Goal: Transaction & Acquisition: Purchase product/service

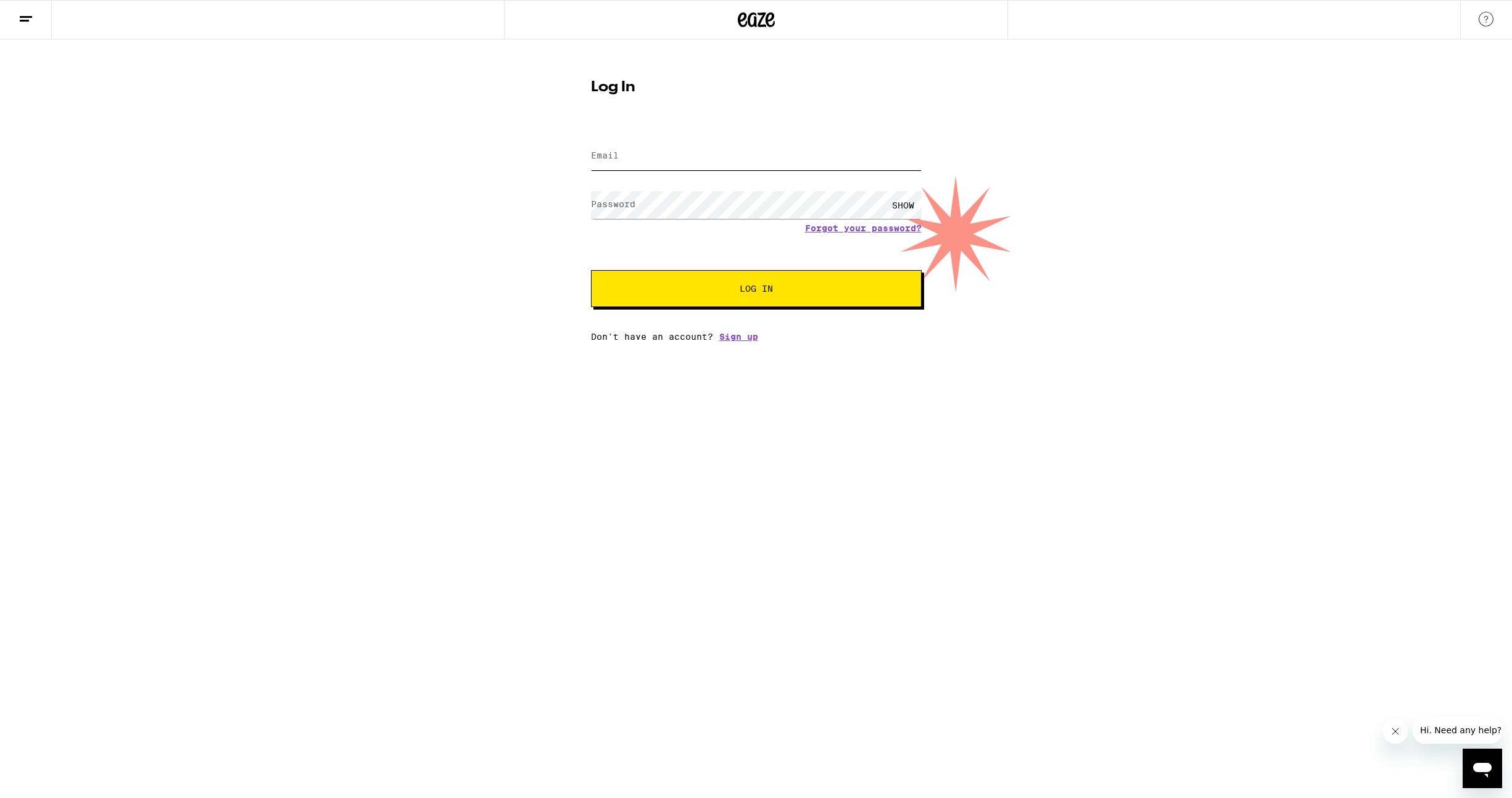
click at [658, 143] on input "Email" at bounding box center [756, 156] width 331 height 27
type input "chris.fvsaez@gmail.com"
click at [591, 270] on button "Log In" at bounding box center [756, 289] width 331 height 37
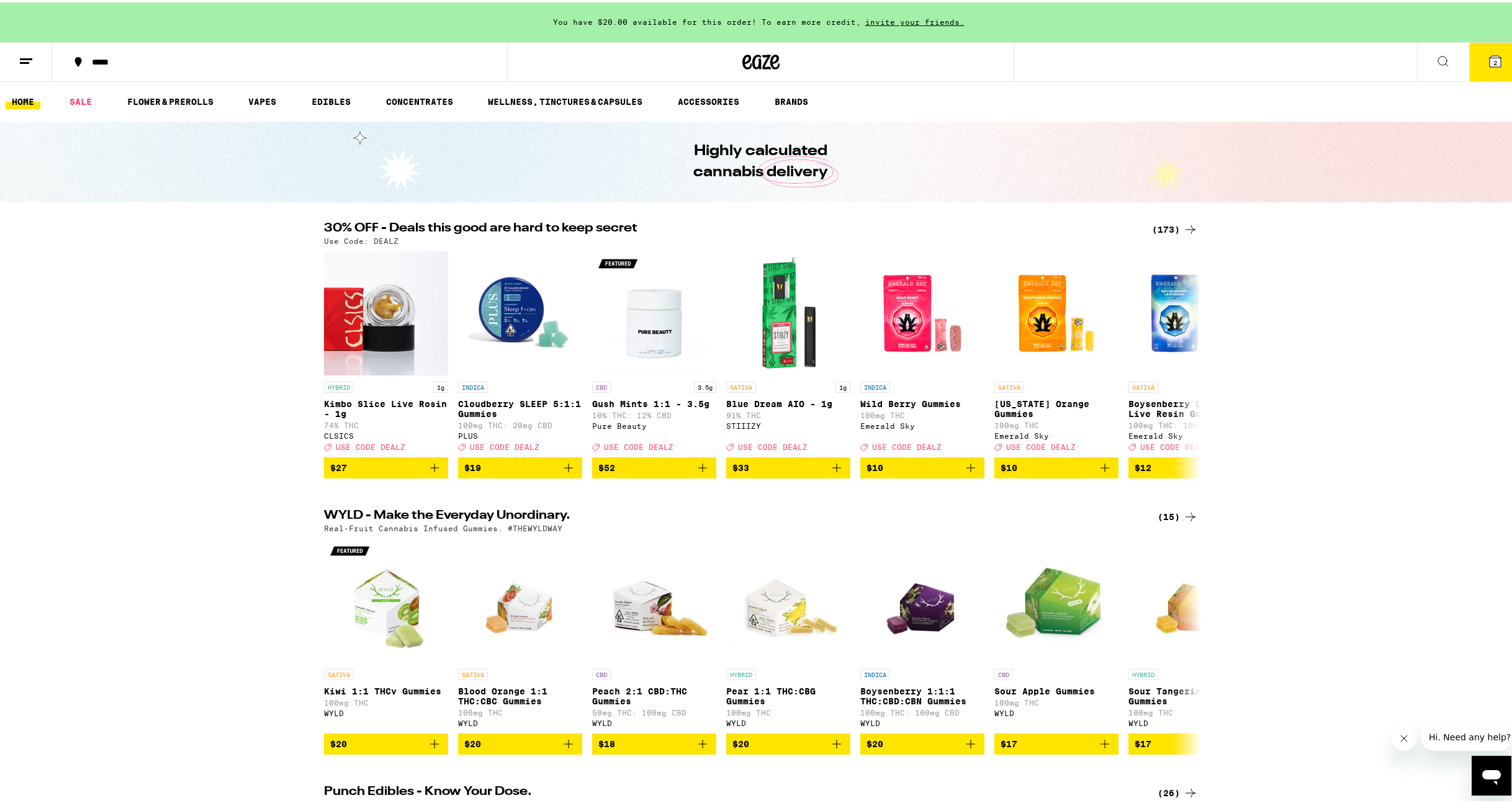
click at [1313, 267] on div "30% OFF - Deals this good are hard to keep secret (173) Use Code: DEALZ HYBRID …" at bounding box center [760, 347] width 1521 height 256
click at [1493, 57] on span "2" at bounding box center [1495, 60] width 3 height 8
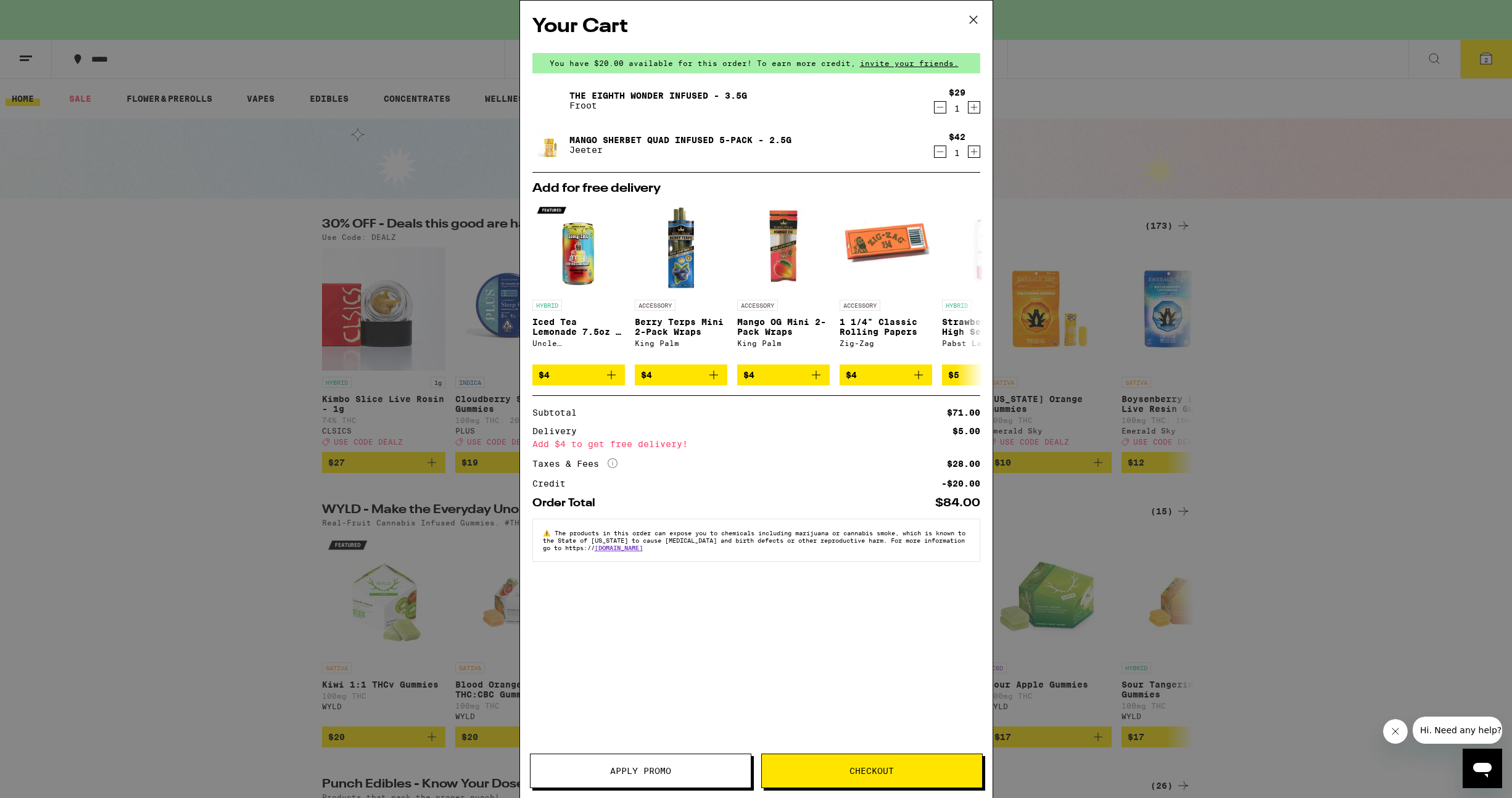
click at [940, 152] on icon "Decrement" at bounding box center [940, 152] width 7 height 0
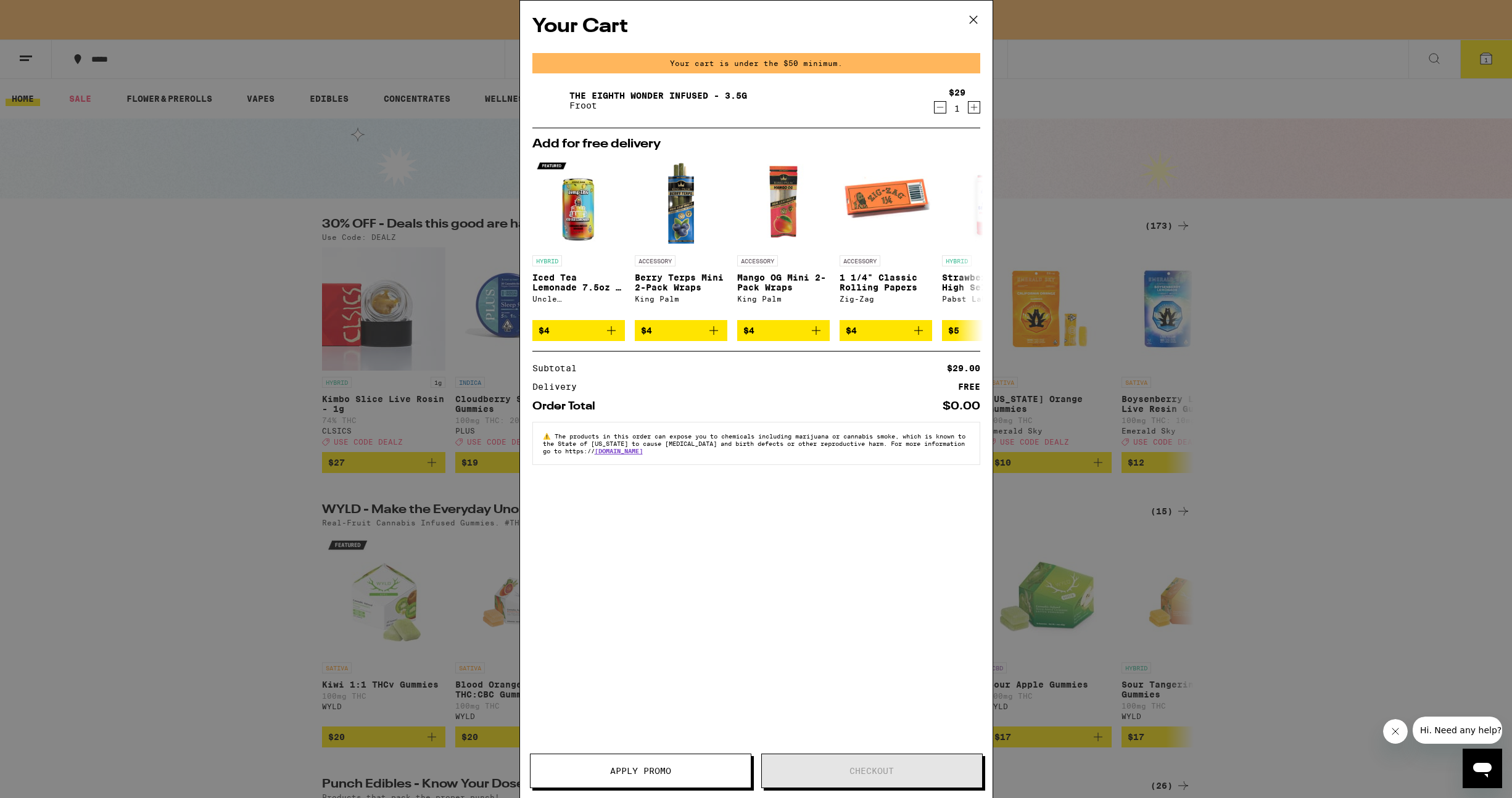
click at [936, 105] on icon "Decrement" at bounding box center [940, 108] width 11 height 15
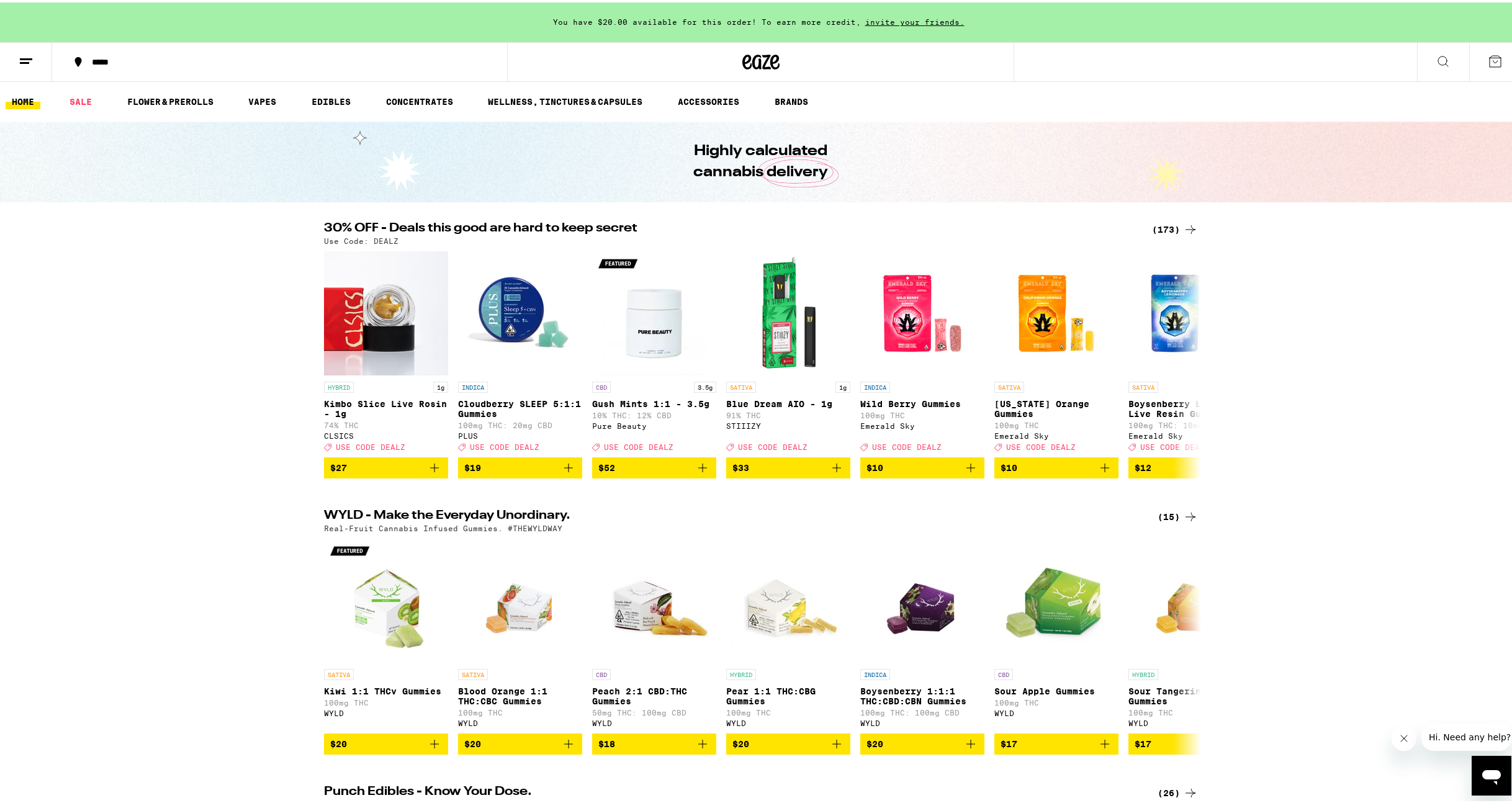
click at [1435, 59] on icon at bounding box center [1443, 59] width 15 height 15
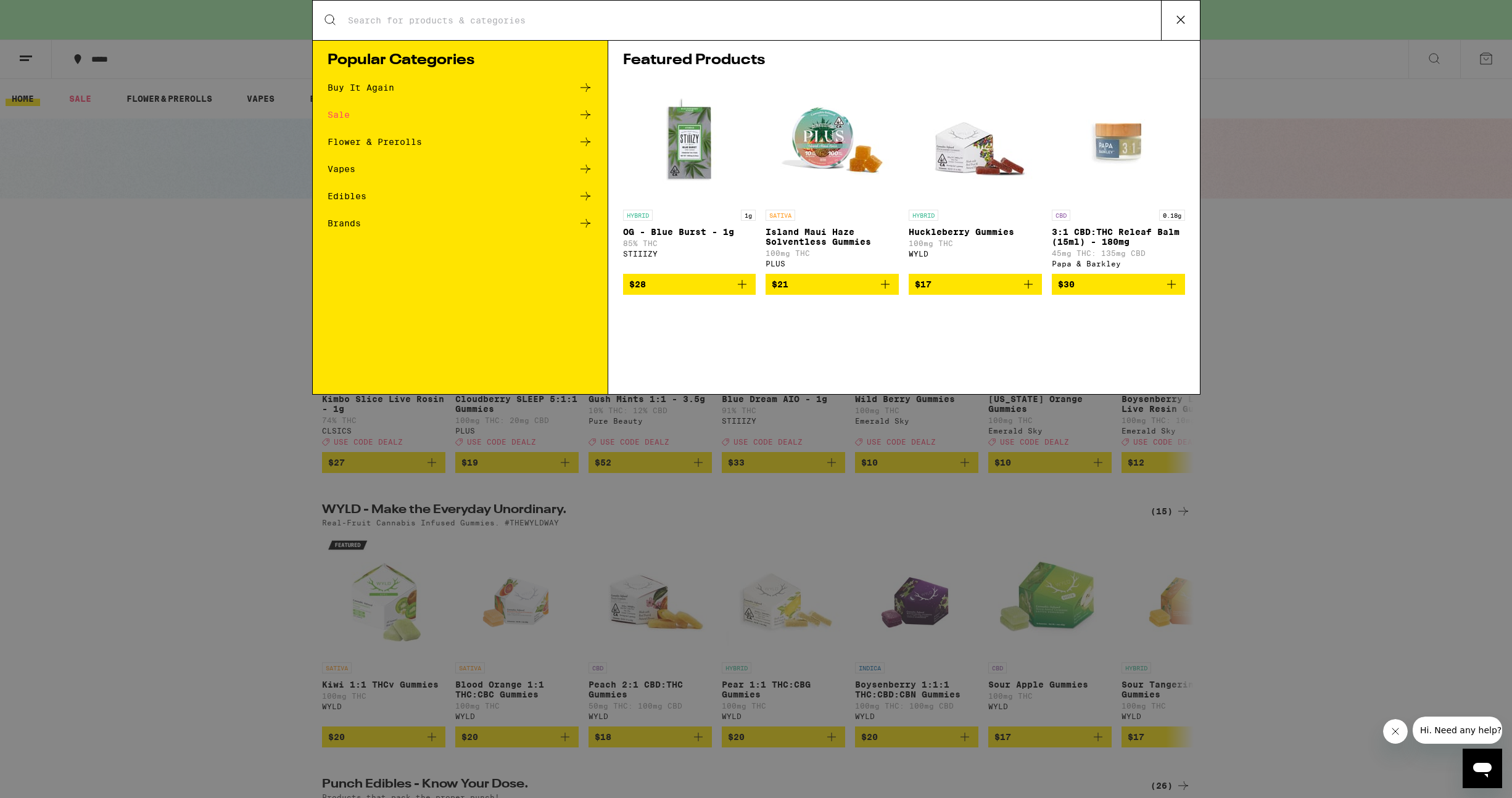
click at [551, 21] on input "Search for Products" at bounding box center [754, 21] width 814 height 11
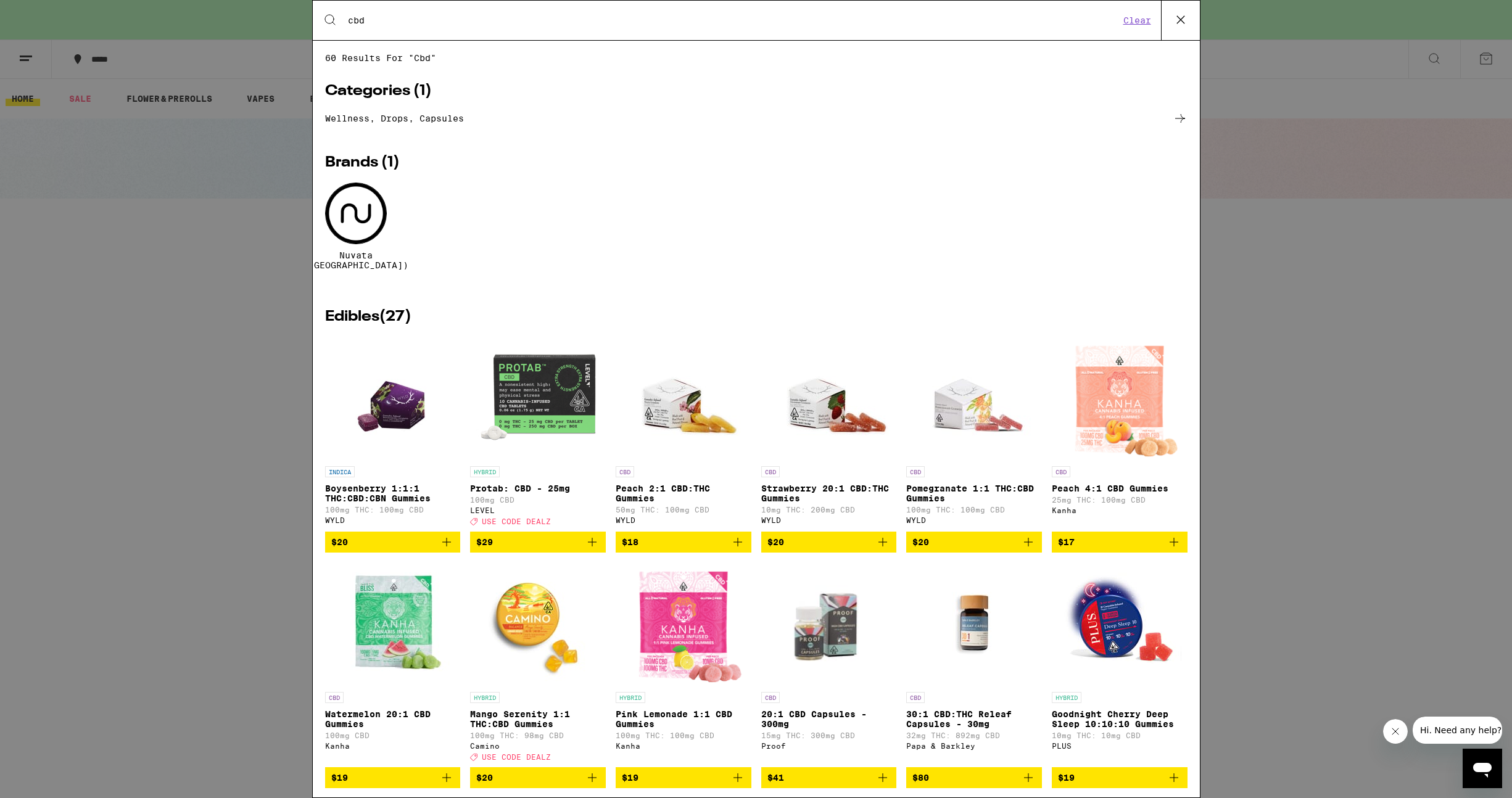
type input "cbd"
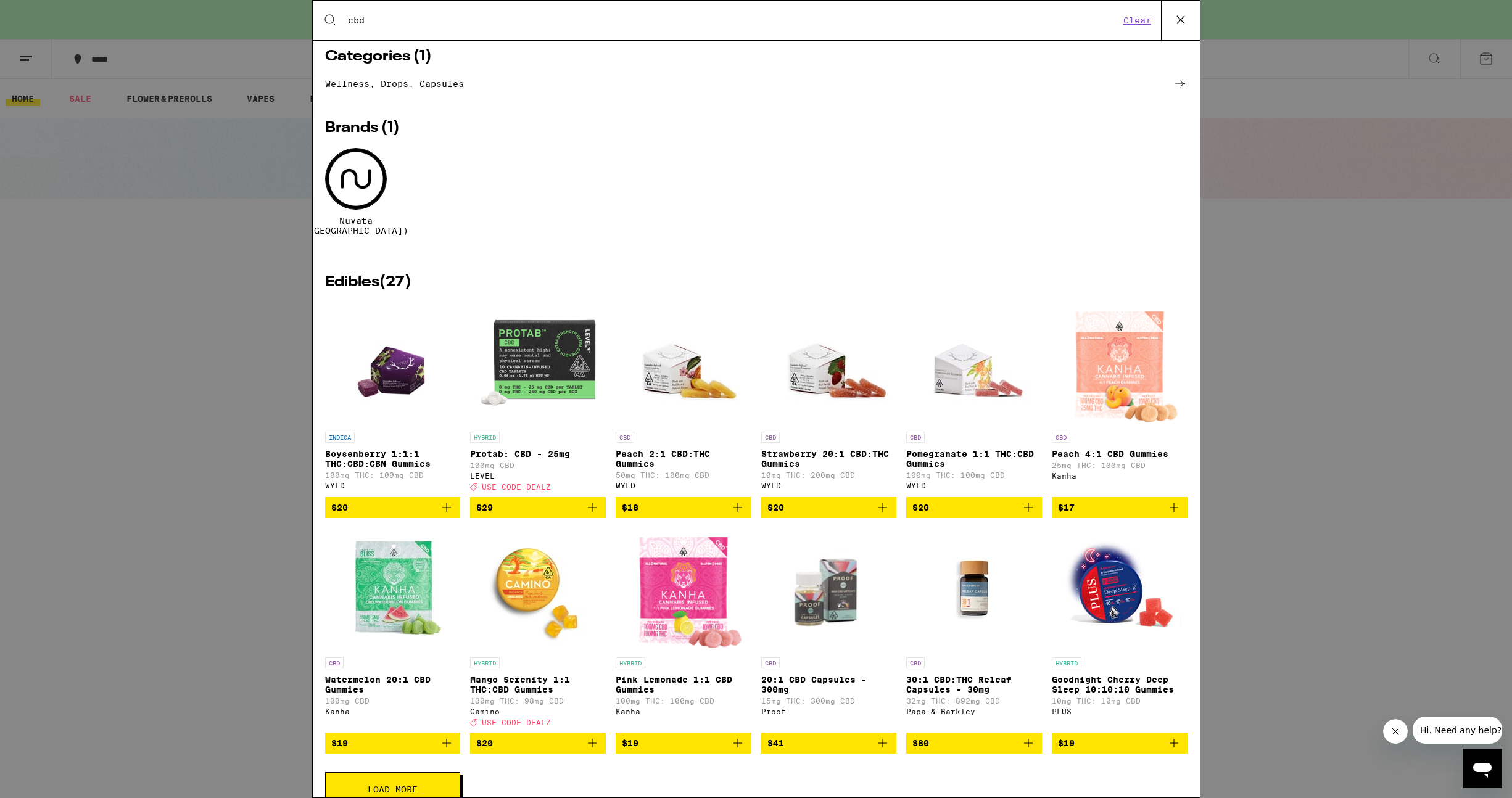
scroll to position [141, 0]
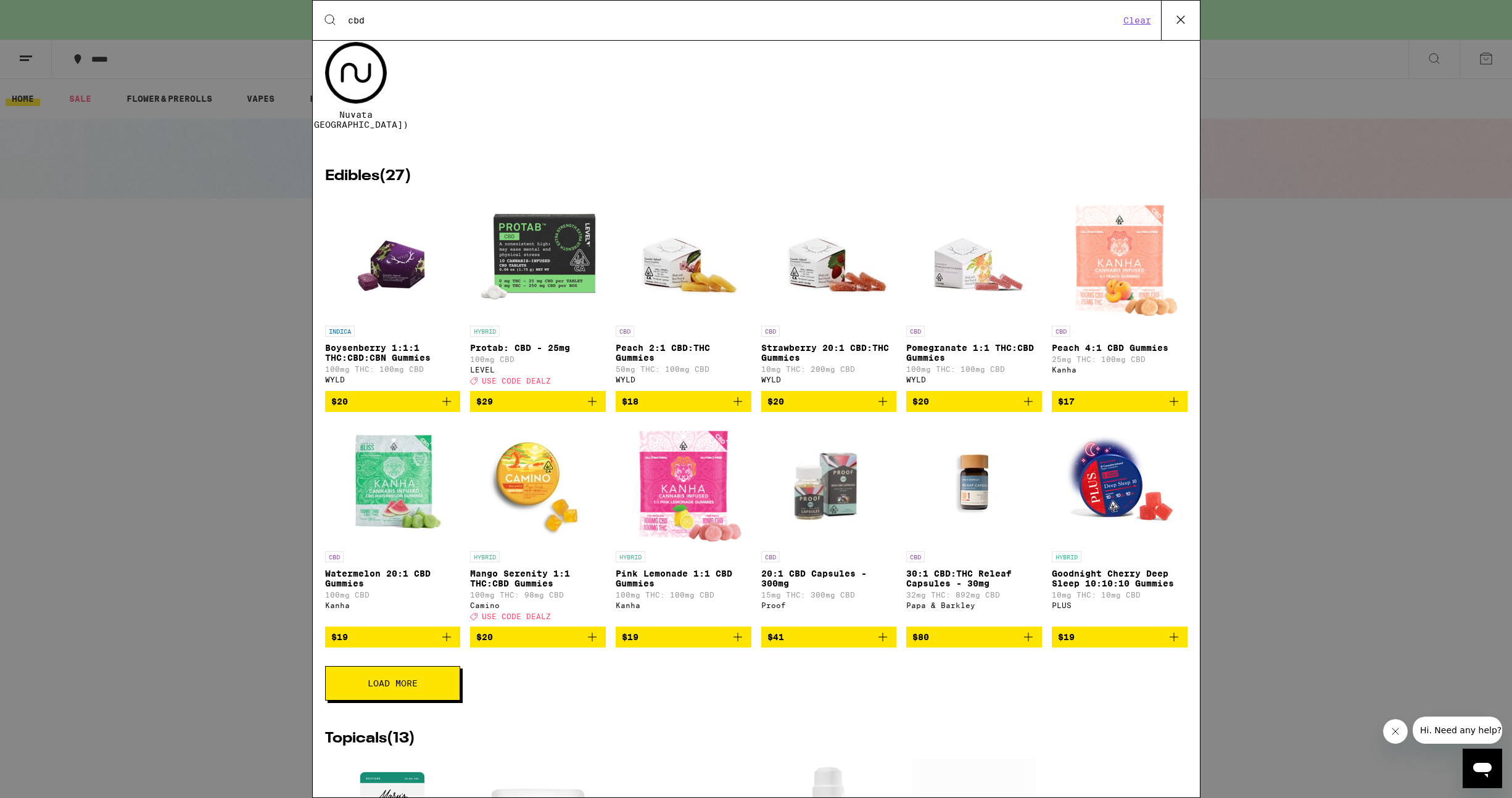
click at [386, 688] on span "Load More" at bounding box center [393, 683] width 50 height 9
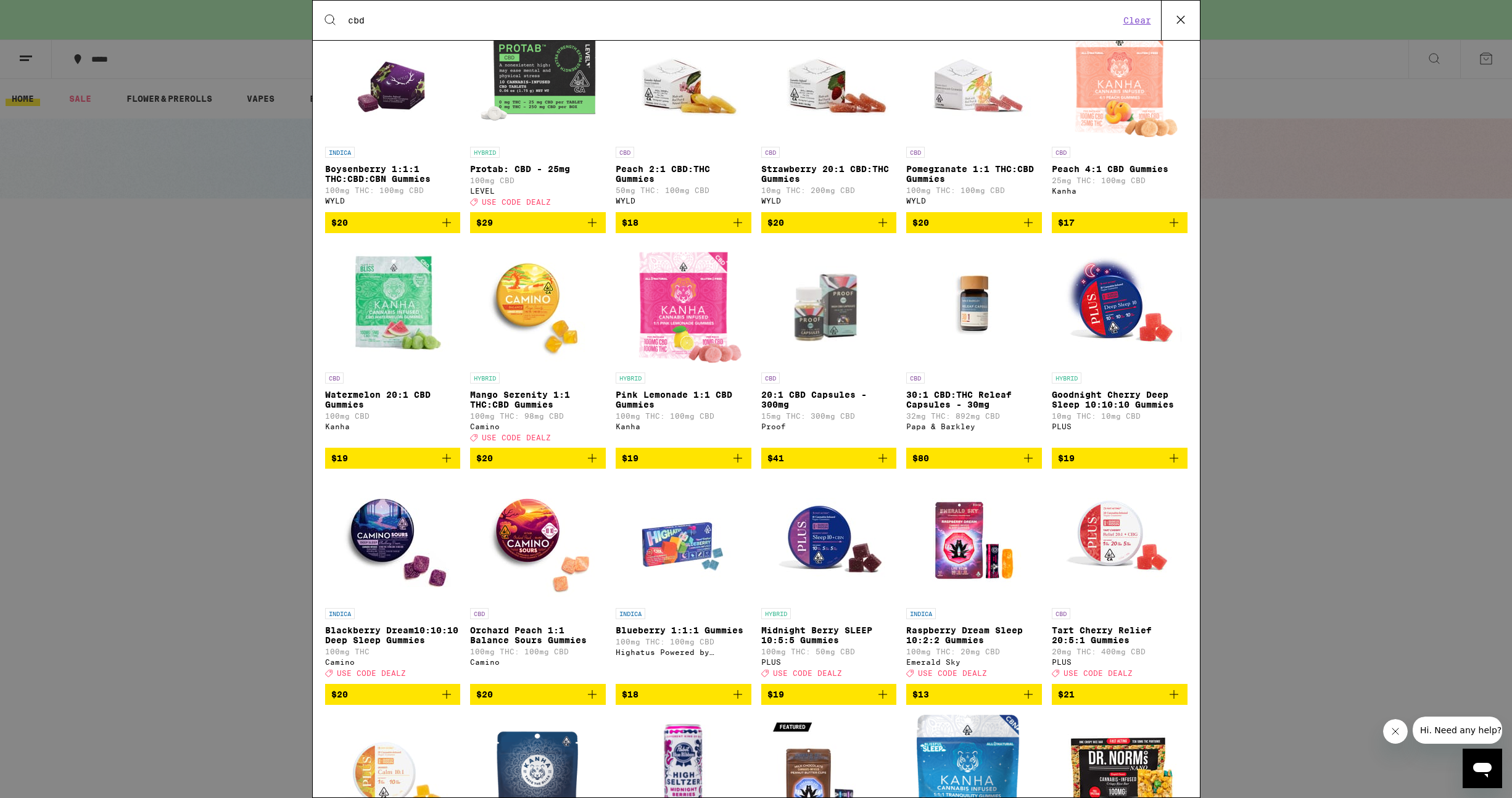
scroll to position [644, 0]
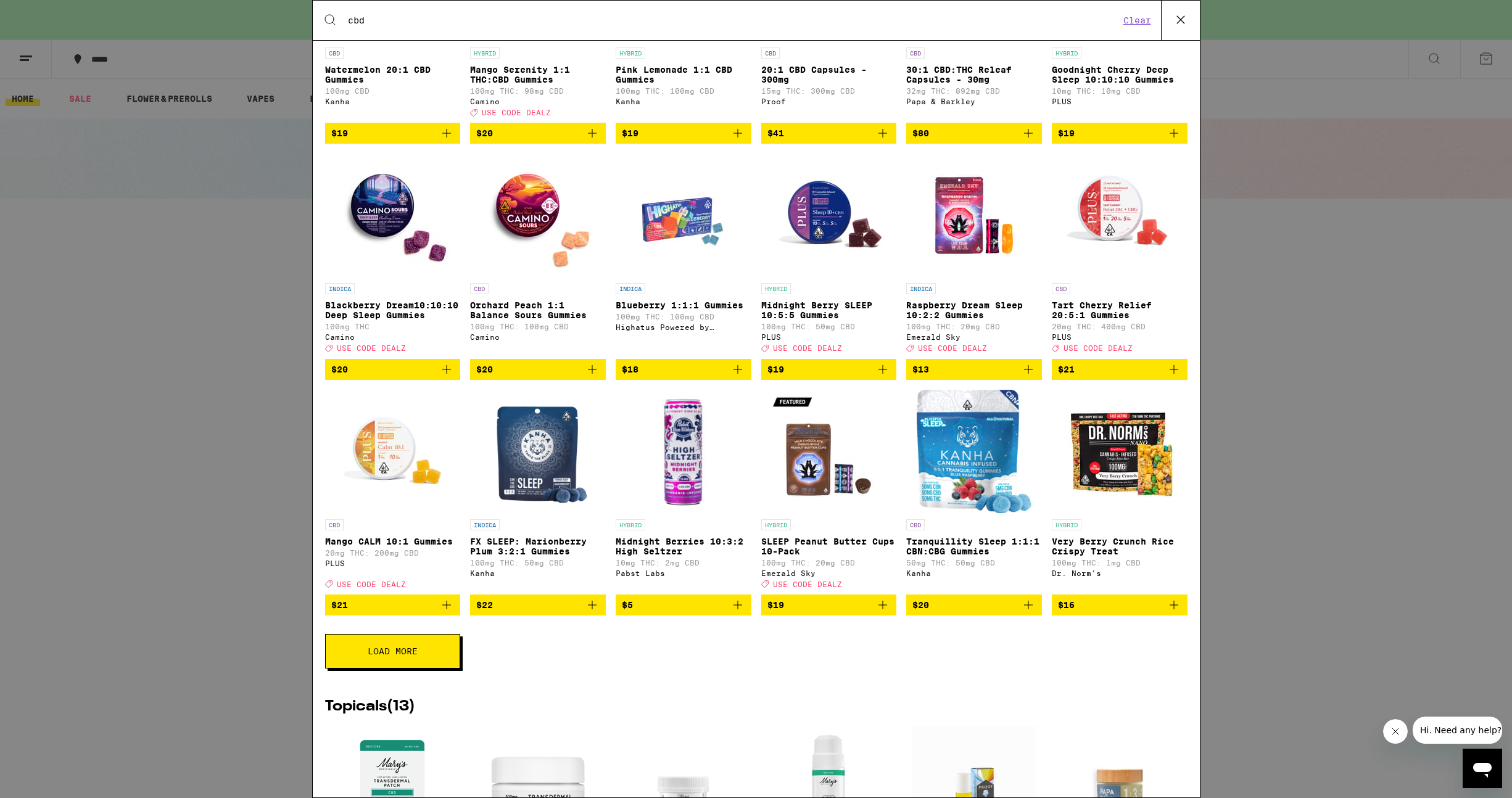
click at [397, 668] on button "Load More" at bounding box center [393, 651] width 135 height 34
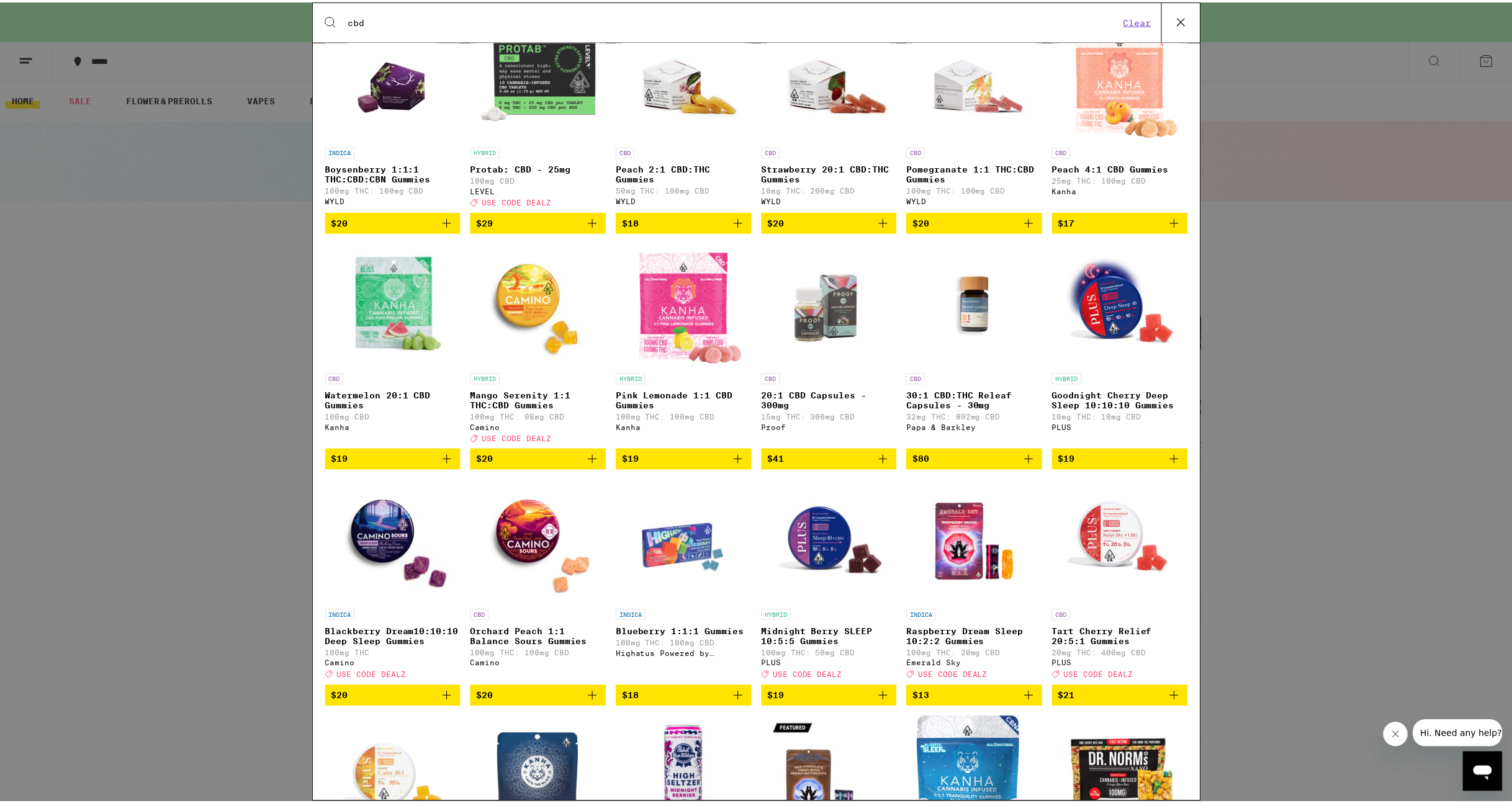
scroll to position [307, 0]
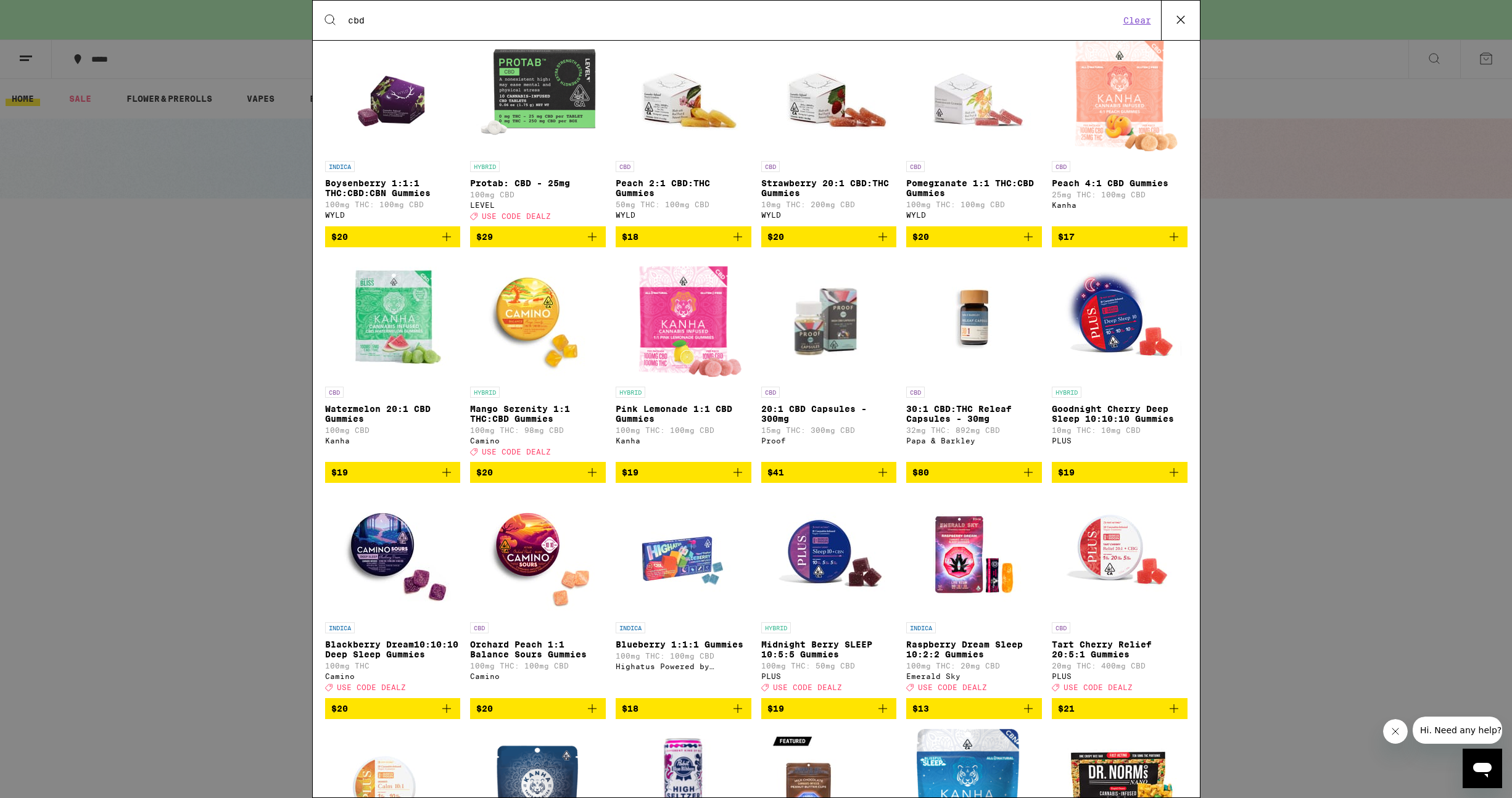
click at [1362, 266] on div "Search for Products cbd Clear 60 results for "cbd" Categories ( 1 ) Wellness, d…" at bounding box center [756, 399] width 1512 height 798
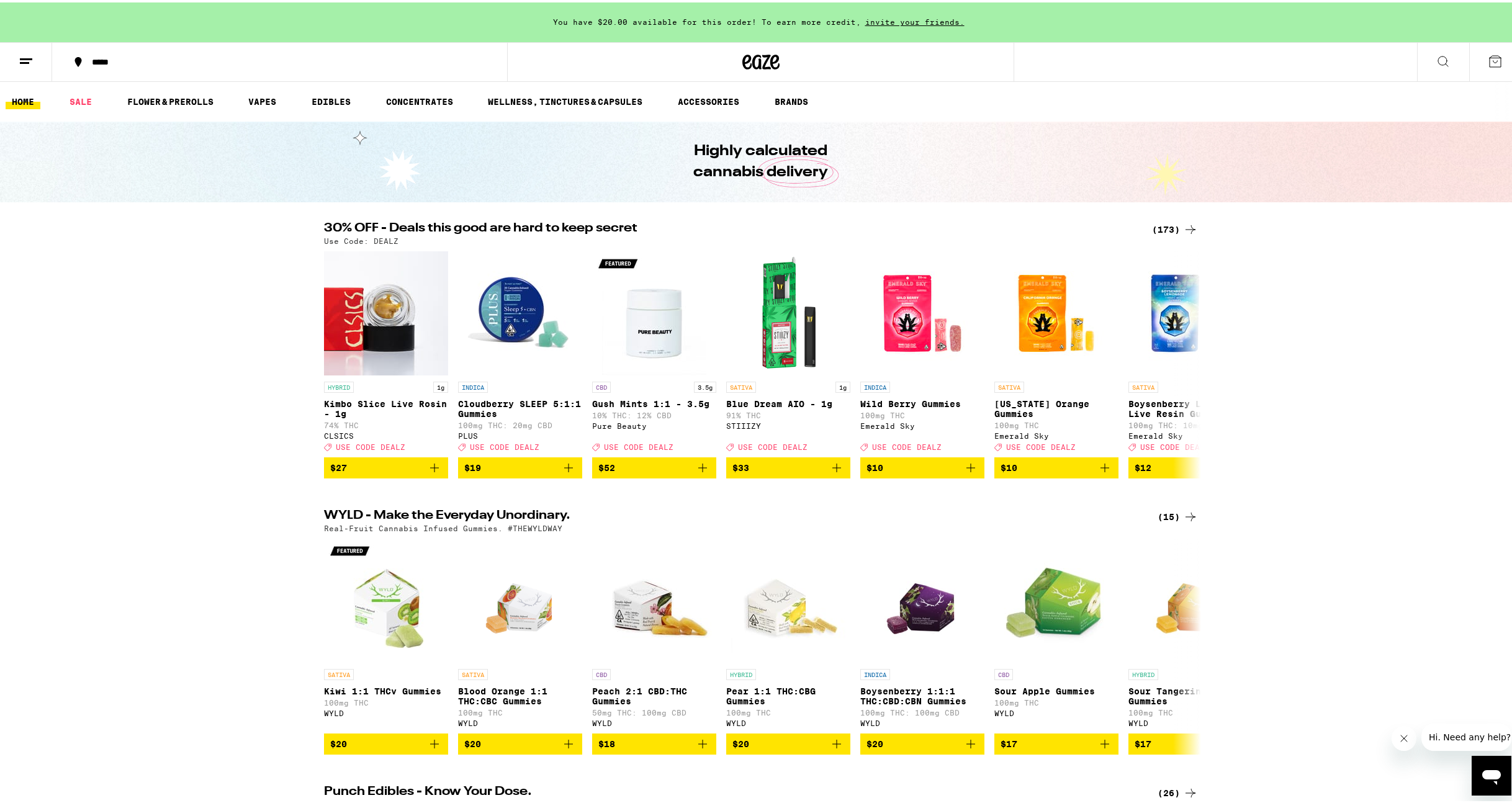
click at [1352, 393] on div "30% OFF - Deals this good are hard to keep secret (173) Use Code: DEALZ HYBRID …" at bounding box center [760, 347] width 1521 height 256
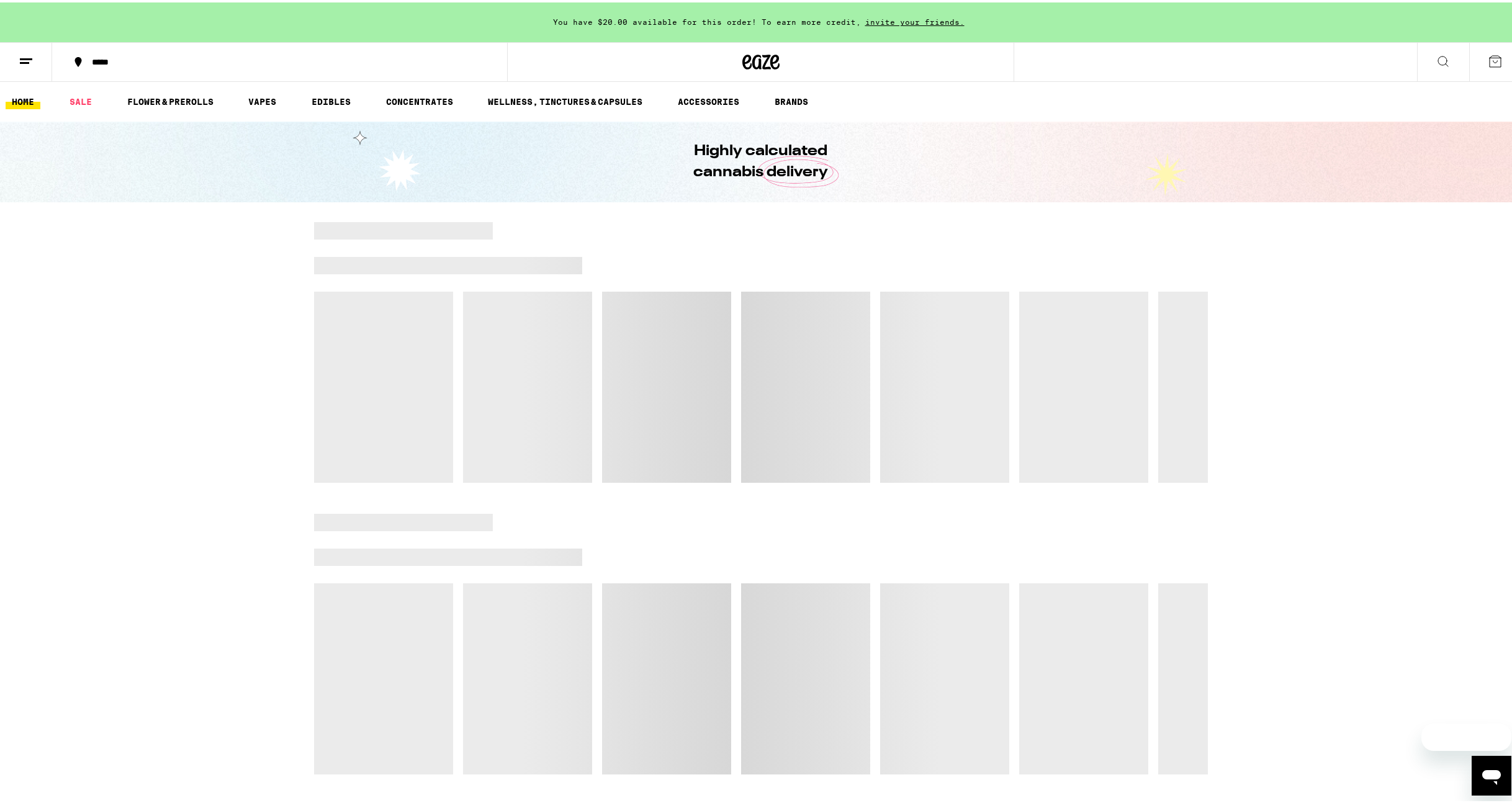
click at [1487, 56] on icon at bounding box center [1495, 59] width 15 height 15
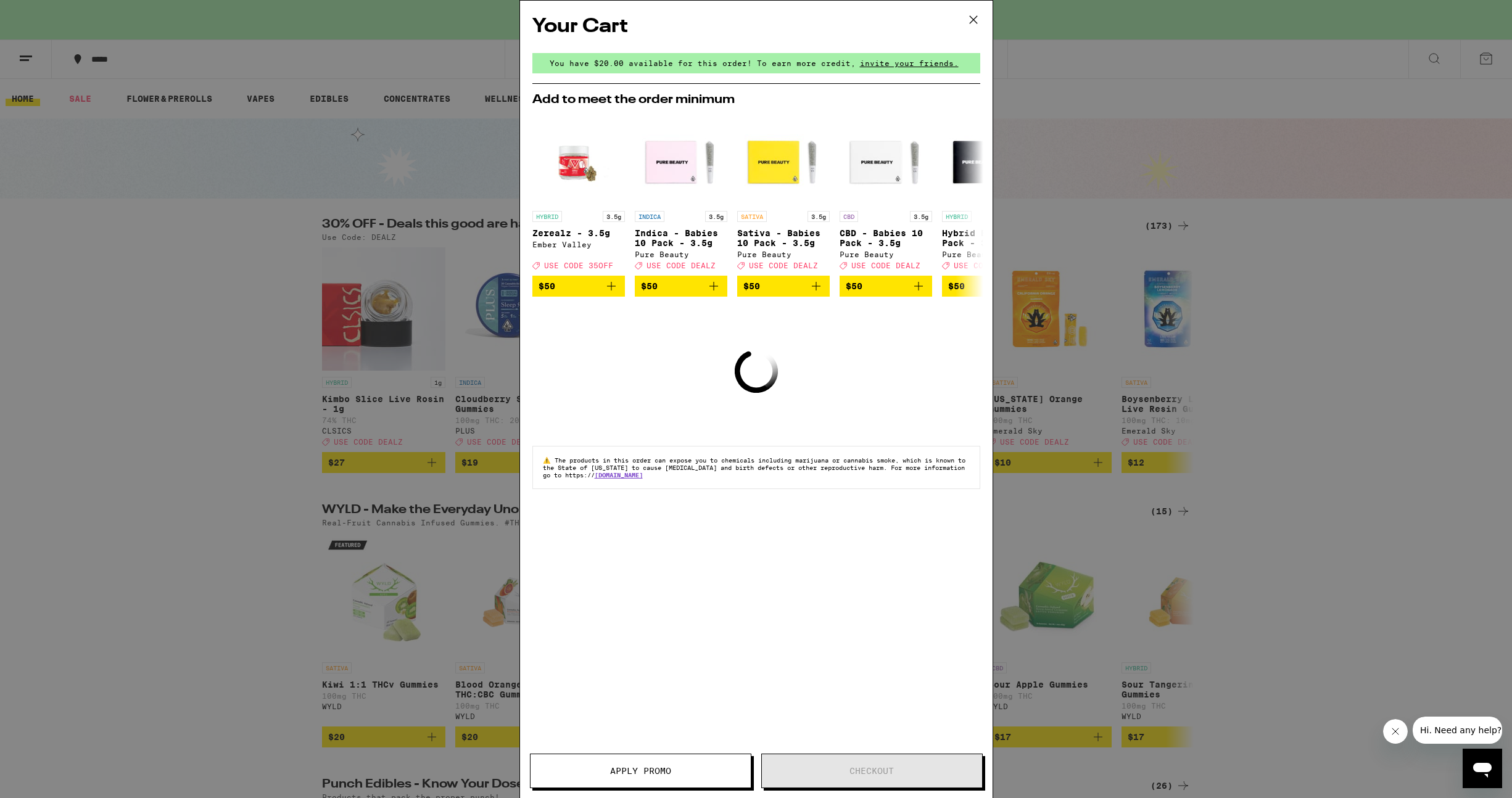
click at [1351, 337] on div "Your Cart You have $20.00 available for this order! To earn more credit, invite…" at bounding box center [756, 399] width 1512 height 798
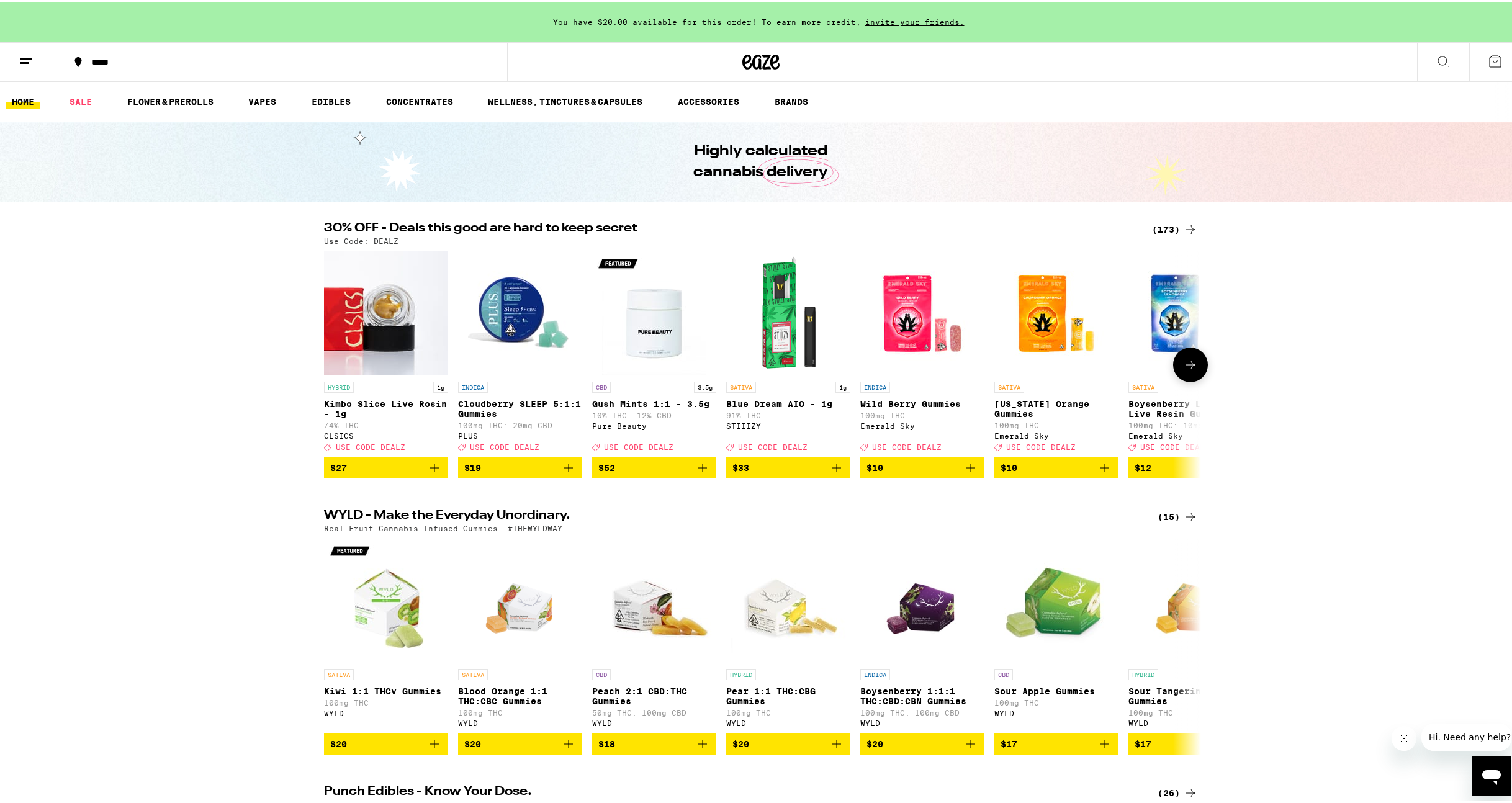
scroll to position [216, 0]
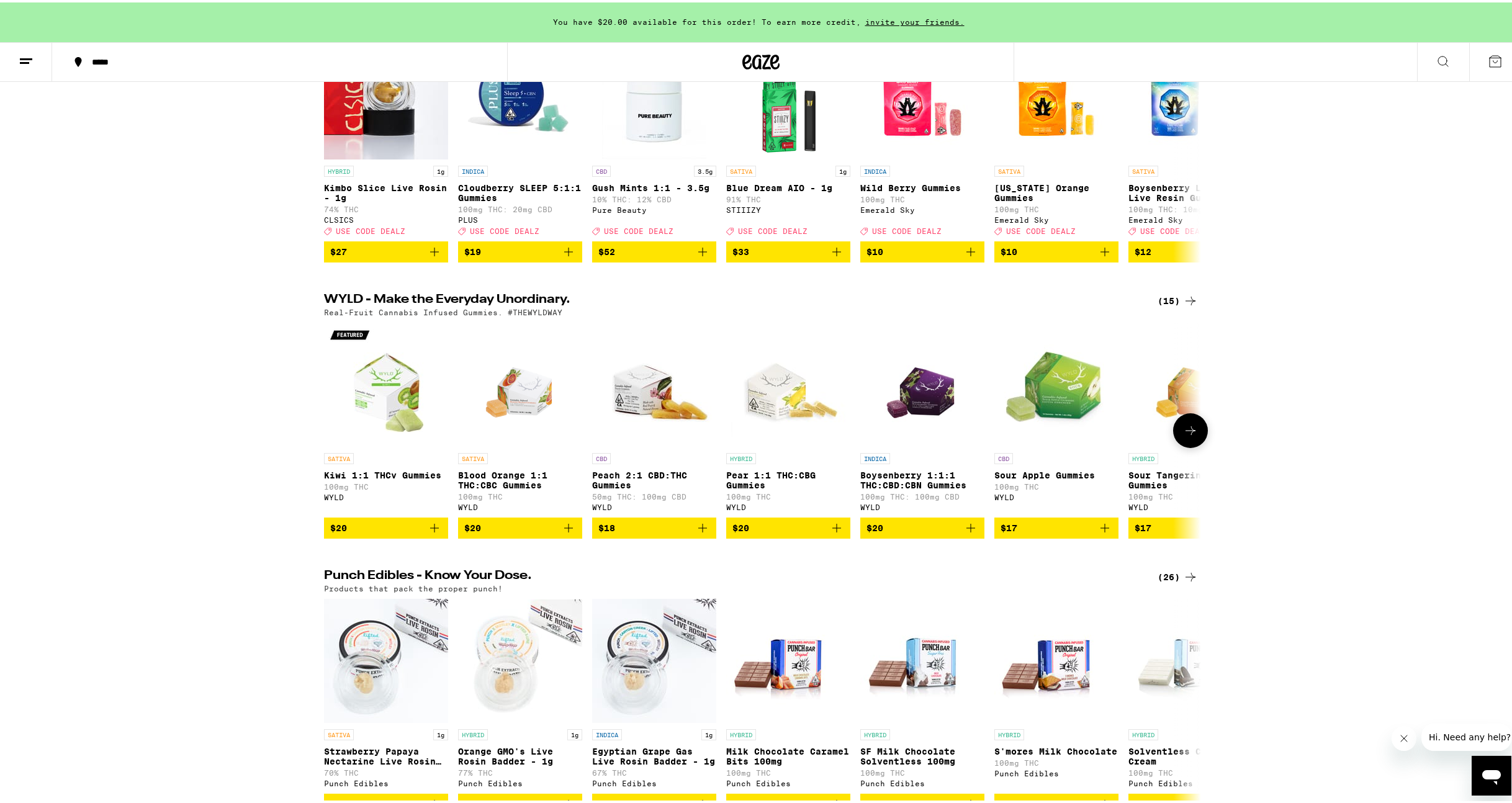
click at [1194, 434] on button at bounding box center [1190, 428] width 35 height 35
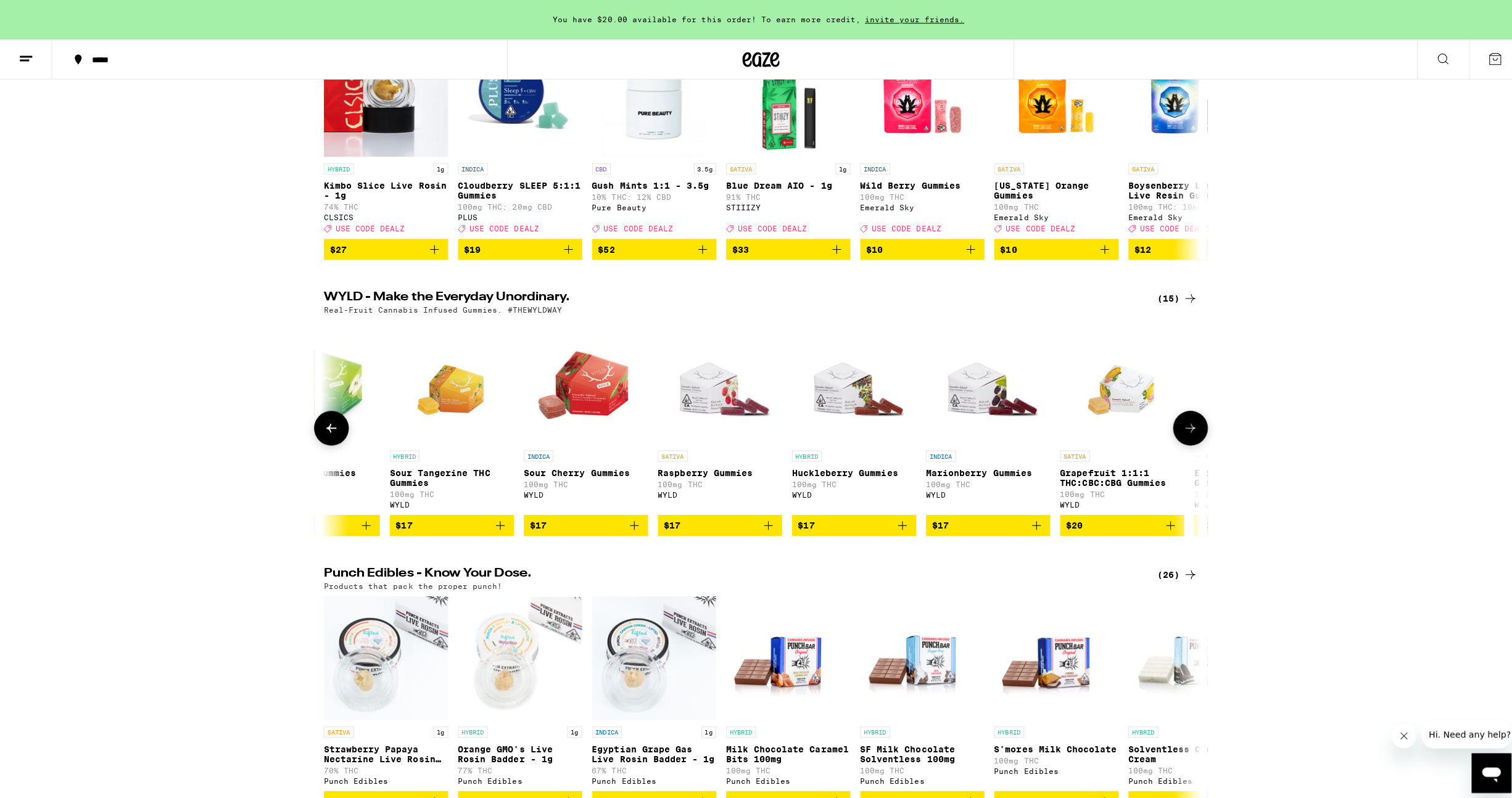
scroll to position [0, 0]
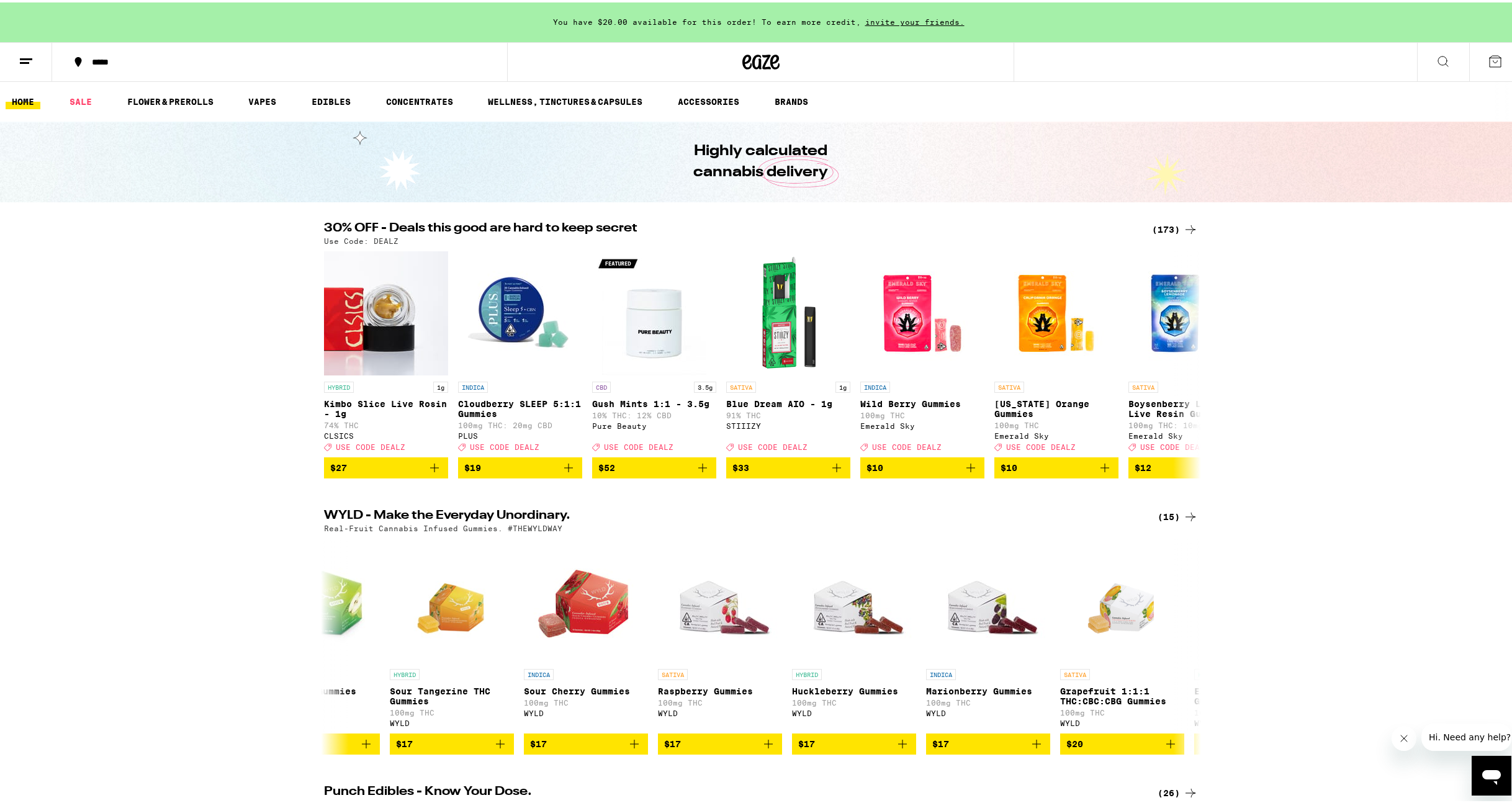
click at [1435, 59] on icon at bounding box center [1443, 59] width 15 height 15
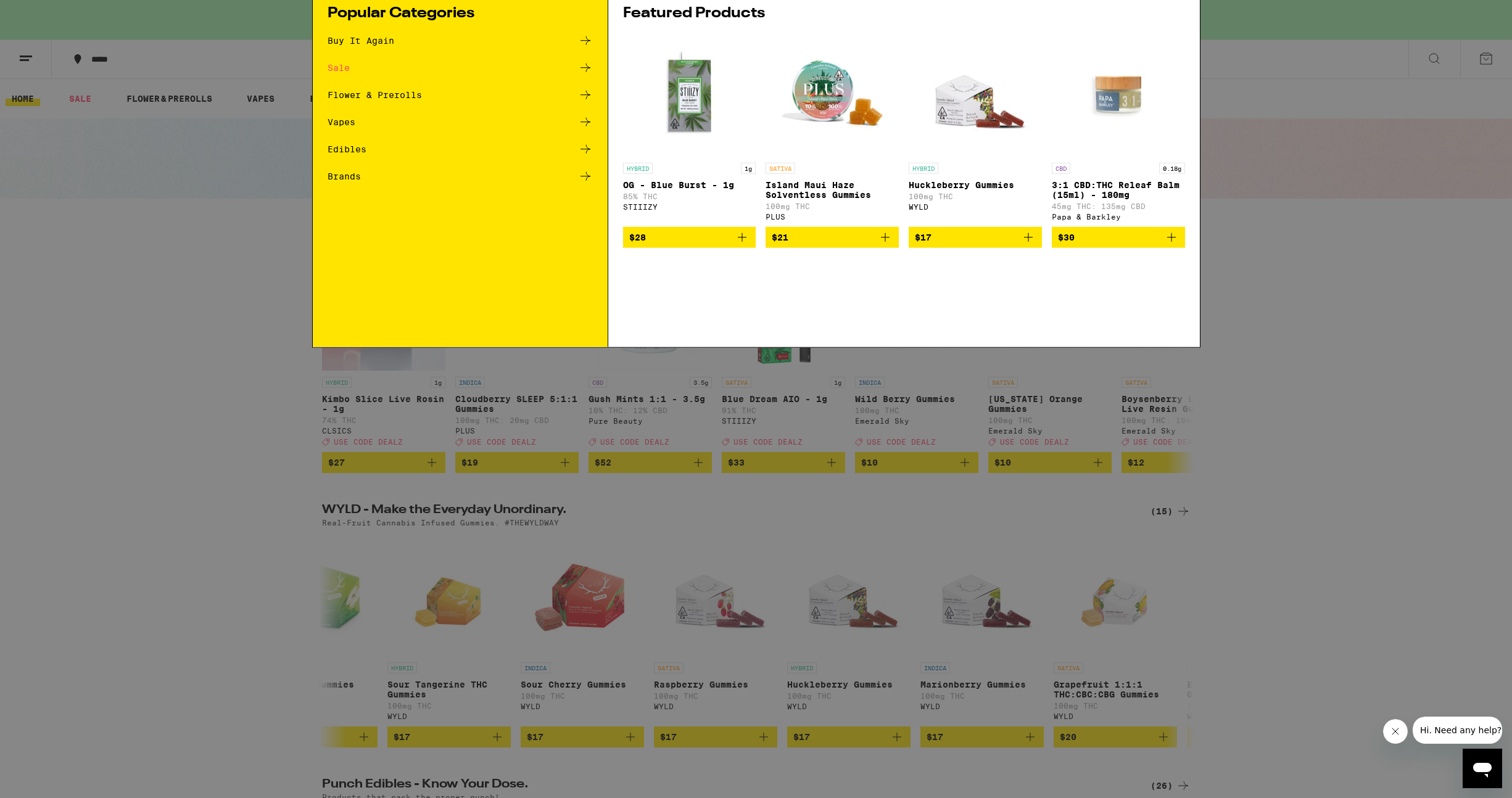
click at [825, 27] on div "Search for Products" at bounding box center [756, 21] width 887 height 40
click at [809, 25] on input "Search for Products" at bounding box center [754, 21] width 814 height 11
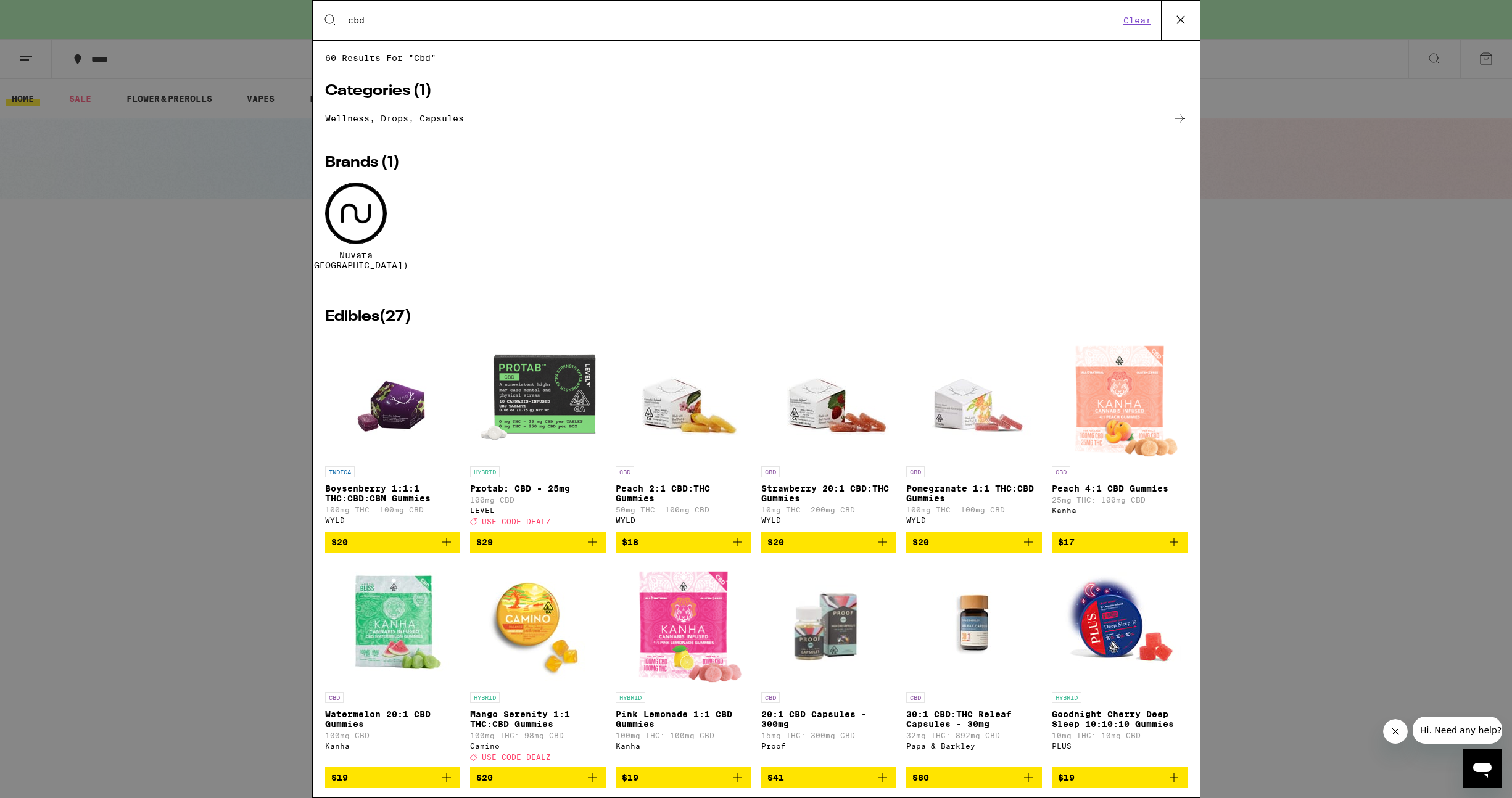
type input "cbd"
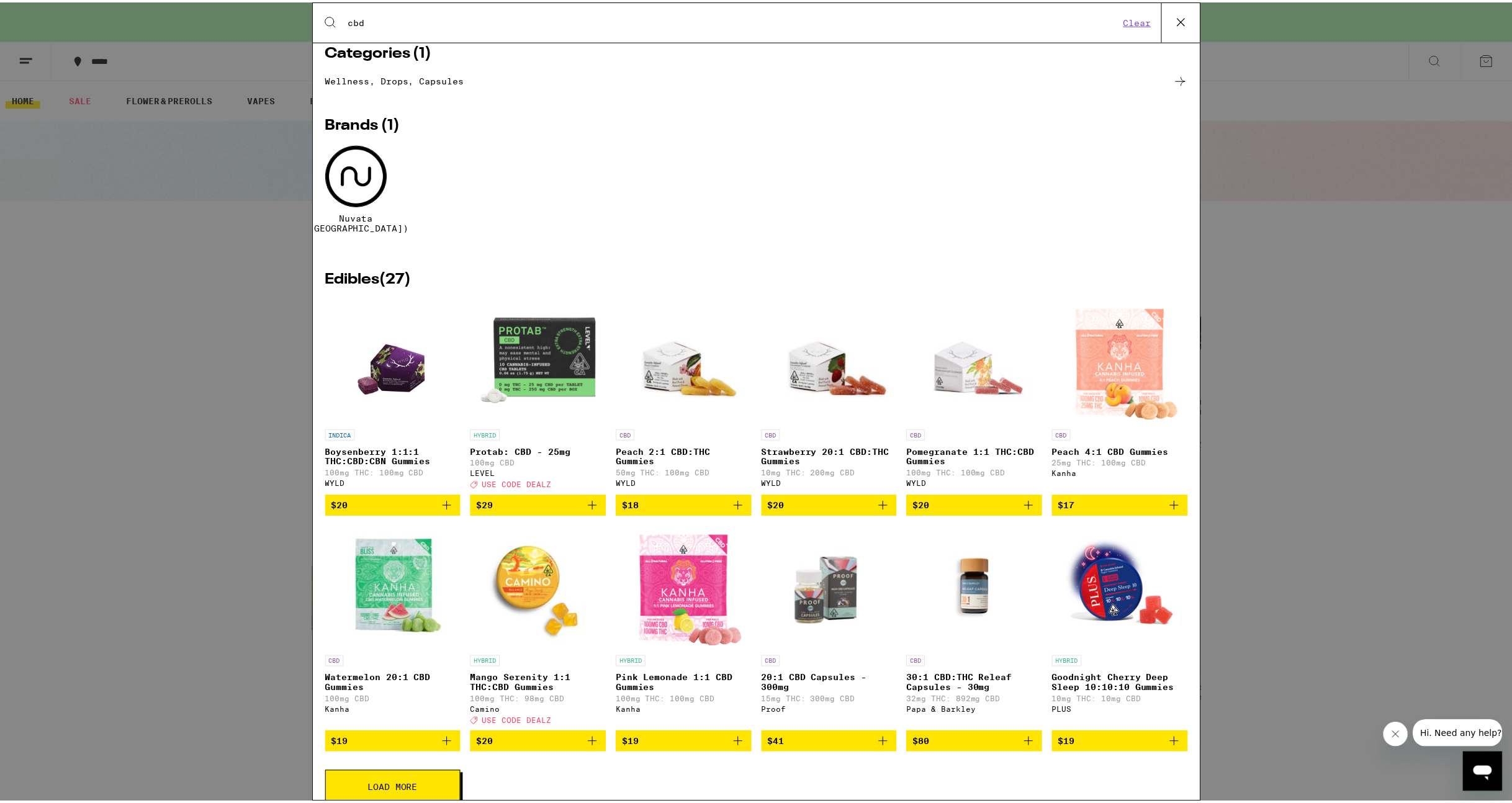
scroll to position [88, 0]
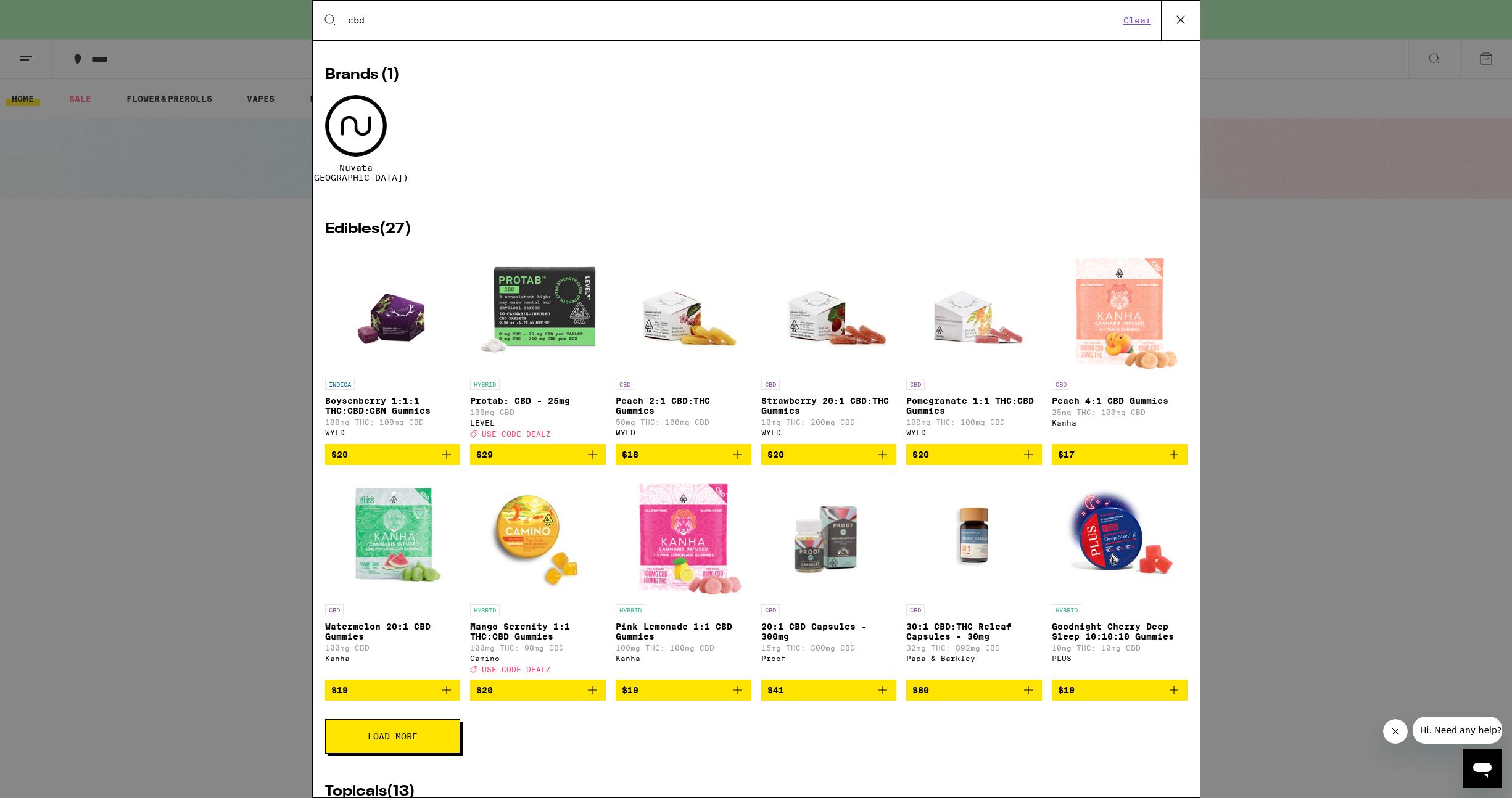
click at [369, 571] on img "Open page for Watermelon 20:1 CBD Gummies from Kanha" at bounding box center [393, 537] width 124 height 124
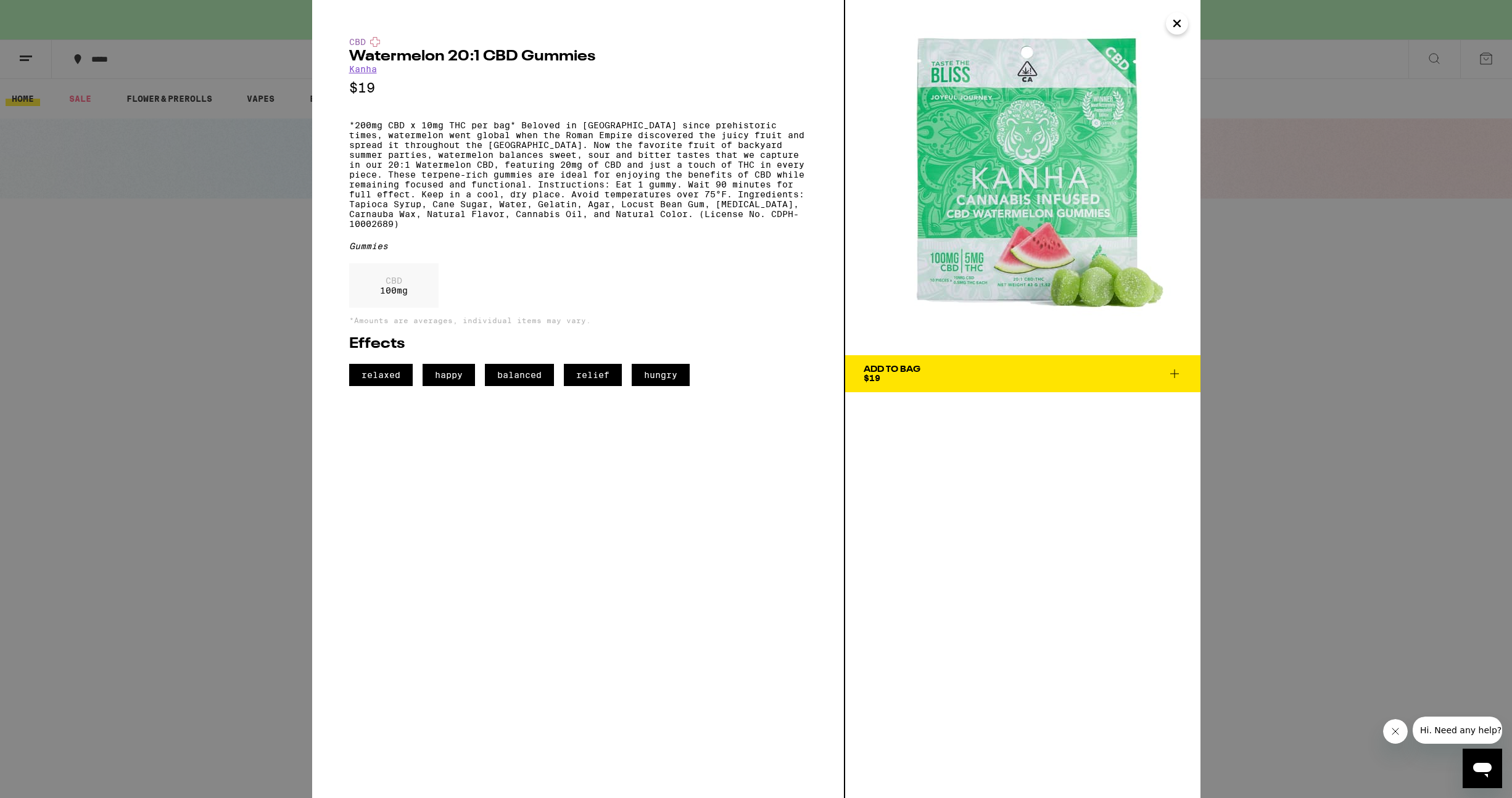
click at [1169, 375] on icon at bounding box center [1175, 374] width 15 height 15
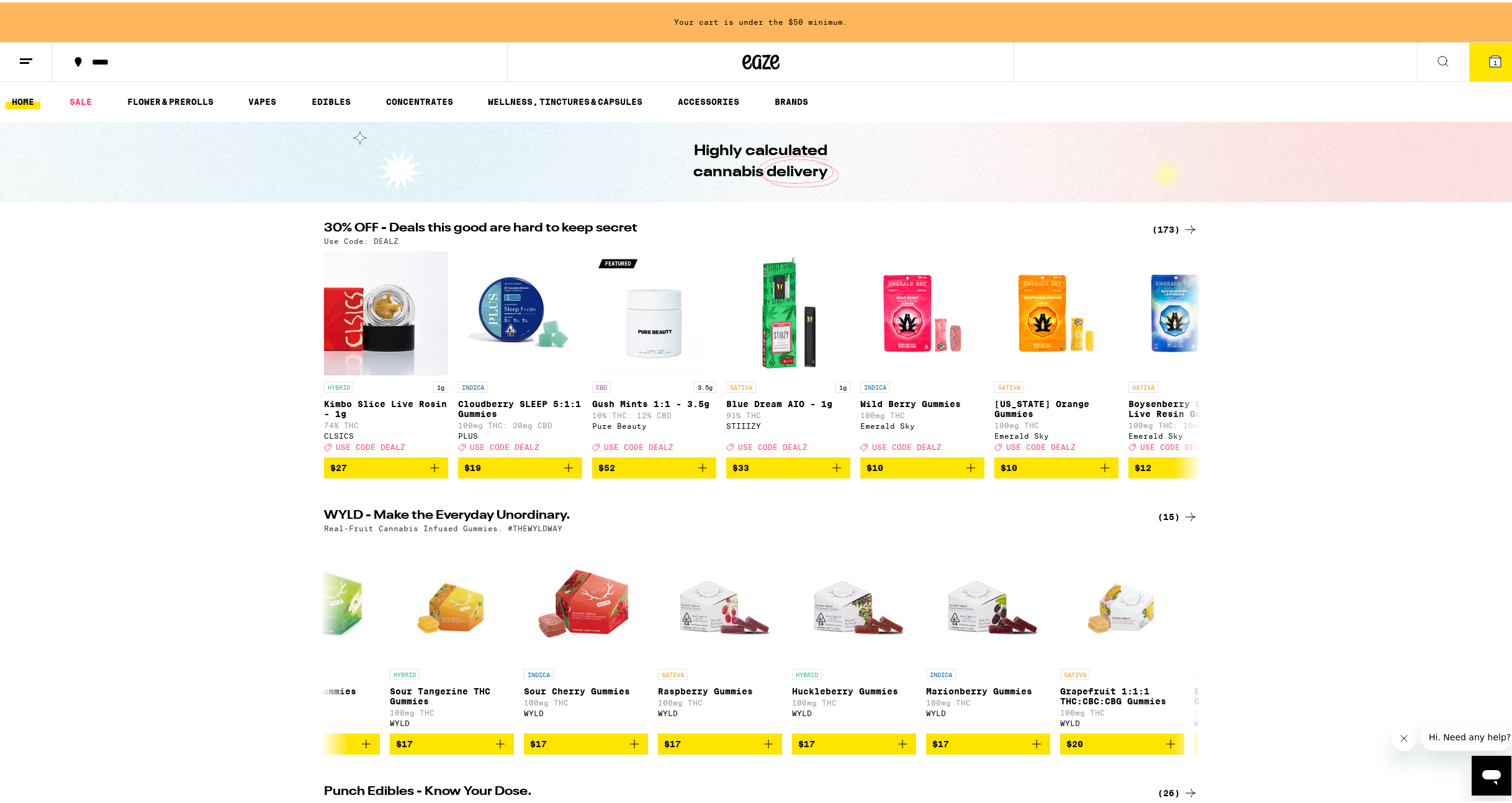
click at [1183, 226] on icon at bounding box center [1190, 227] width 15 height 15
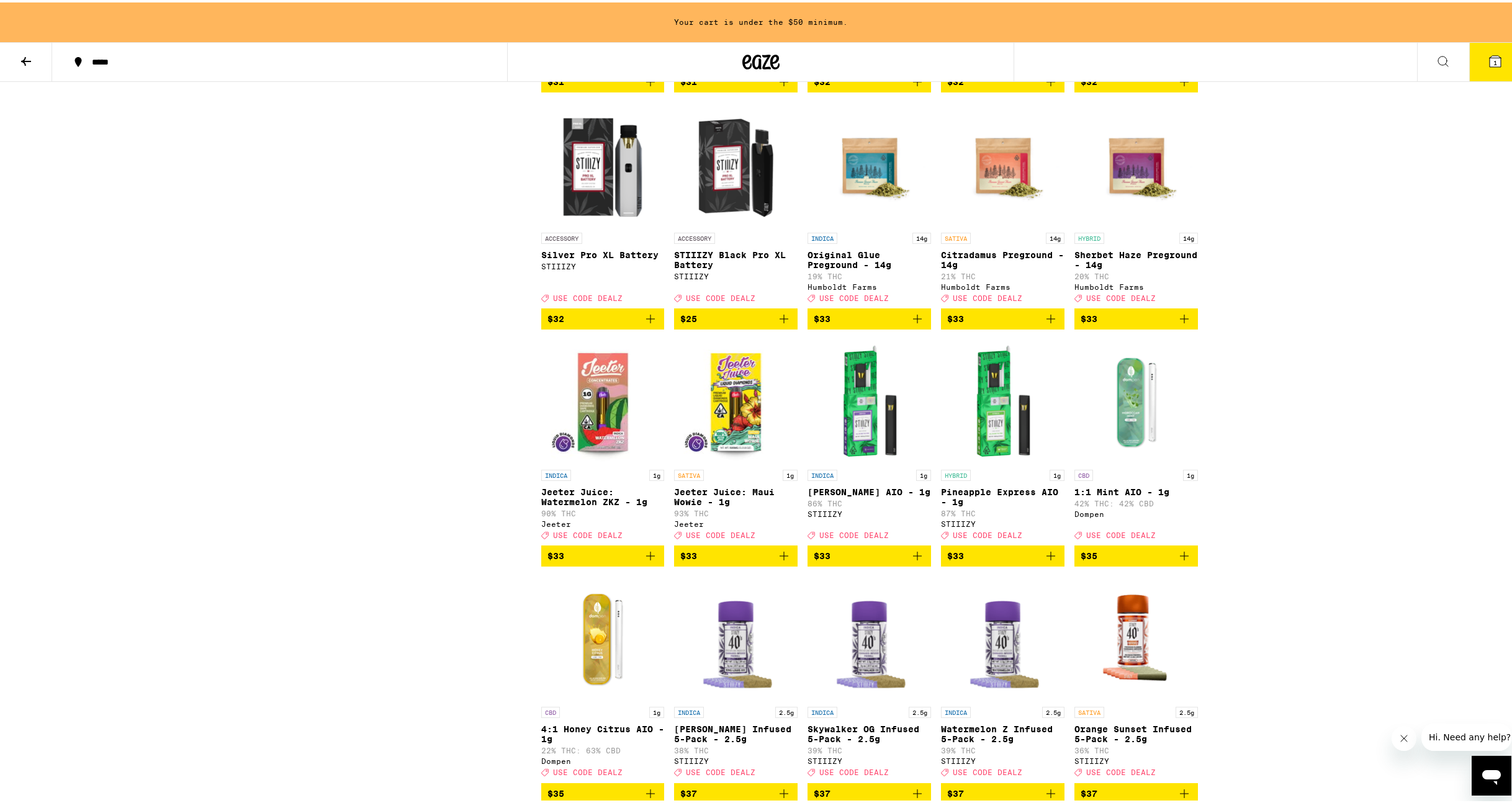
scroll to position [5527, 0]
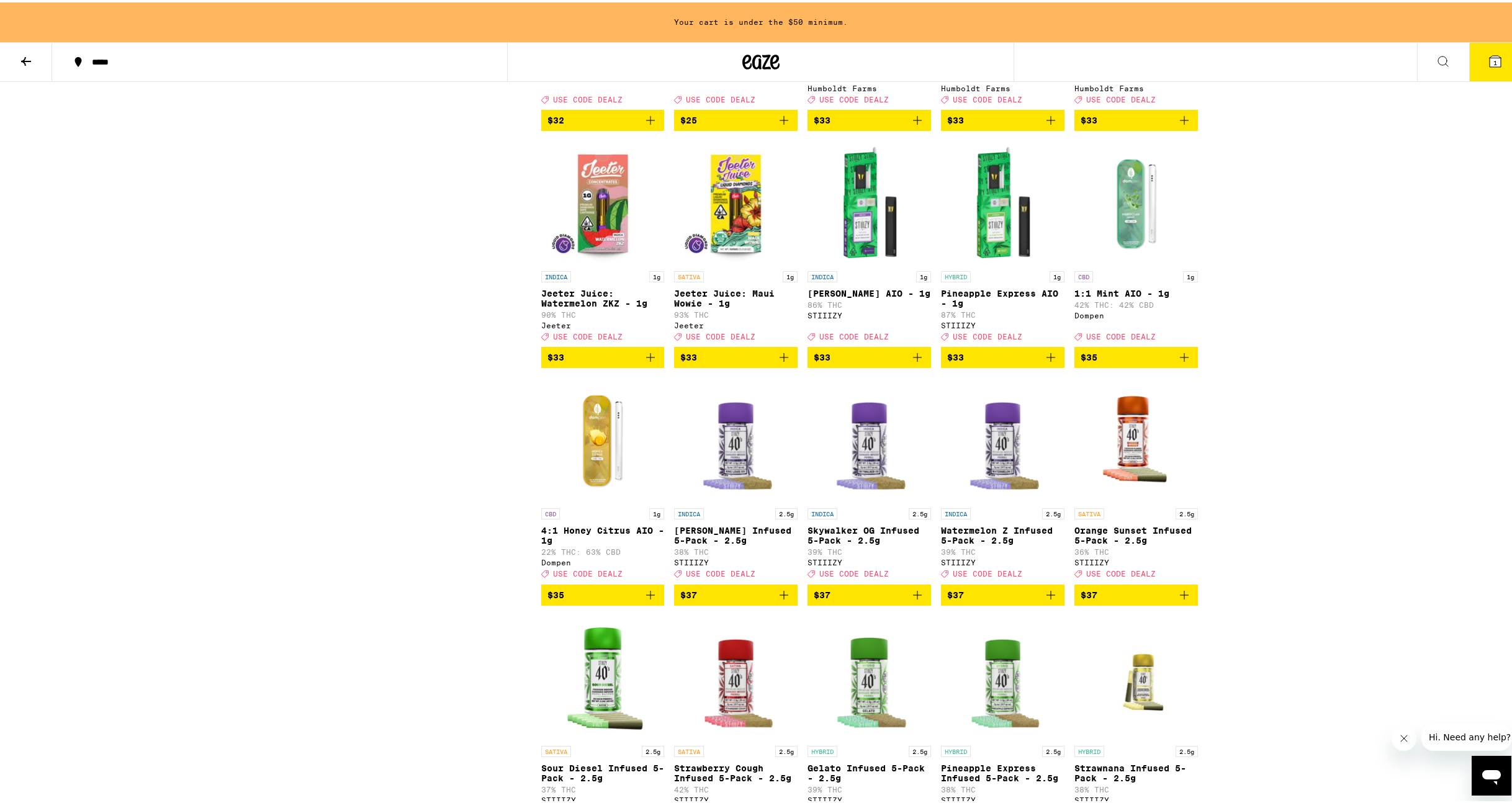
click at [1046, 359] on icon "Add to bag" at bounding box center [1050, 355] width 9 height 9
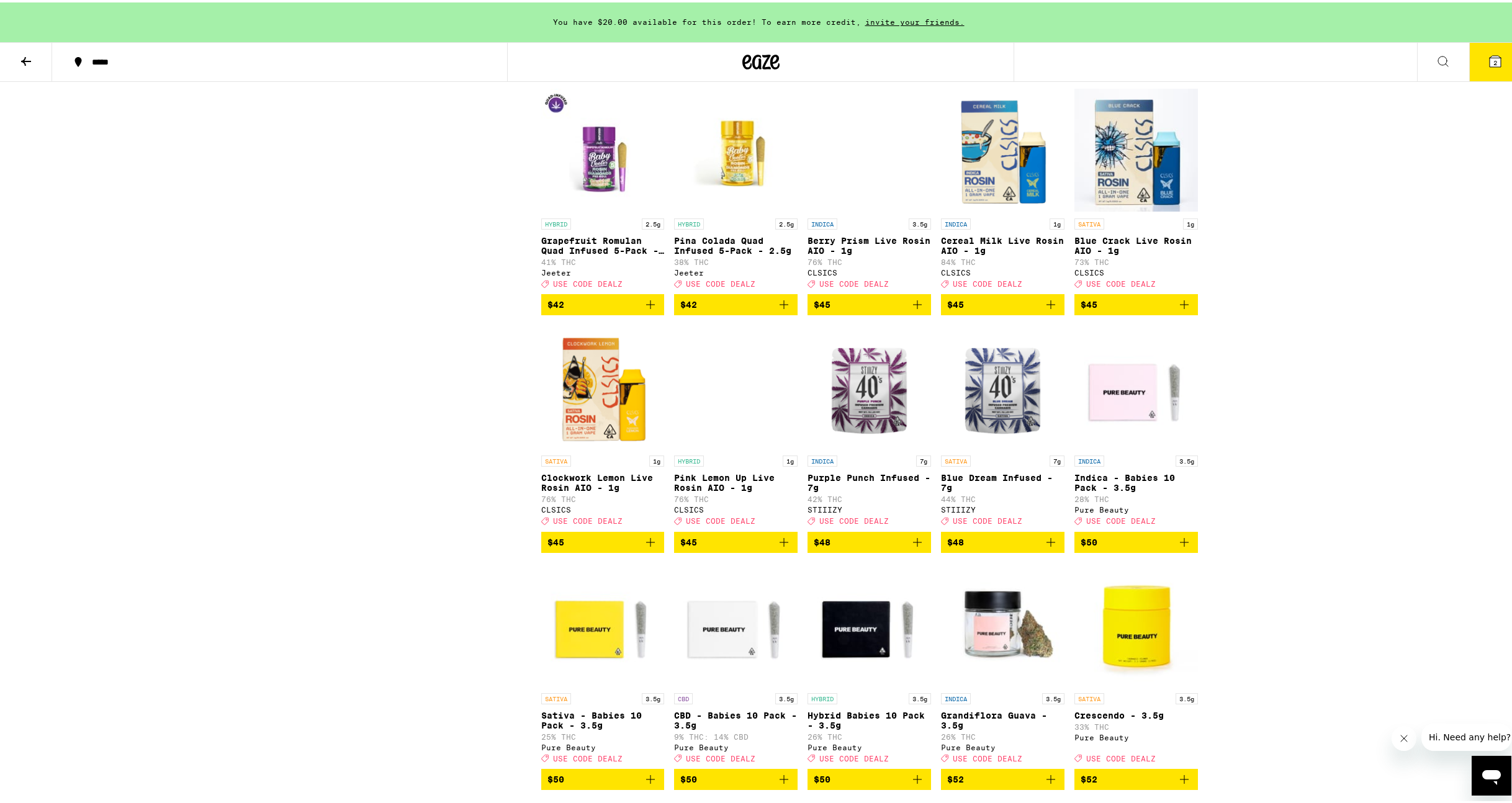
scroll to position [7130, 0]
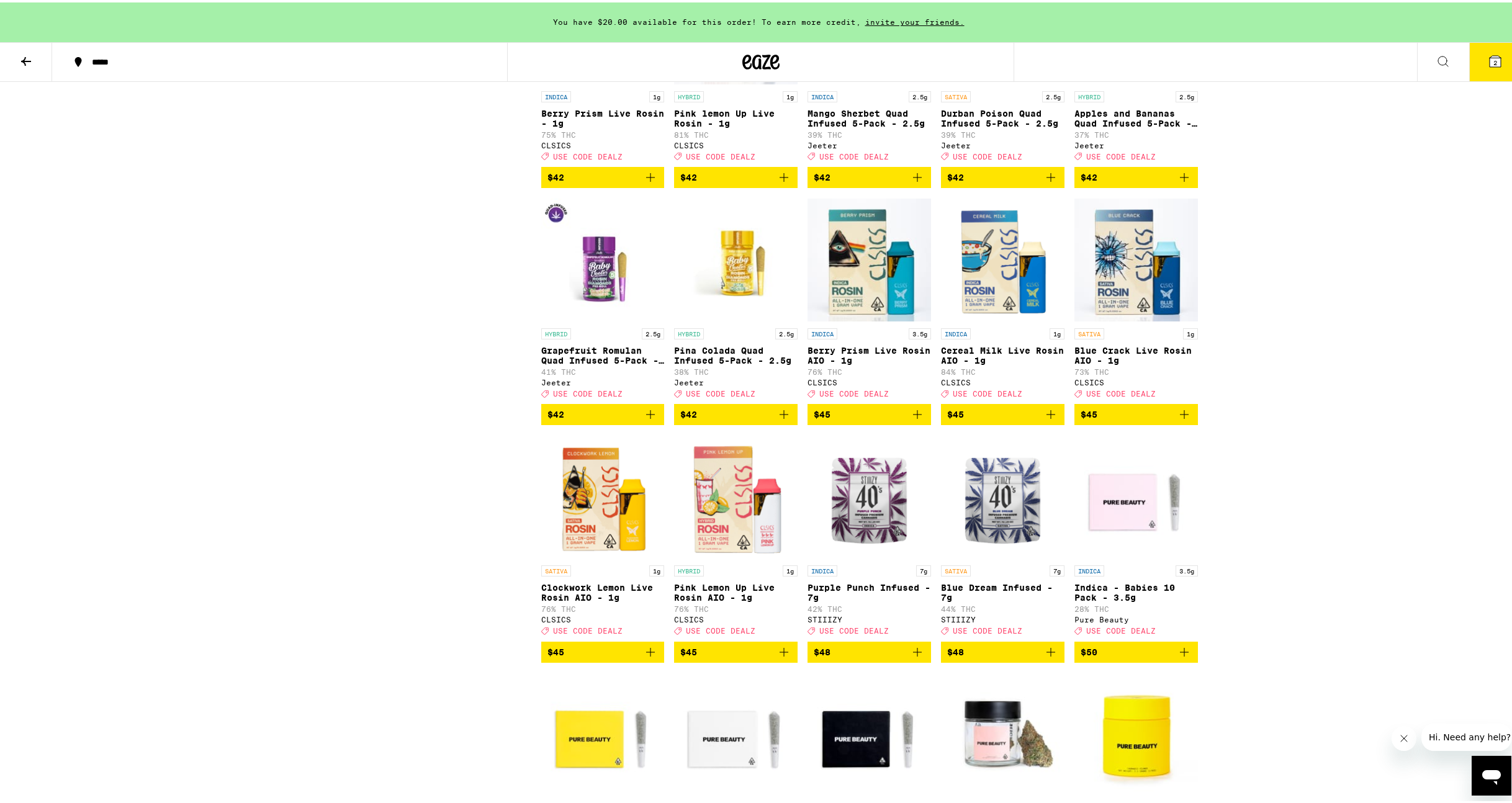
click at [916, 182] on icon "Add to bag" at bounding box center [918, 175] width 15 height 15
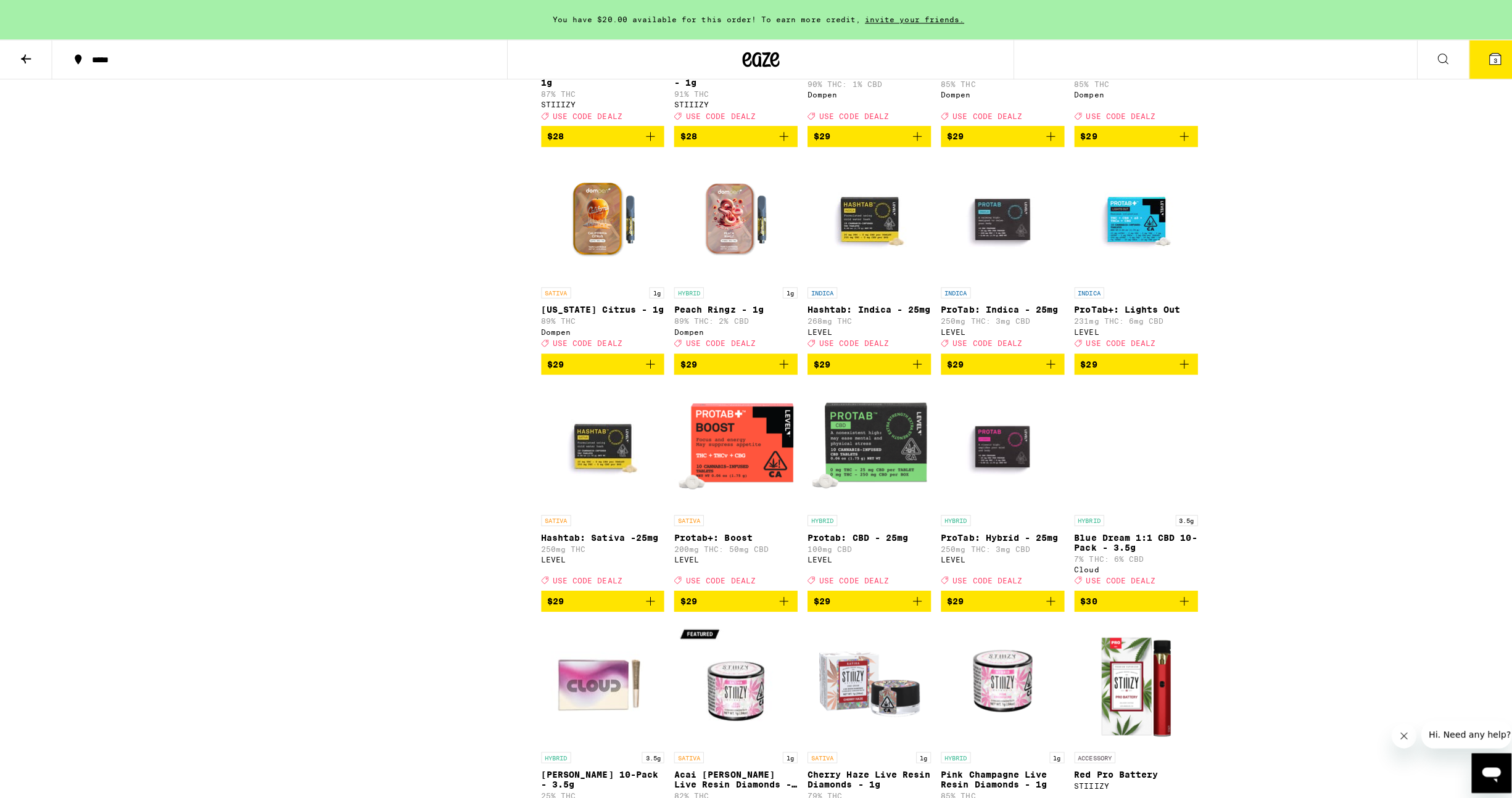
scroll to position [4043, 0]
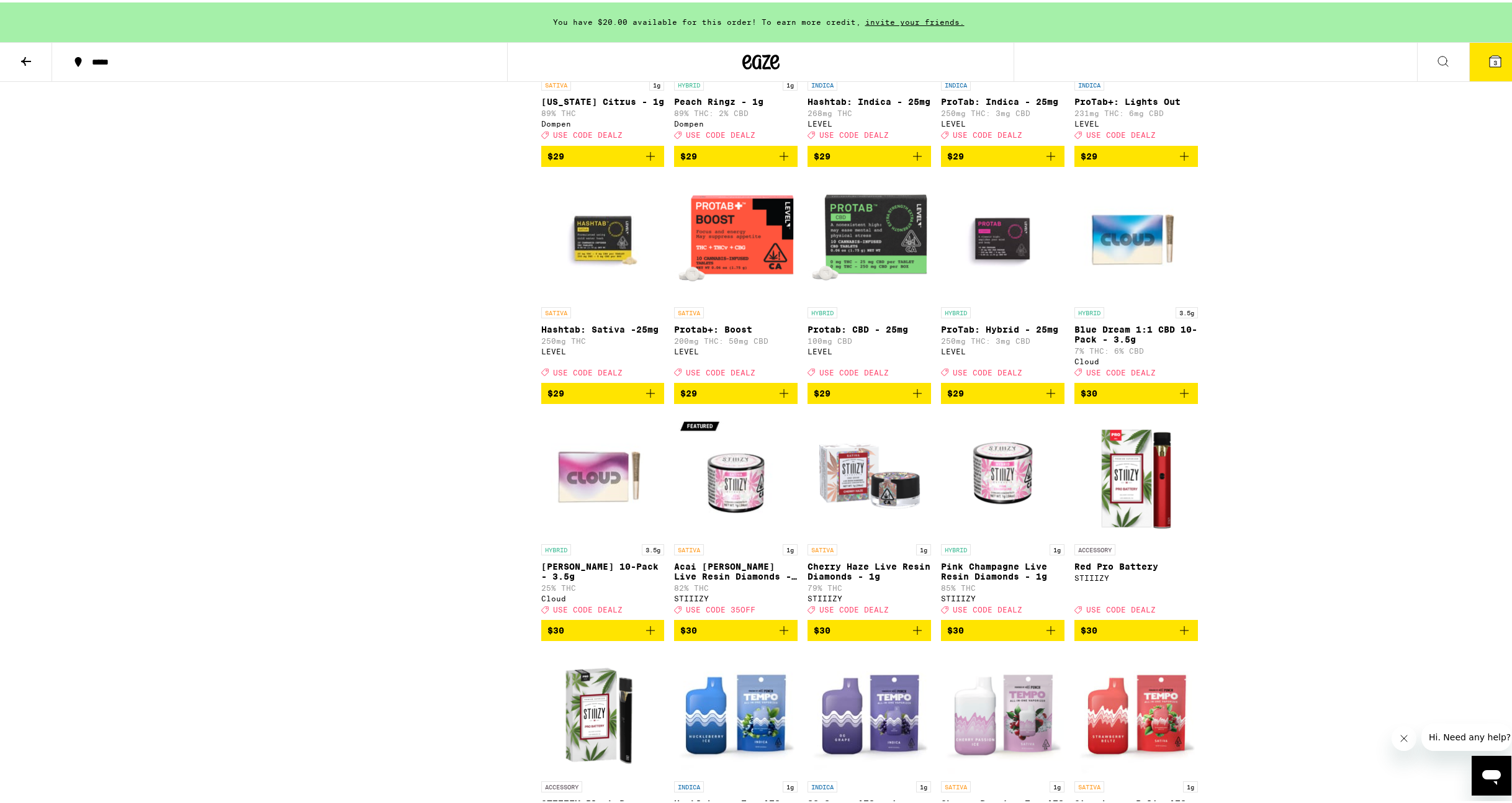
click at [1492, 61] on icon at bounding box center [1495, 59] width 15 height 15
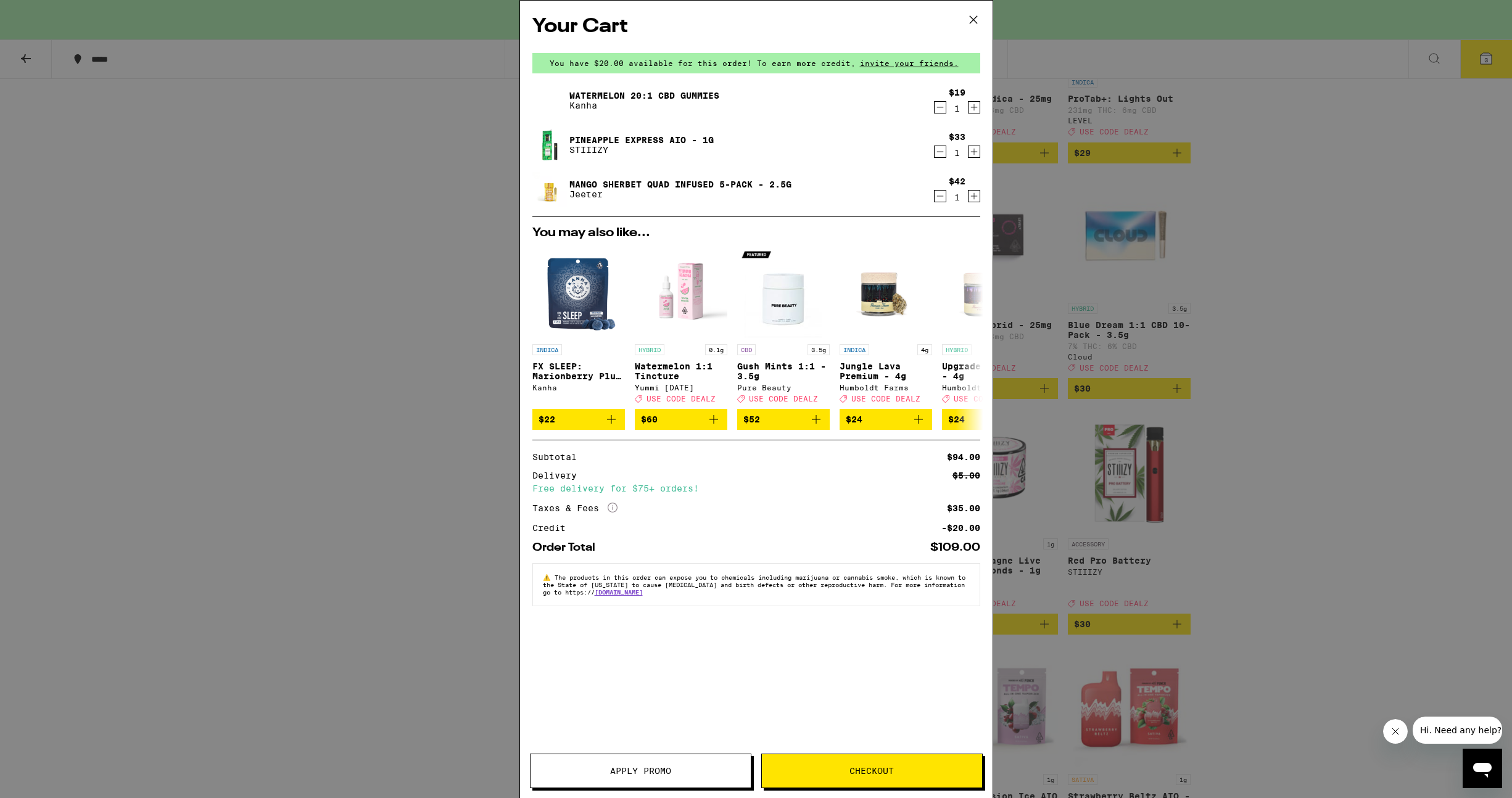
click at [649, 773] on span "Apply Promo" at bounding box center [640, 771] width 61 height 9
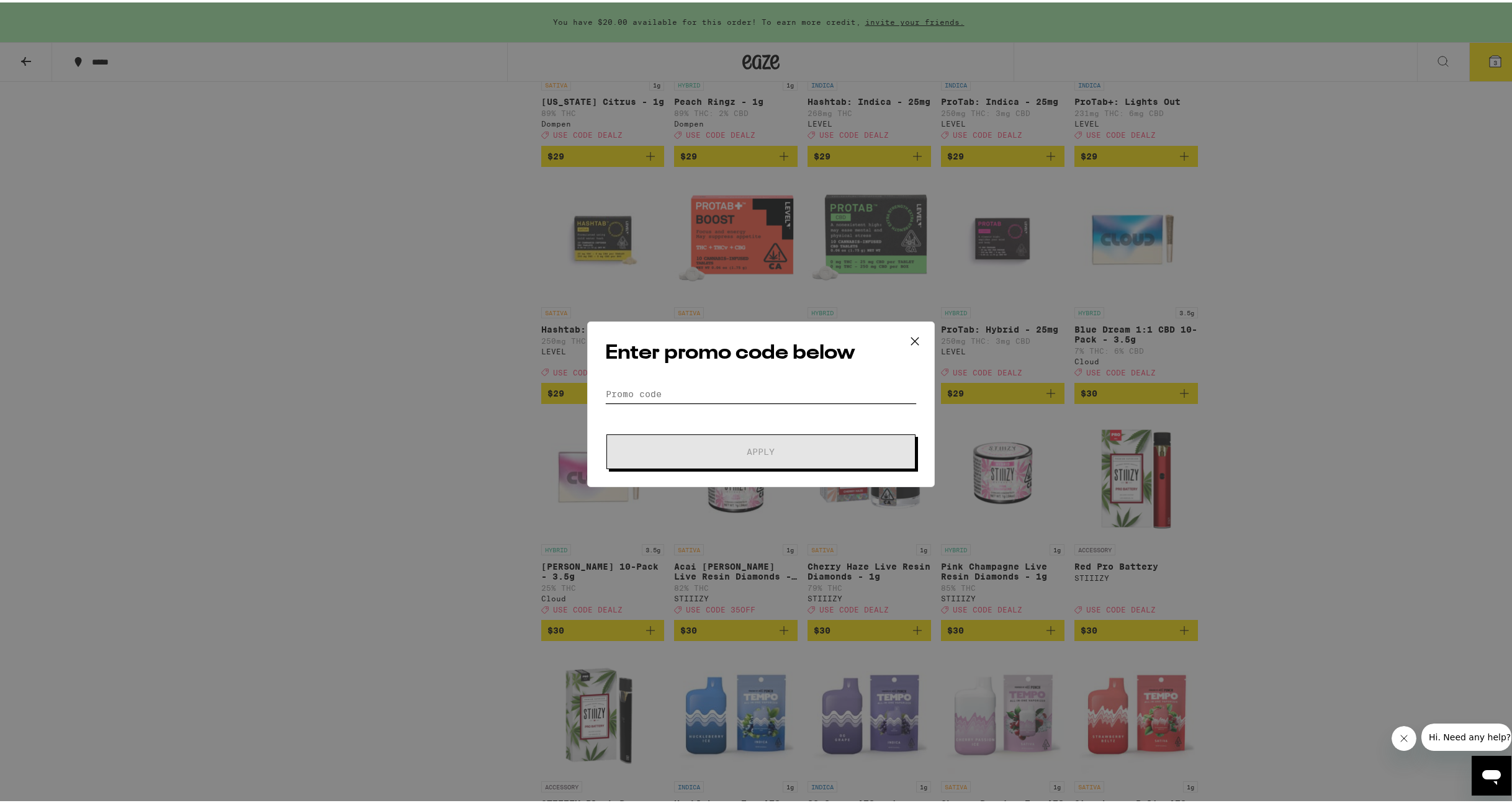
click at [659, 389] on input "Promo Code" at bounding box center [760, 391] width 311 height 19
type input "dealz"
click at [641, 456] on button "Apply" at bounding box center [761, 449] width 309 height 35
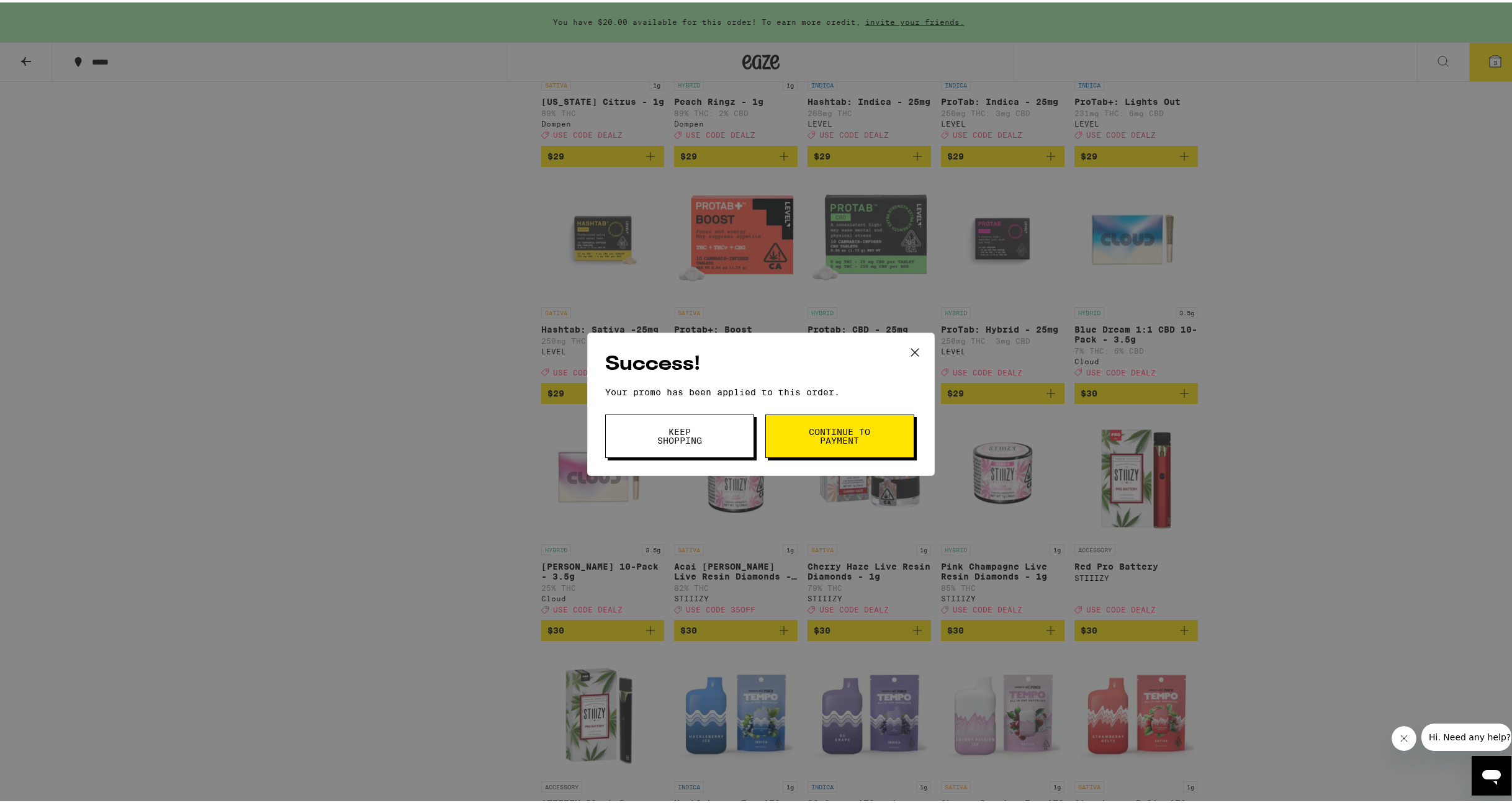
click at [705, 446] on button "Keep Shopping" at bounding box center [679, 434] width 149 height 43
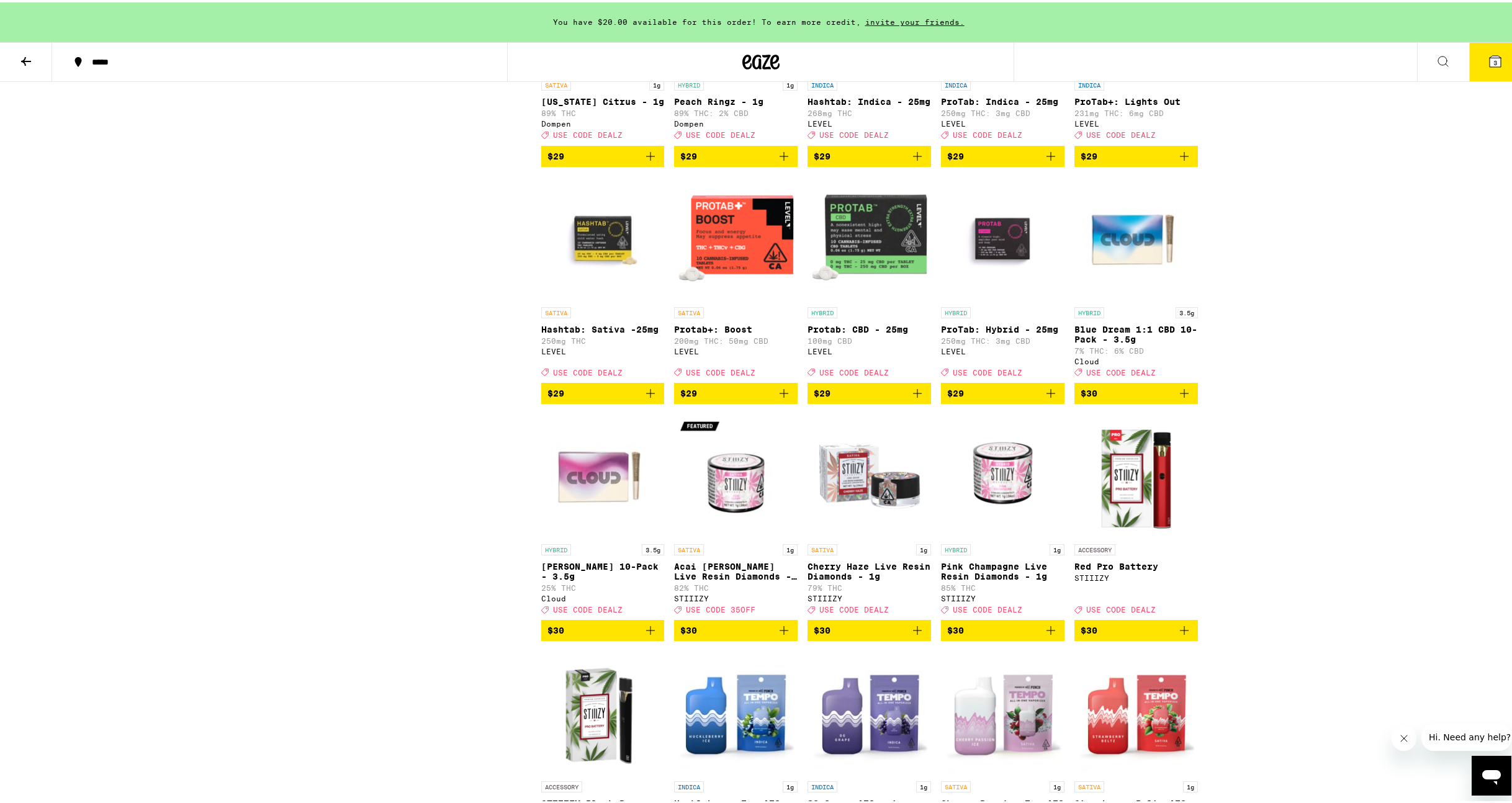
click at [1493, 60] on span "3" at bounding box center [1495, 60] width 3 height 8
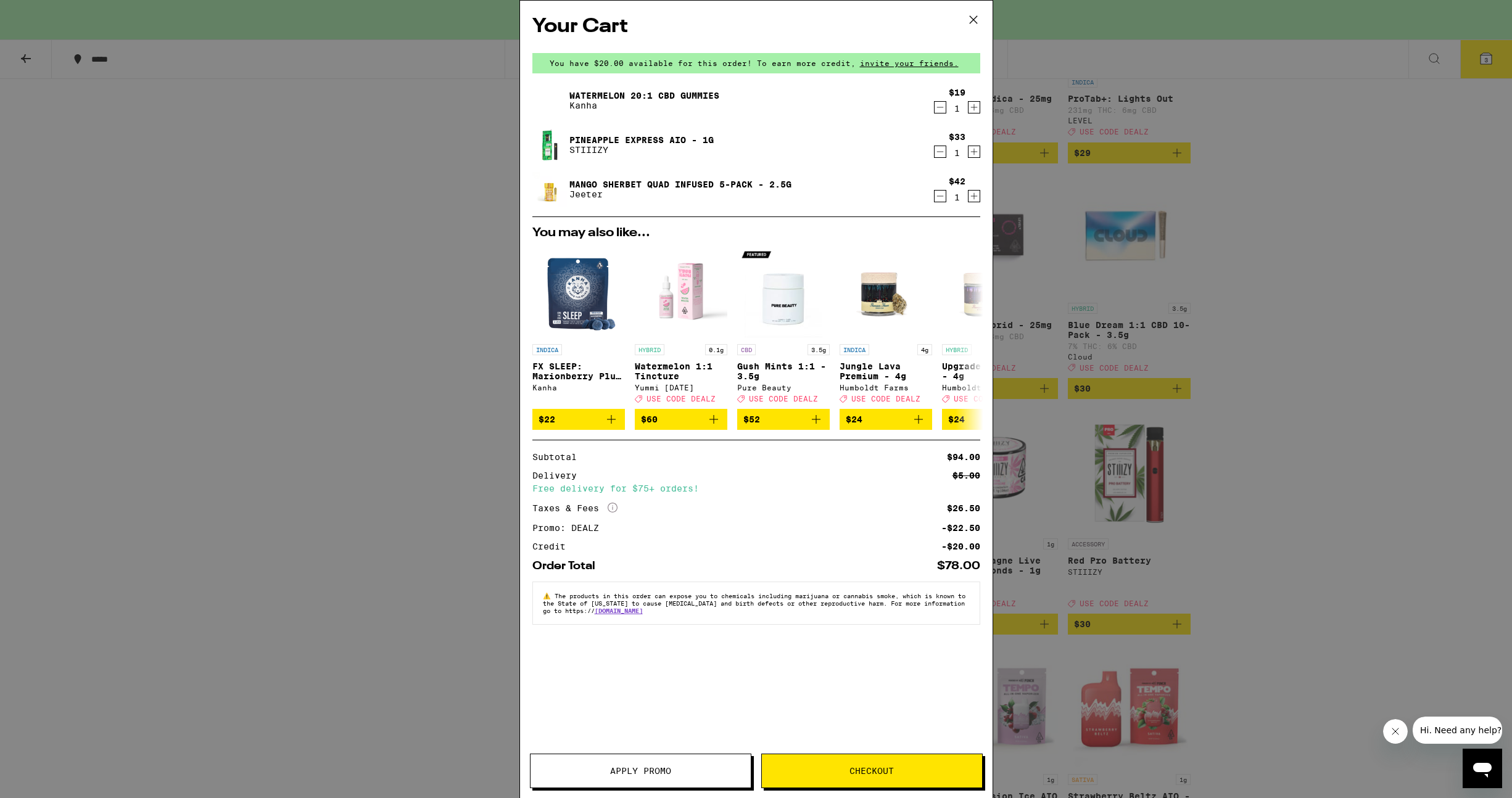
click at [643, 137] on link "Pineapple Express AIO - 1g" at bounding box center [642, 140] width 144 height 10
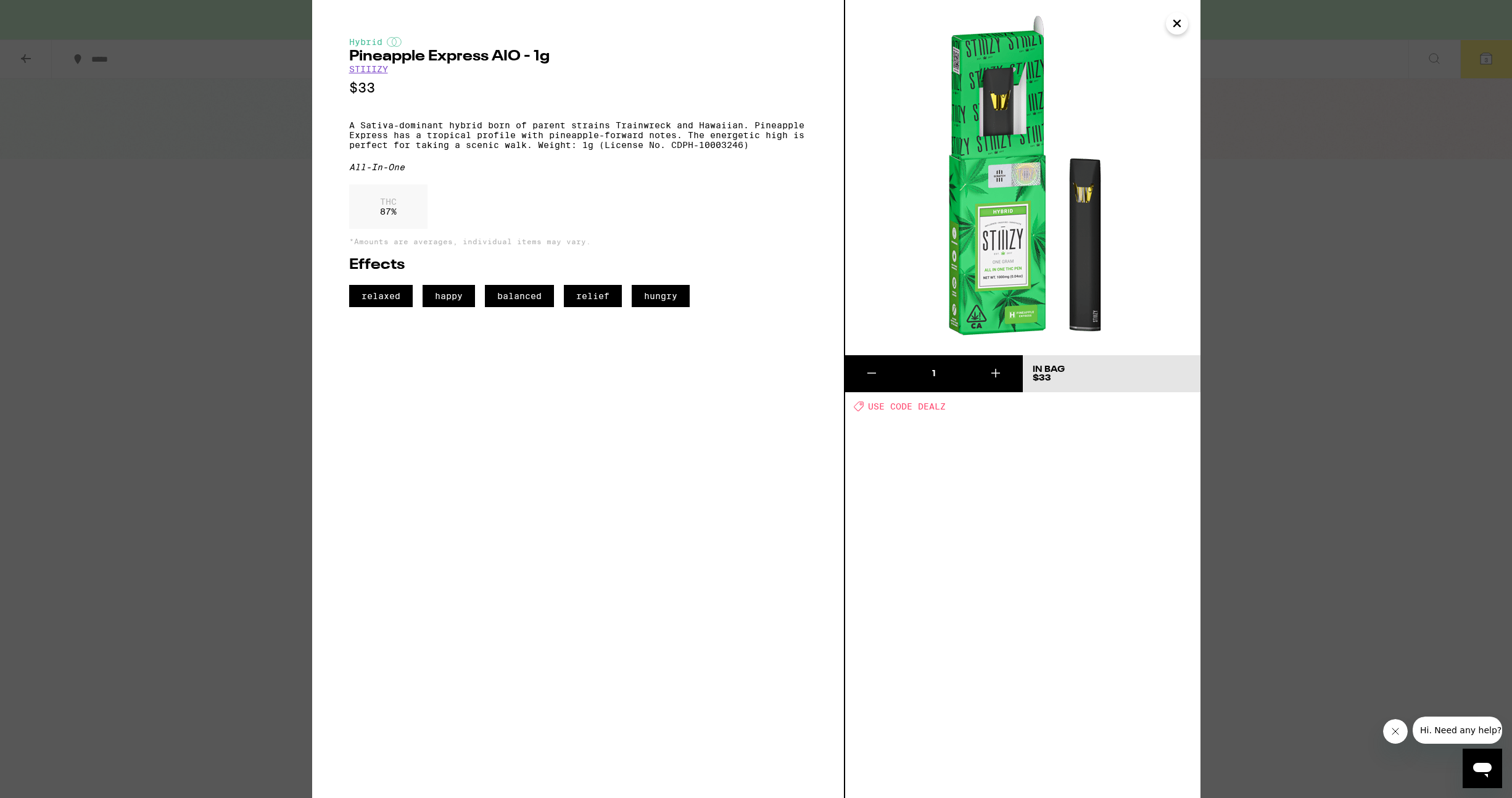
click at [1176, 23] on icon "Close" at bounding box center [1176, 23] width 6 height 6
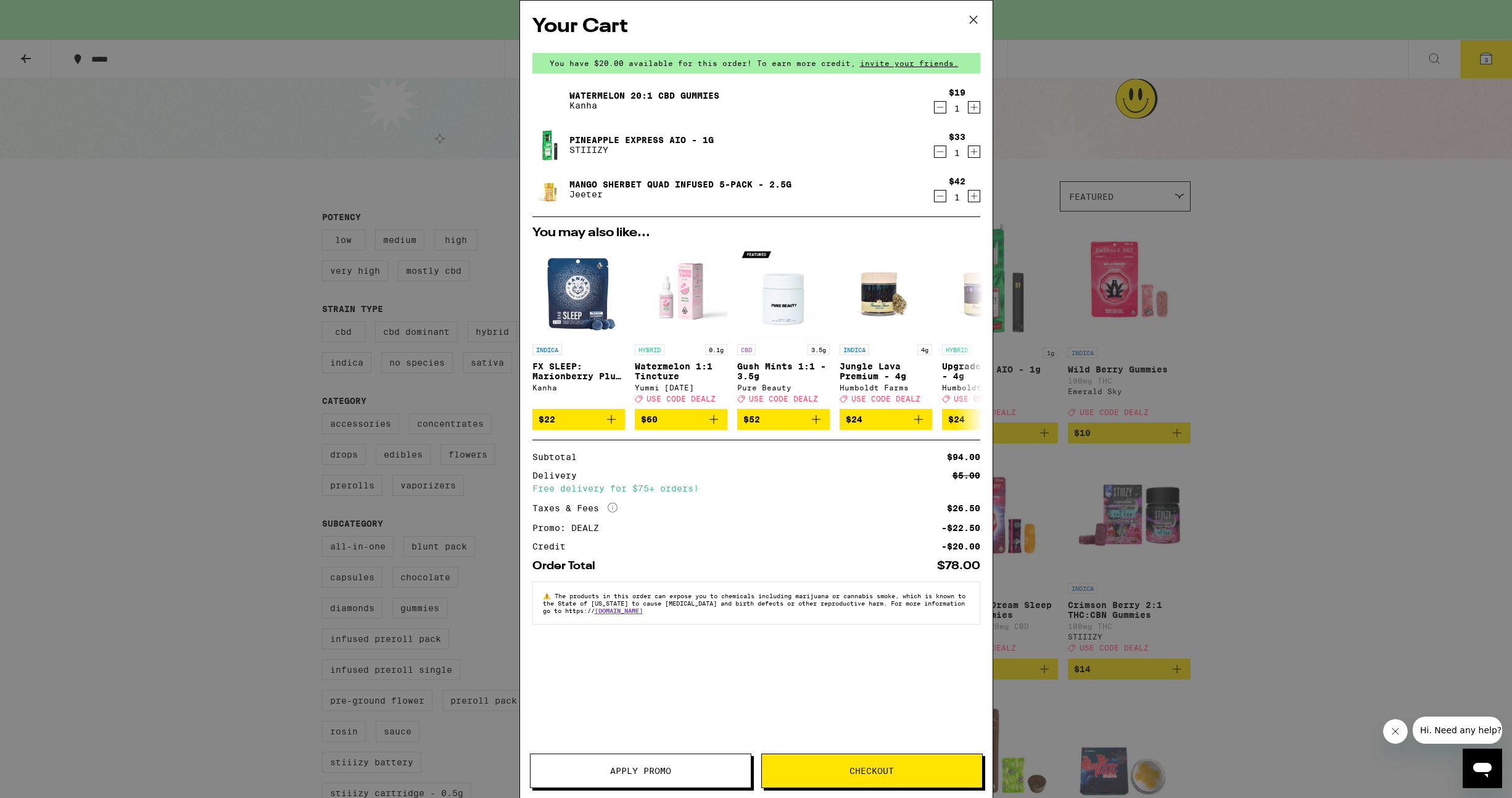
click at [1194, 303] on div "Your Cart You have $20.00 available for this order! To earn more credit, invite…" at bounding box center [756, 399] width 1512 height 798
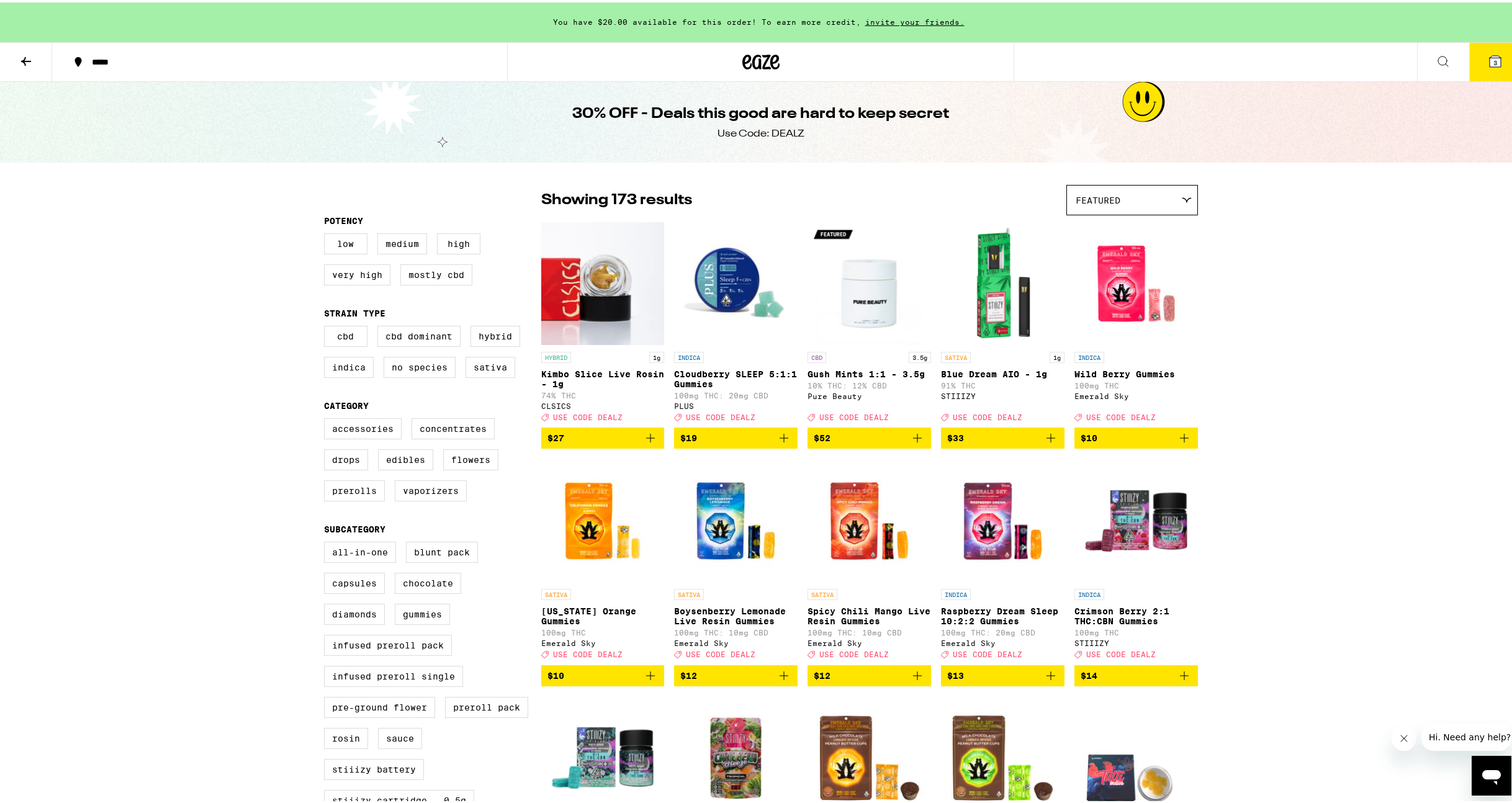
click at [739, 287] on img "Open page for Cloudberry SLEEP 5:1:1 Gummies from PLUS" at bounding box center [735, 281] width 124 height 124
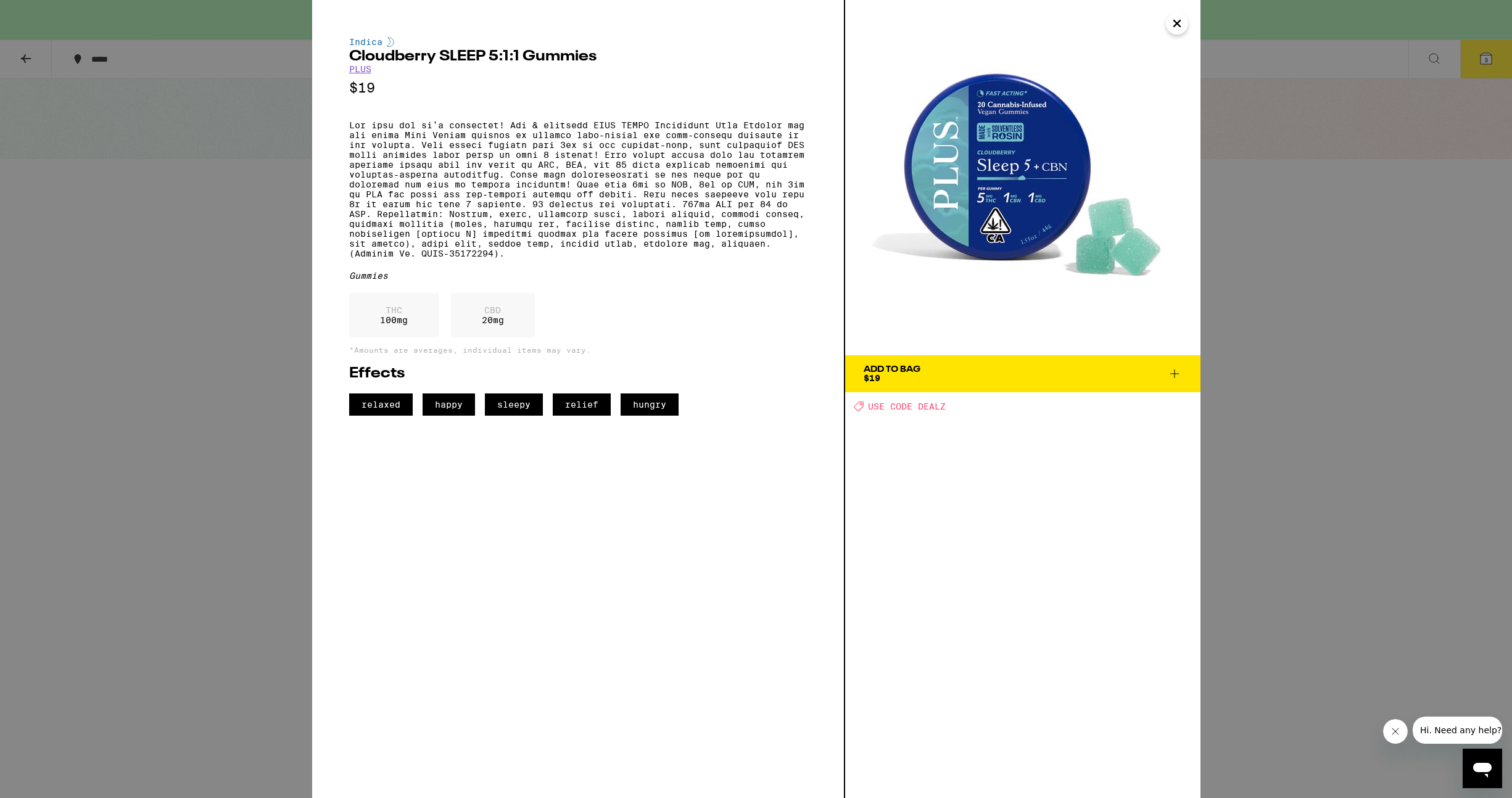
click at [961, 373] on span "Add To Bag $19" at bounding box center [1023, 373] width 318 height 17
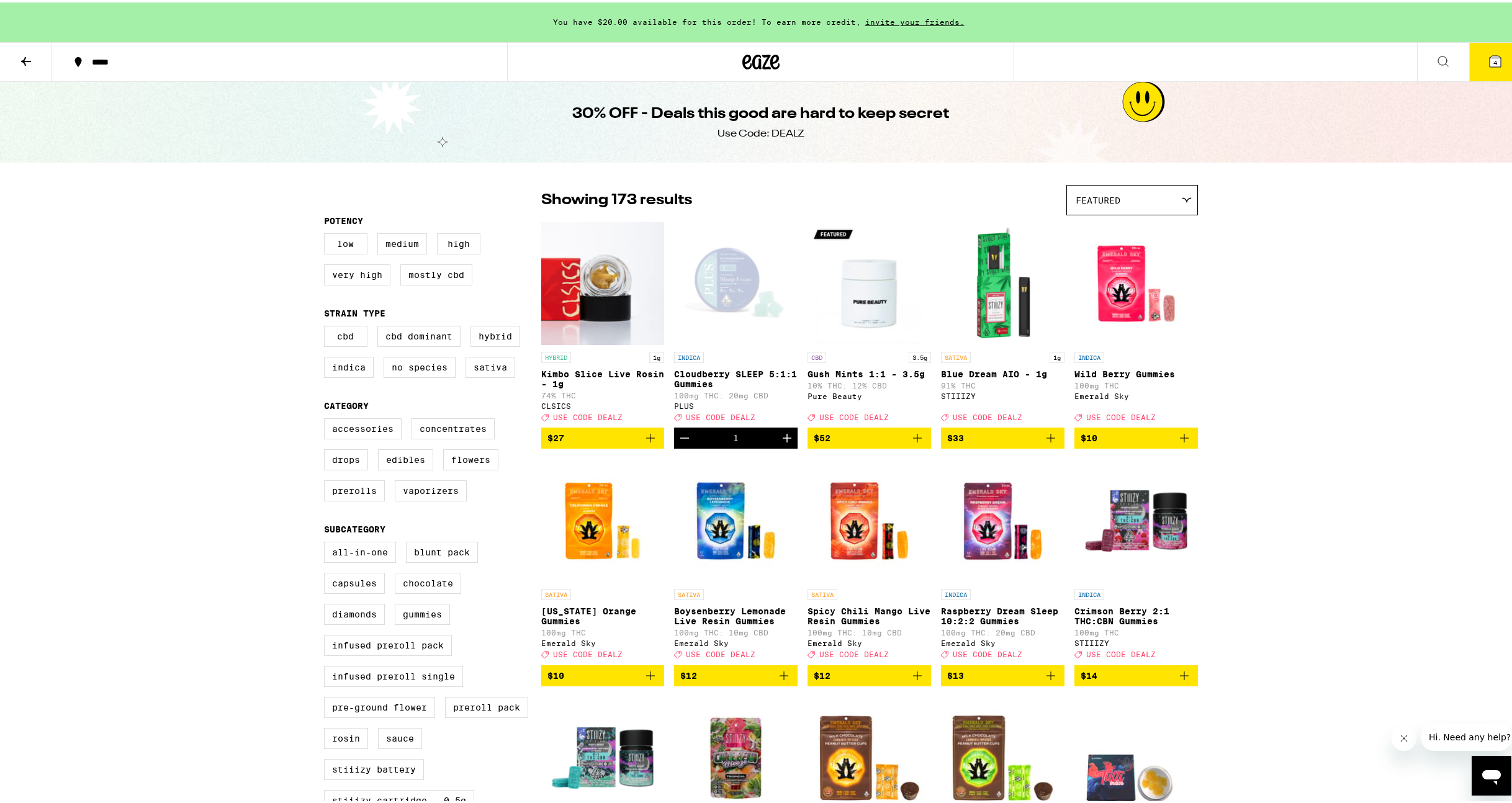
click at [1490, 60] on icon at bounding box center [1495, 59] width 11 height 11
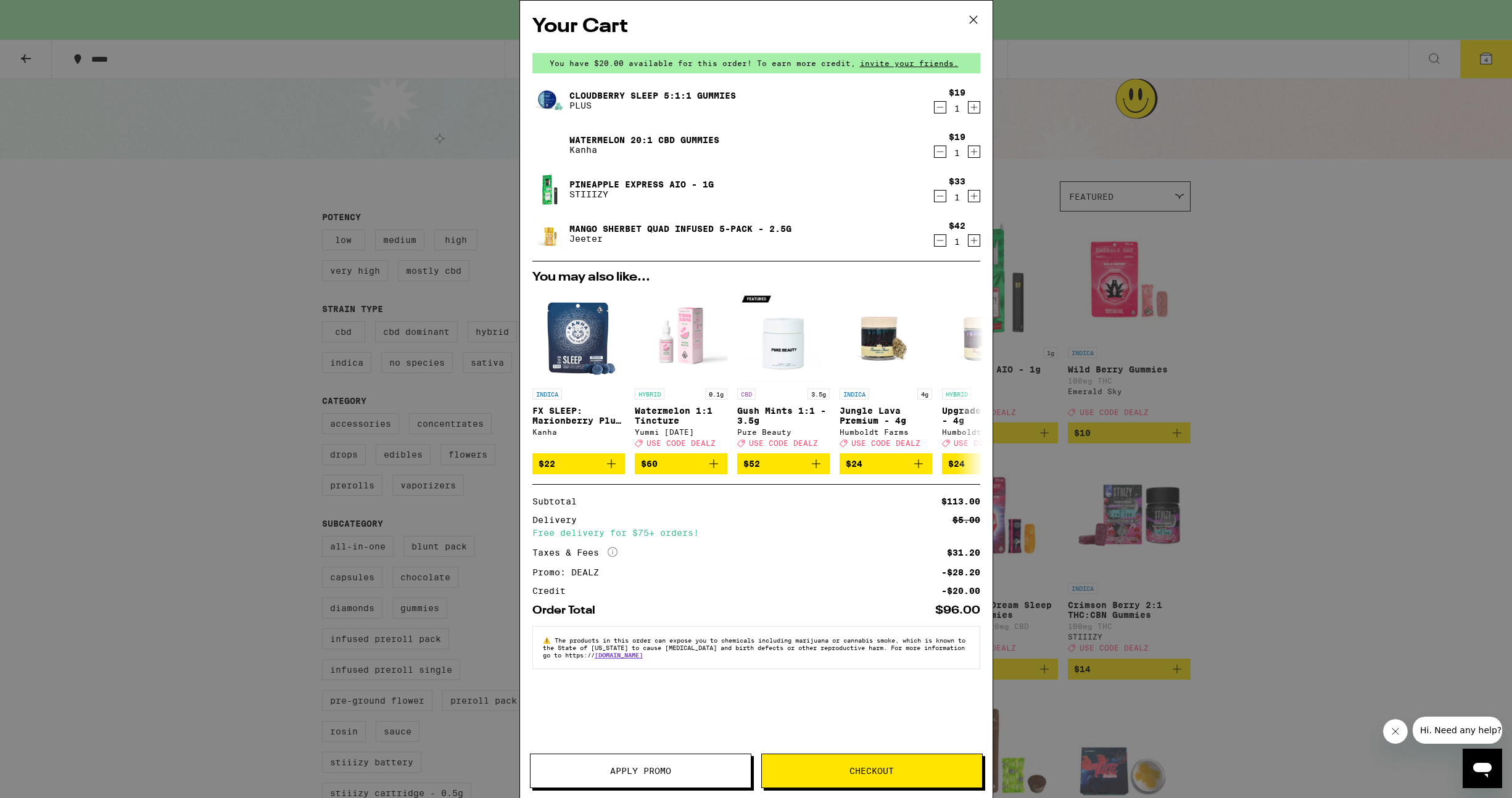
click at [943, 197] on icon "Decrement" at bounding box center [940, 196] width 11 height 15
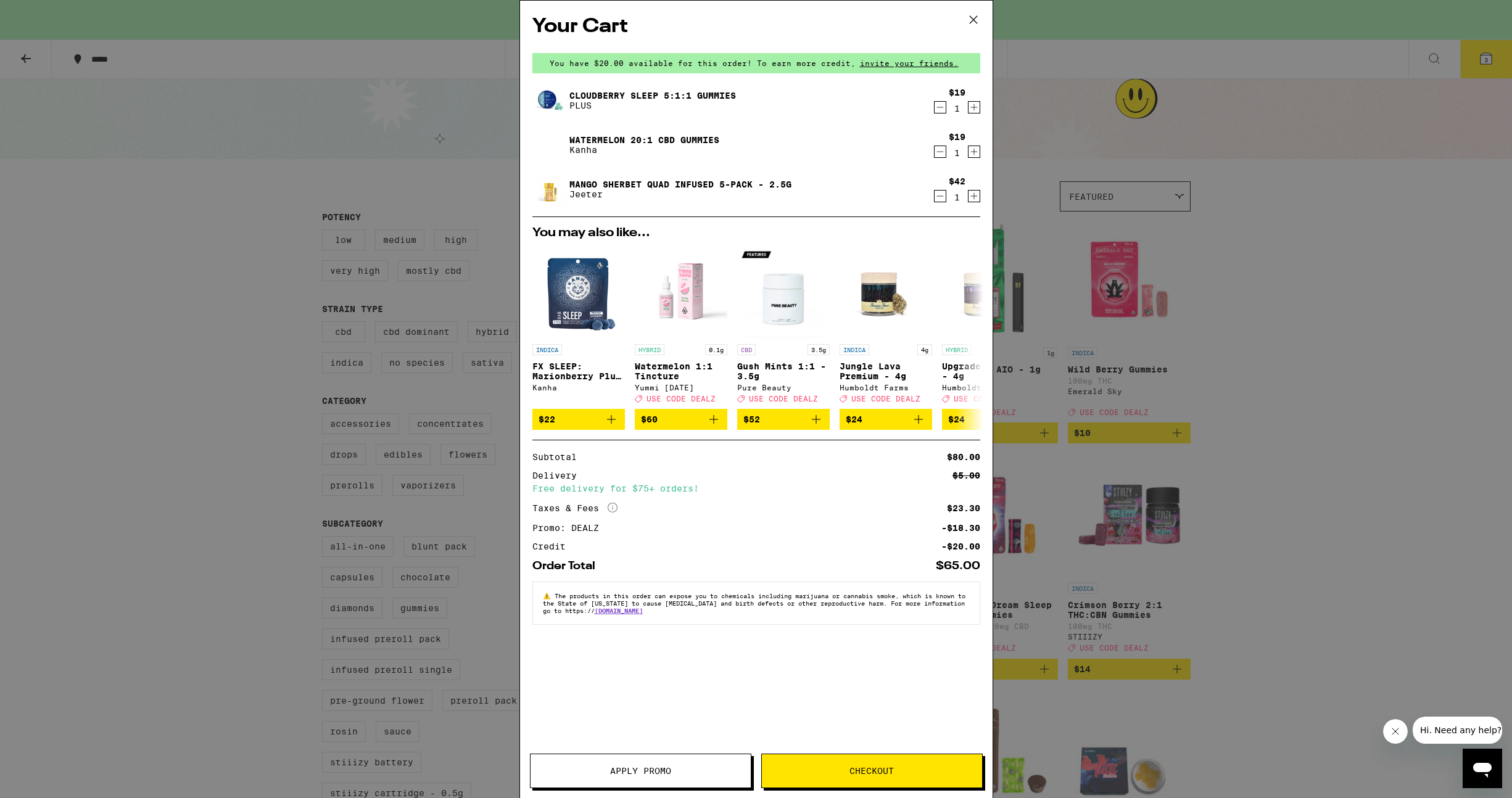
click at [863, 774] on span "Checkout" at bounding box center [872, 771] width 45 height 9
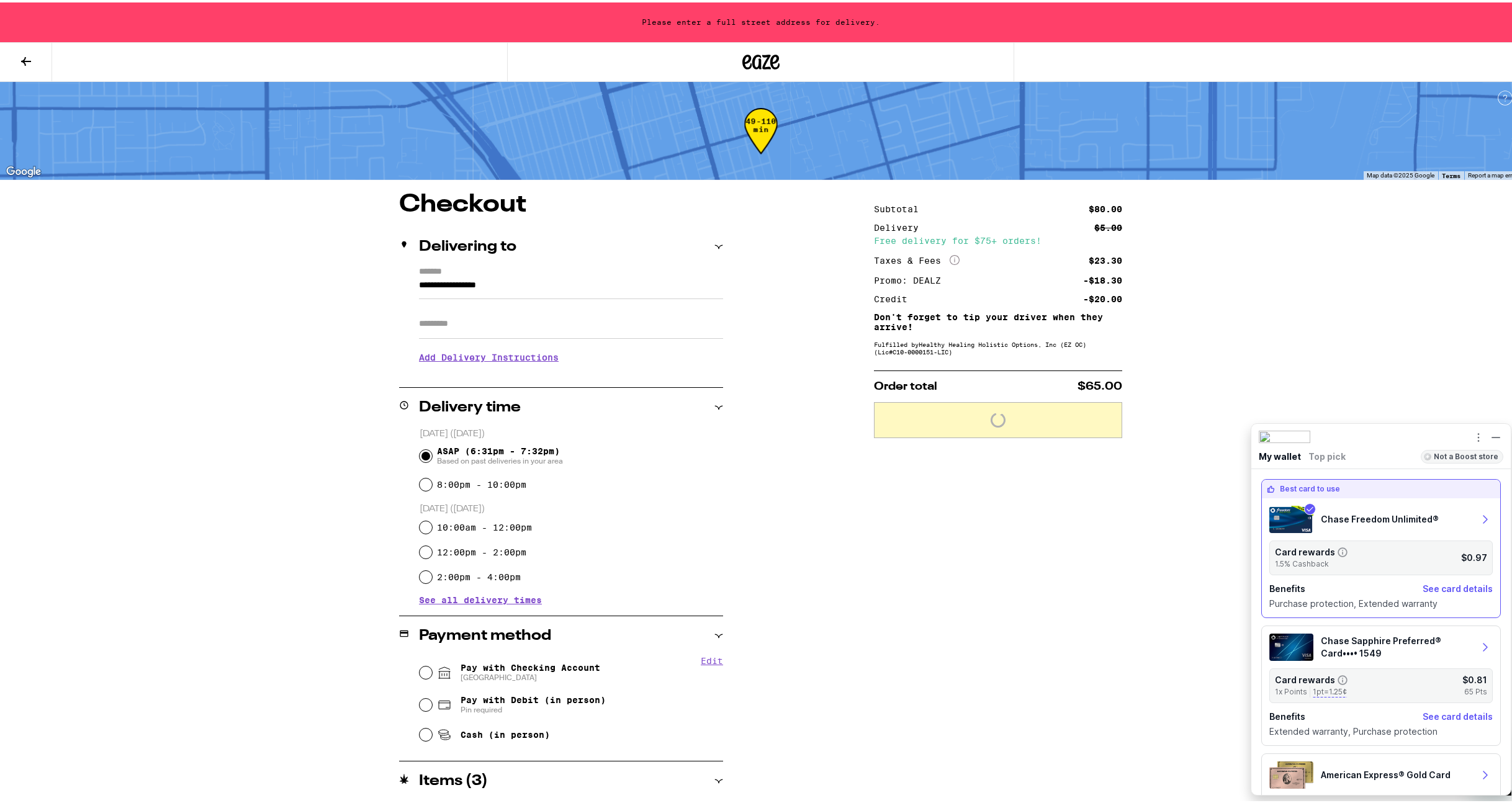
click at [506, 291] on input "**********" at bounding box center [571, 286] width 304 height 21
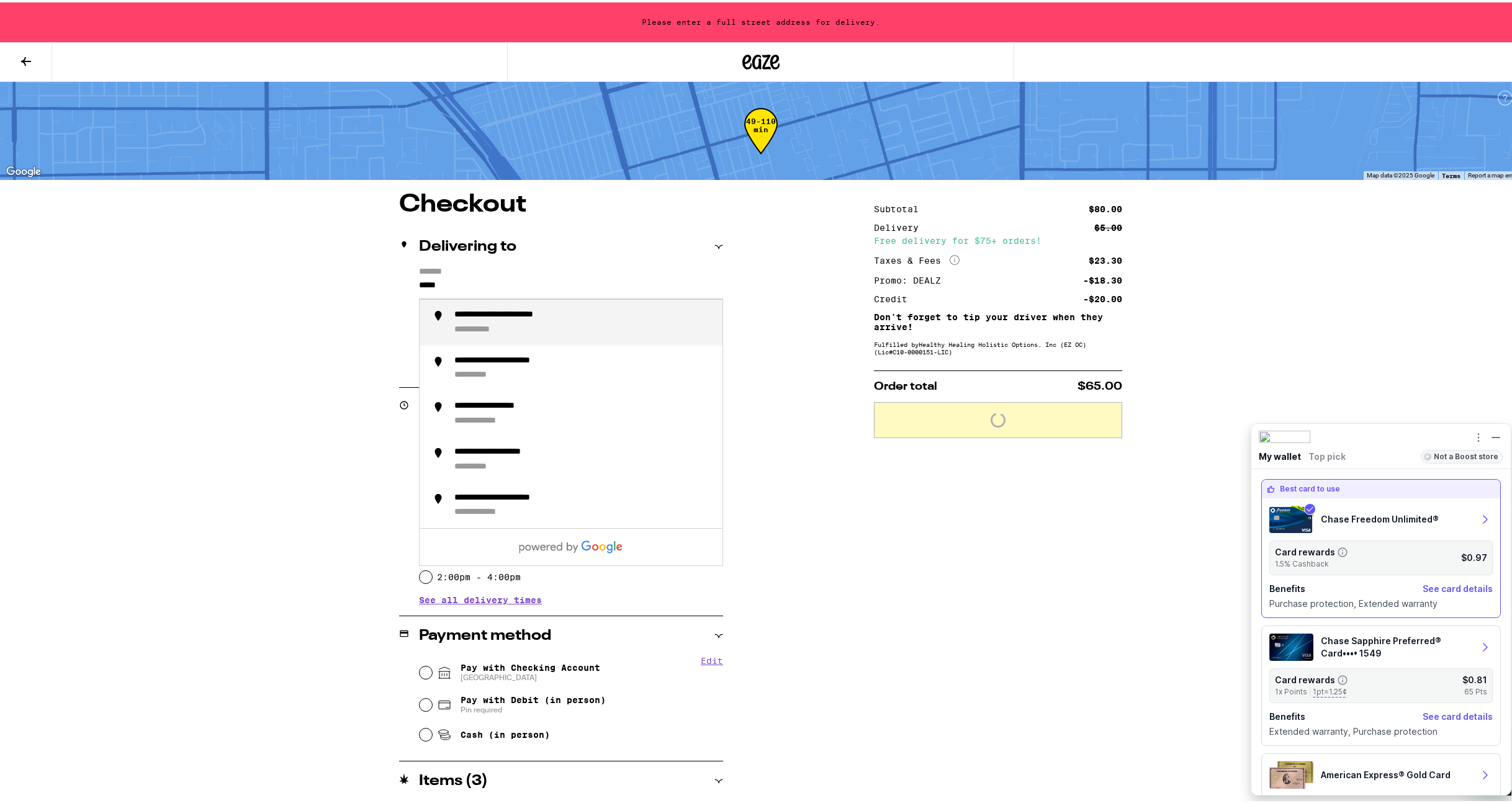
click at [623, 329] on div "**********" at bounding box center [583, 320] width 258 height 26
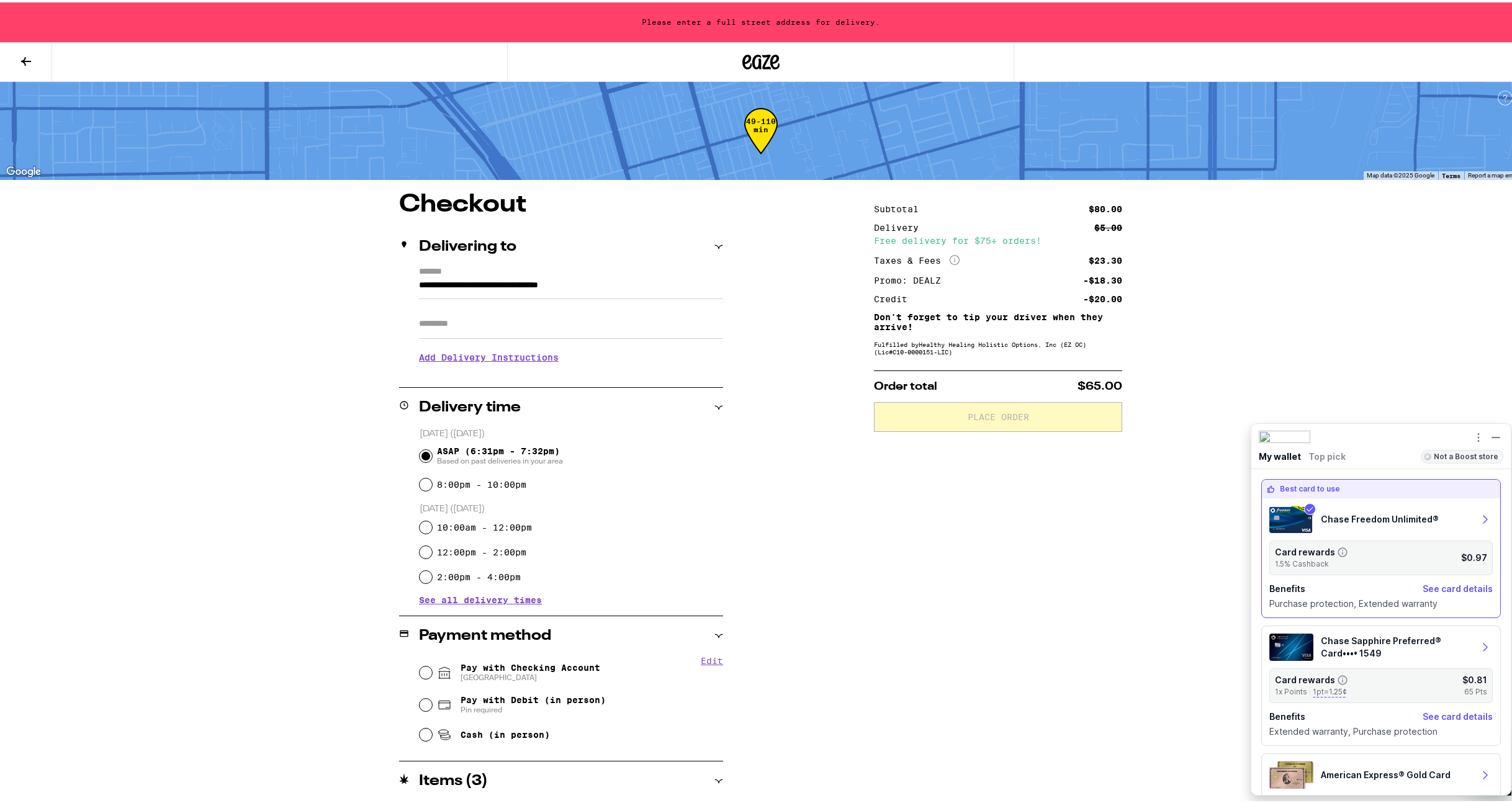
type input "**********"
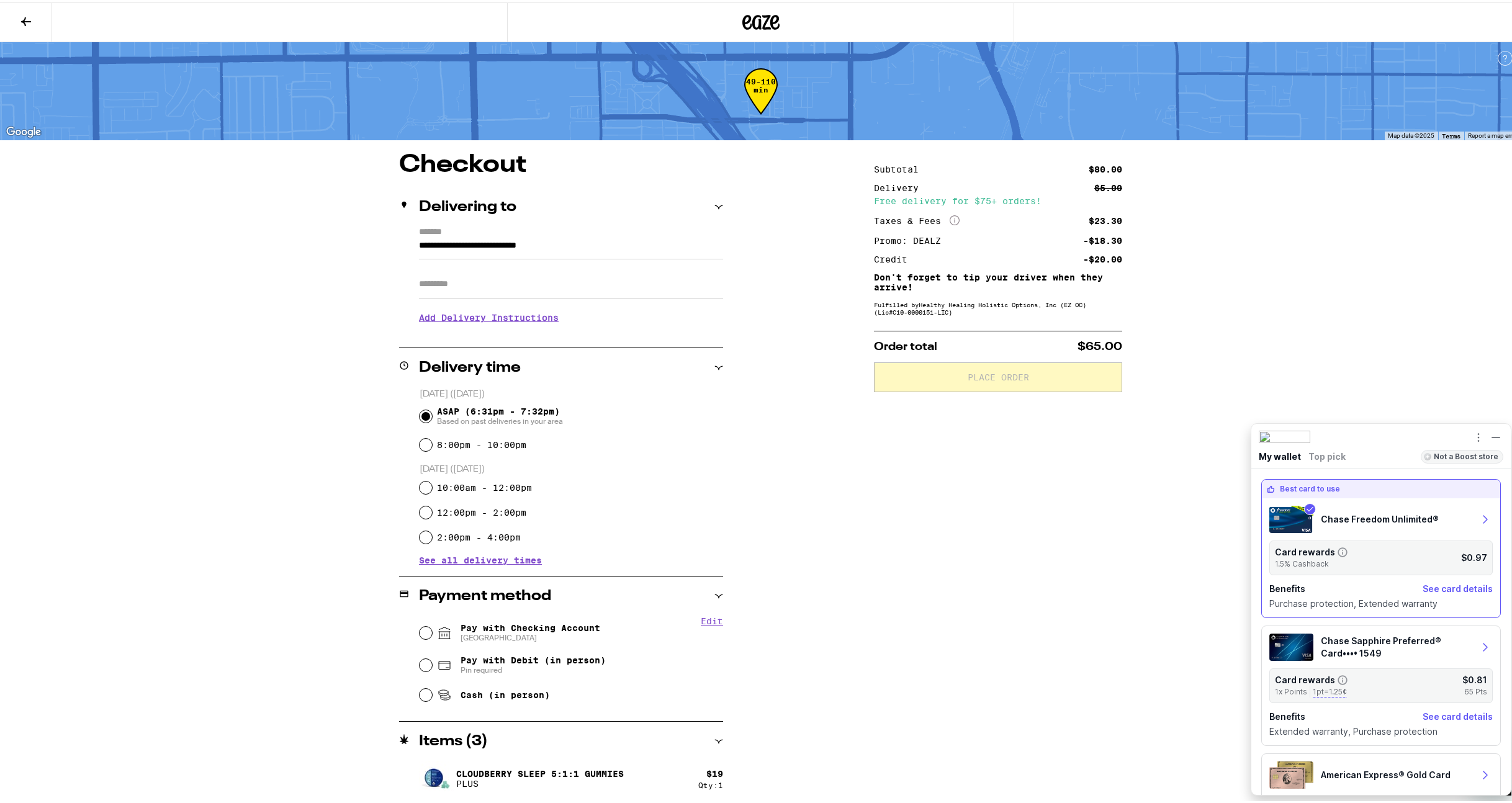
click at [506, 316] on h3 "Add Delivery Instructions" at bounding box center [571, 315] width 304 height 28
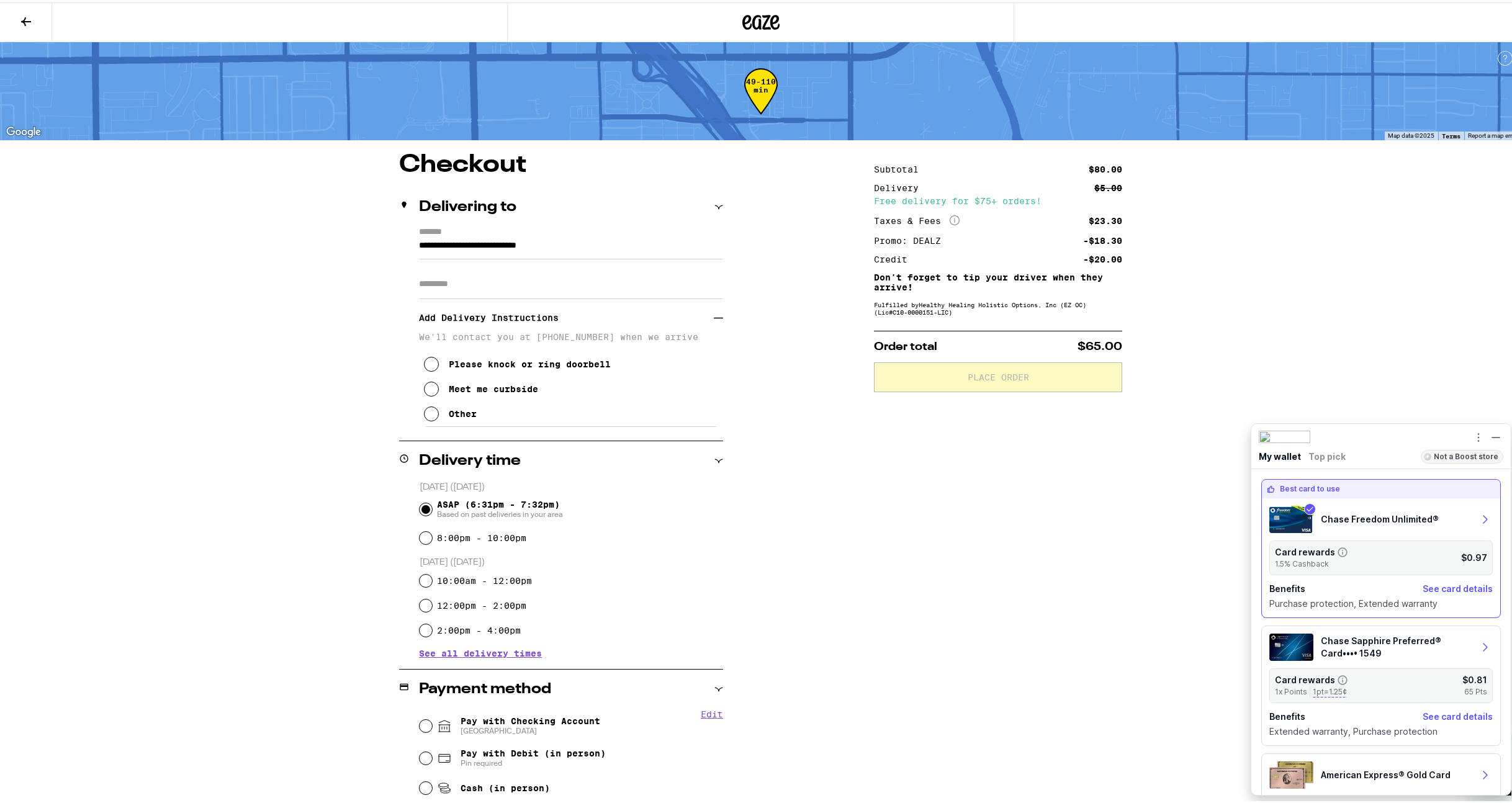
click at [459, 391] on div "Meet me curbside" at bounding box center [493, 387] width 89 height 10
click at [452, 422] on button "Other" at bounding box center [450, 412] width 52 height 25
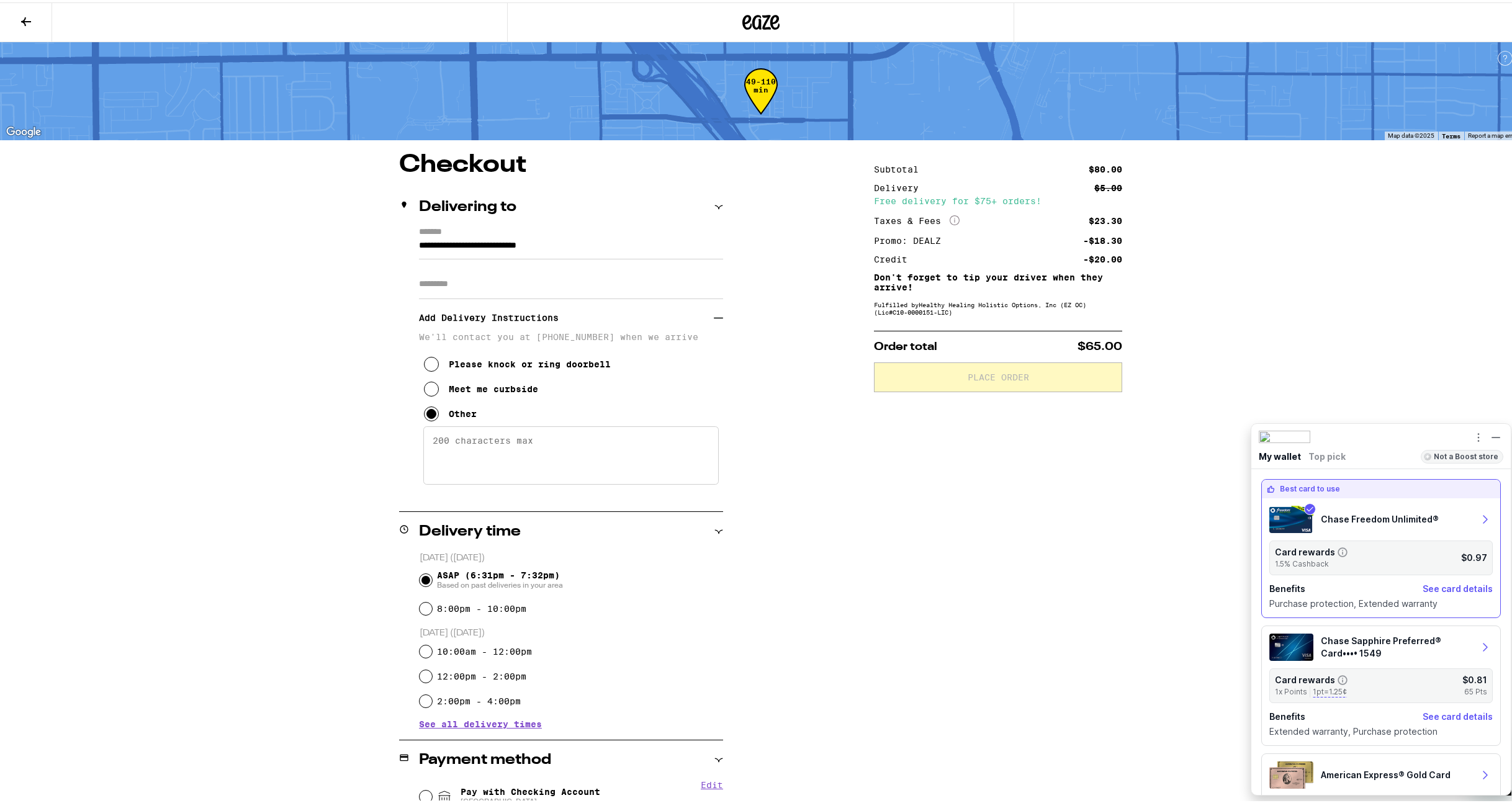
click at [469, 454] on textarea "Enter any other delivery instructions you want driver to know" at bounding box center [571, 453] width 295 height 58
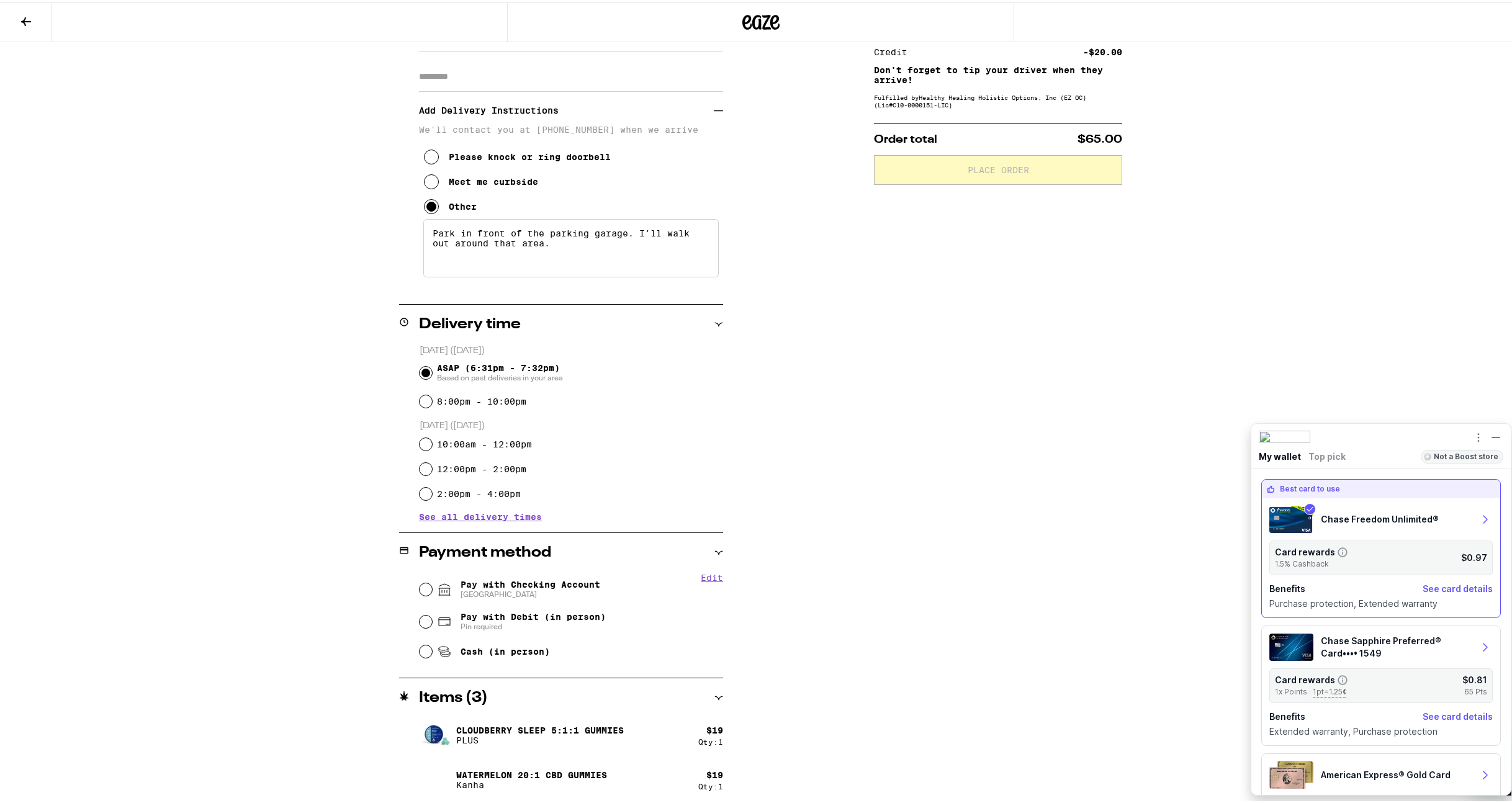
type textarea "Park in front of the parking garage. I'll walk out around that area."
click at [425, 588] on input "Pay with Checking Account CHASE COLLEGE" at bounding box center [426, 587] width 12 height 12
radio input "true"
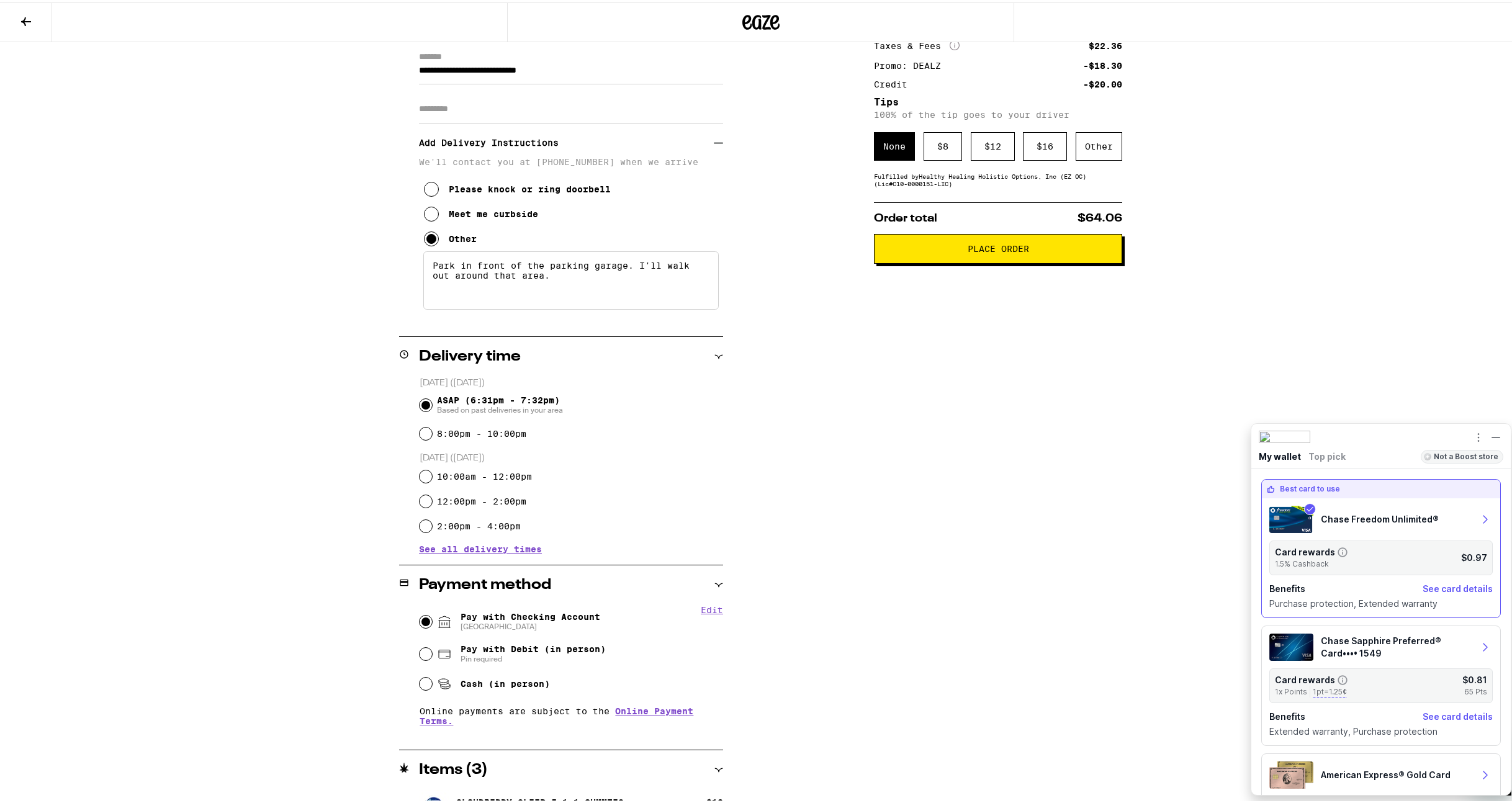
scroll to position [28, 0]
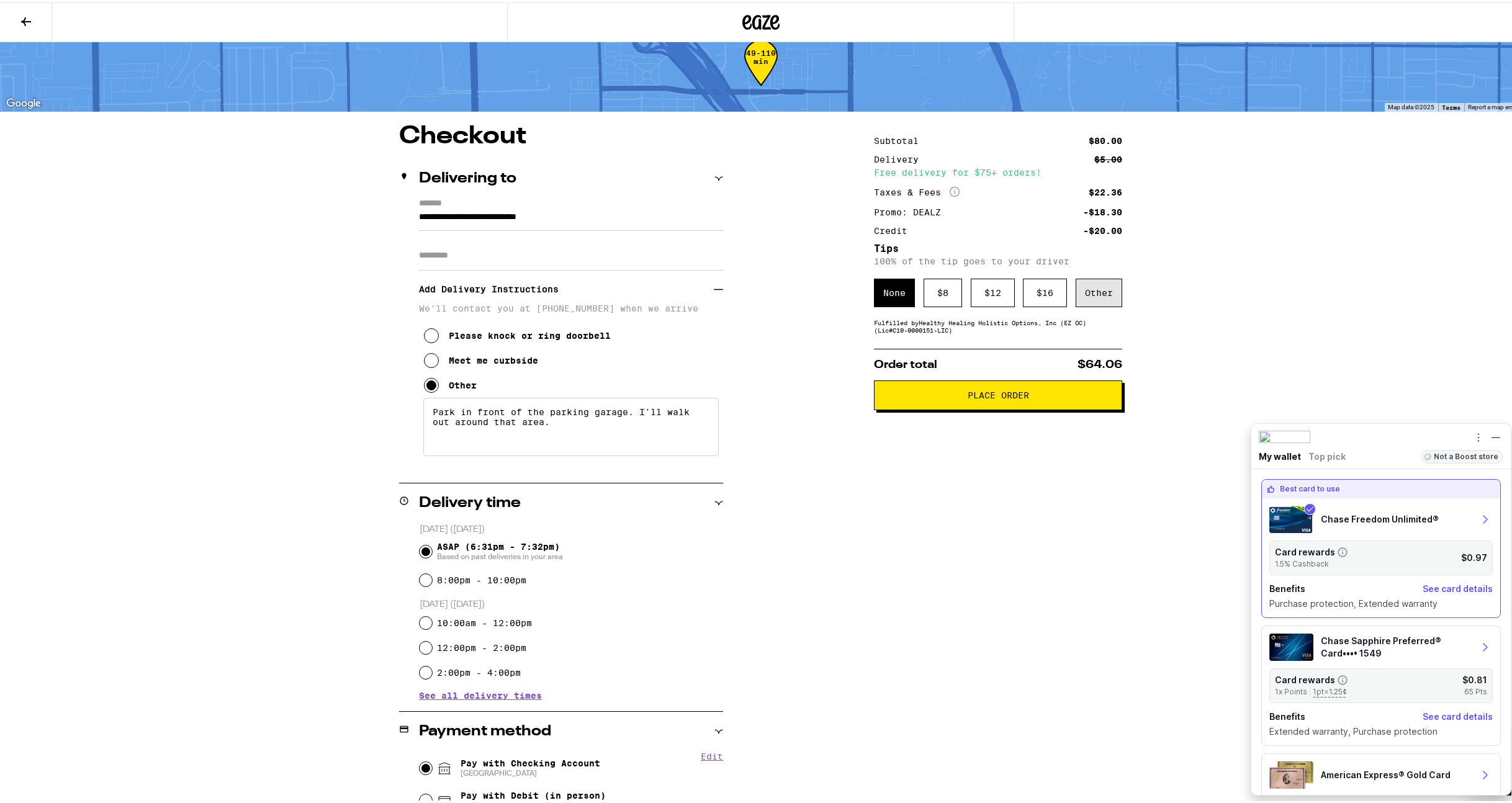
click at [1095, 288] on div "Other" at bounding box center [1098, 290] width 46 height 28
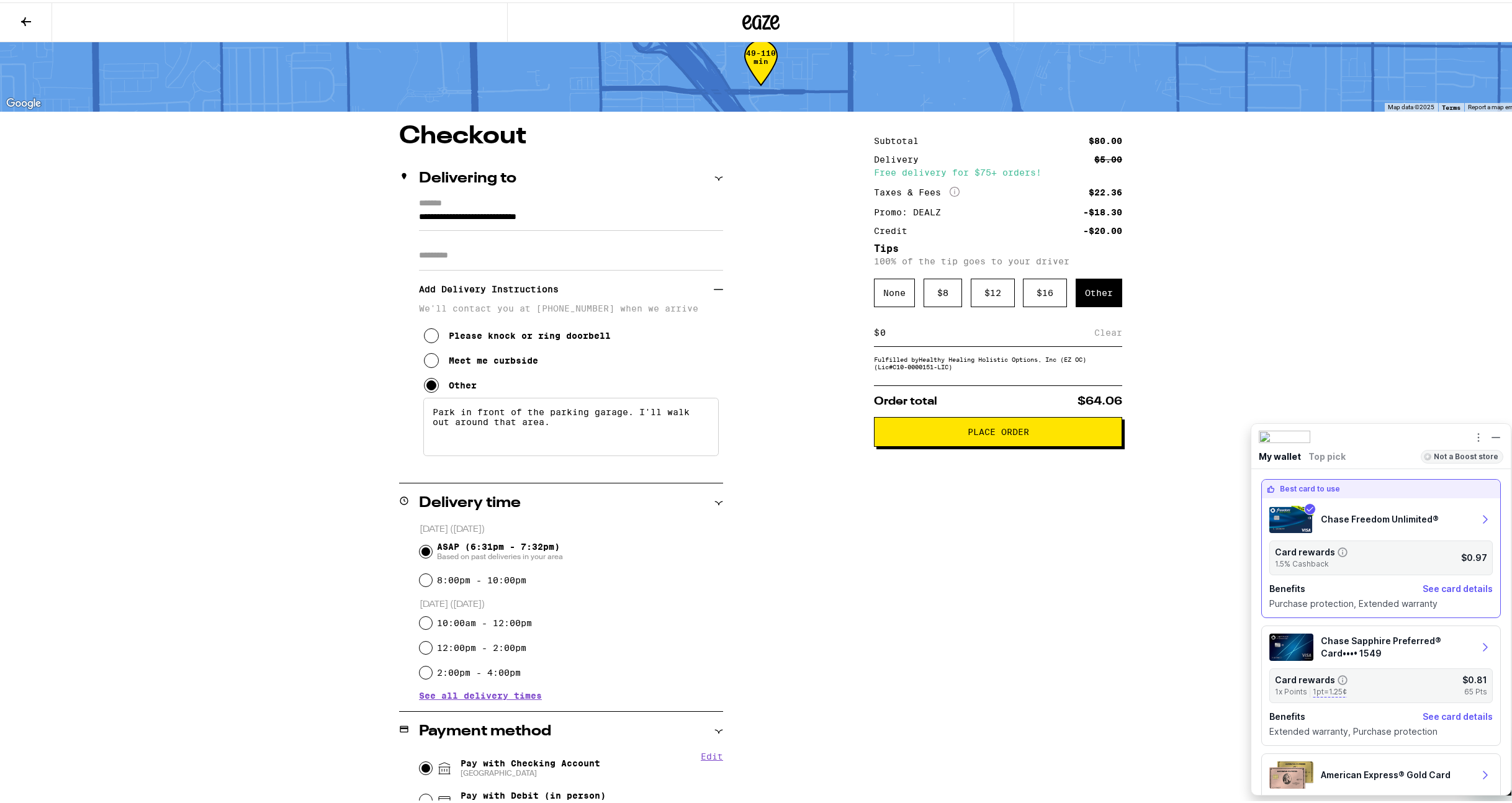
click at [984, 336] on input at bounding box center [987, 330] width 215 height 11
type input "5"
click at [1185, 334] on div "**********" at bounding box center [761, 595] width 893 height 947
click at [1101, 333] on div "Save" at bounding box center [1111, 330] width 22 height 28
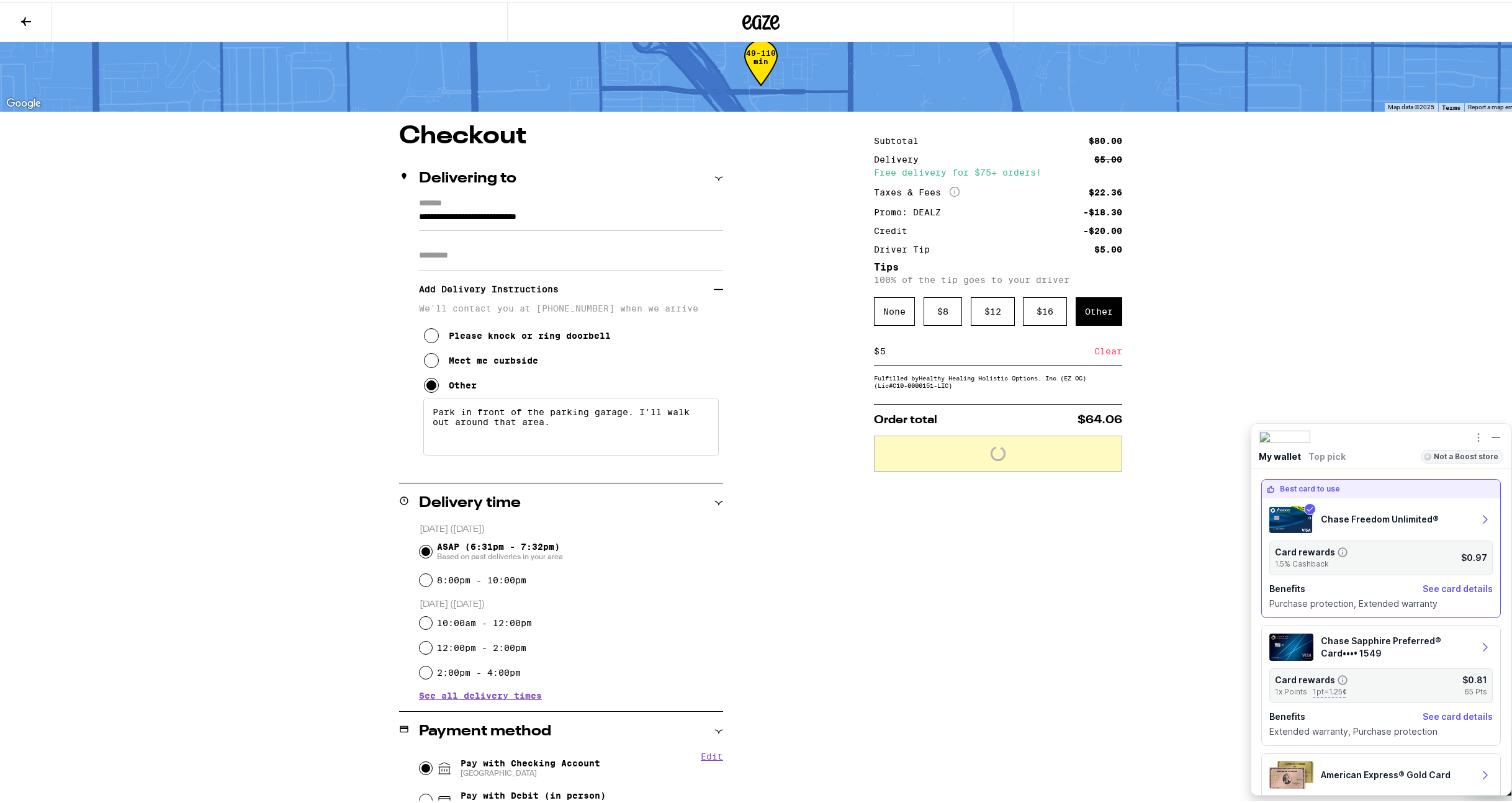
scroll to position [294, 0]
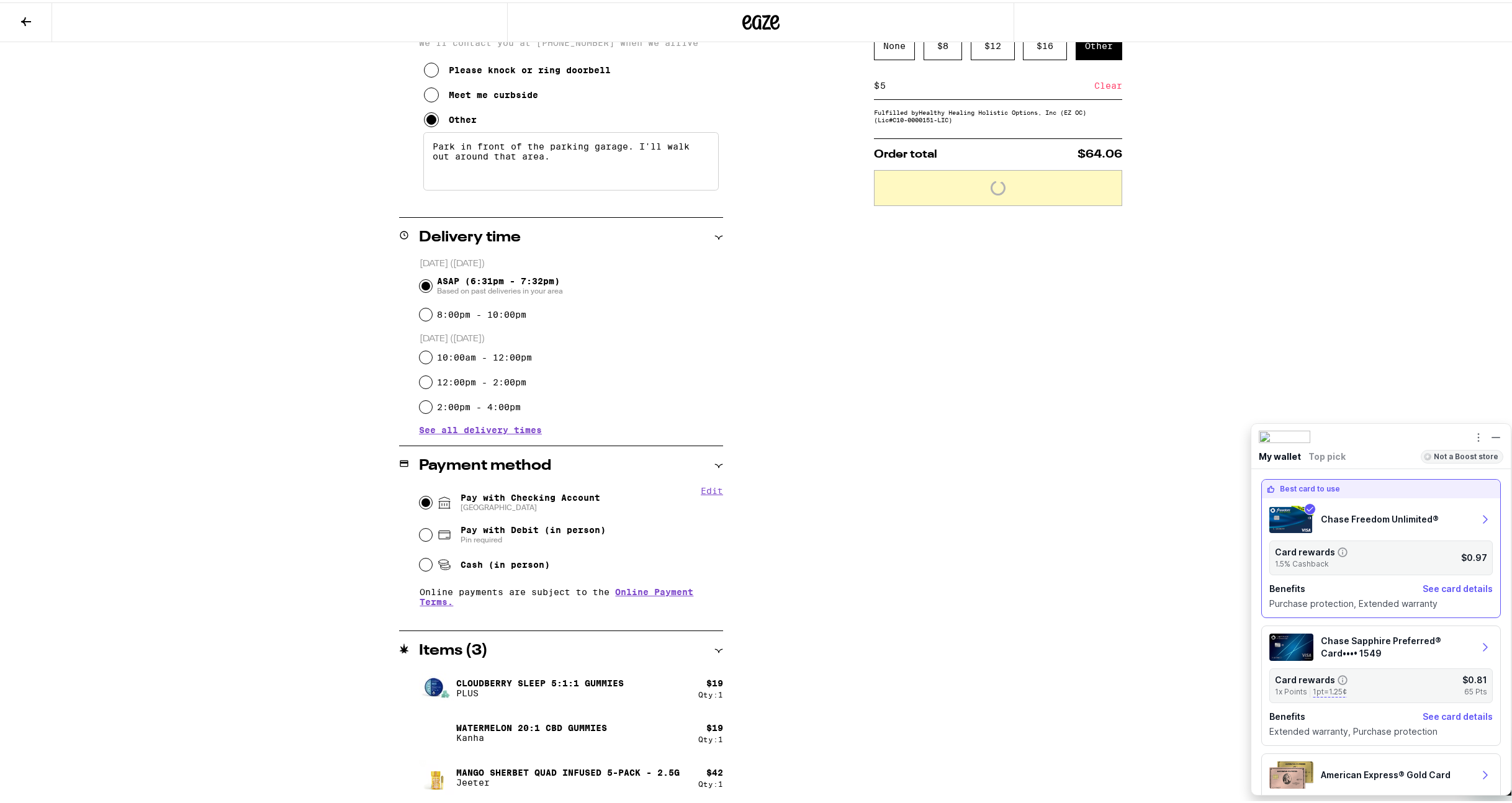
click at [923, 420] on div "Subtotal $80.00 Delivery $5.00 Free delivery for $75+ orders! Taxes & Fees More…" at bounding box center [998, 329] width 249 height 947
click at [967, 187] on span "Place Order" at bounding box center [998, 182] width 61 height 9
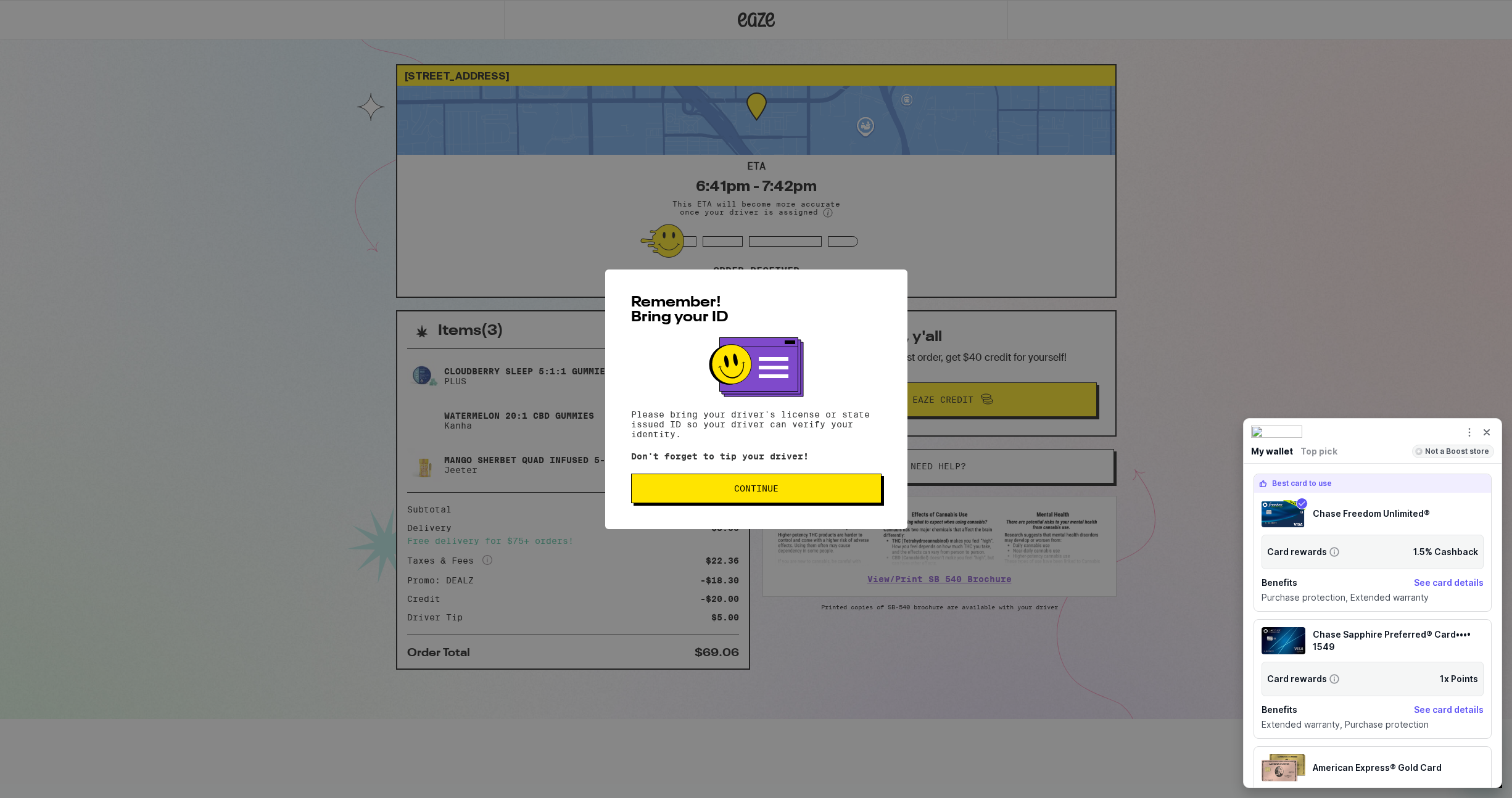
click at [756, 489] on span "Continue" at bounding box center [756, 489] width 45 height 9
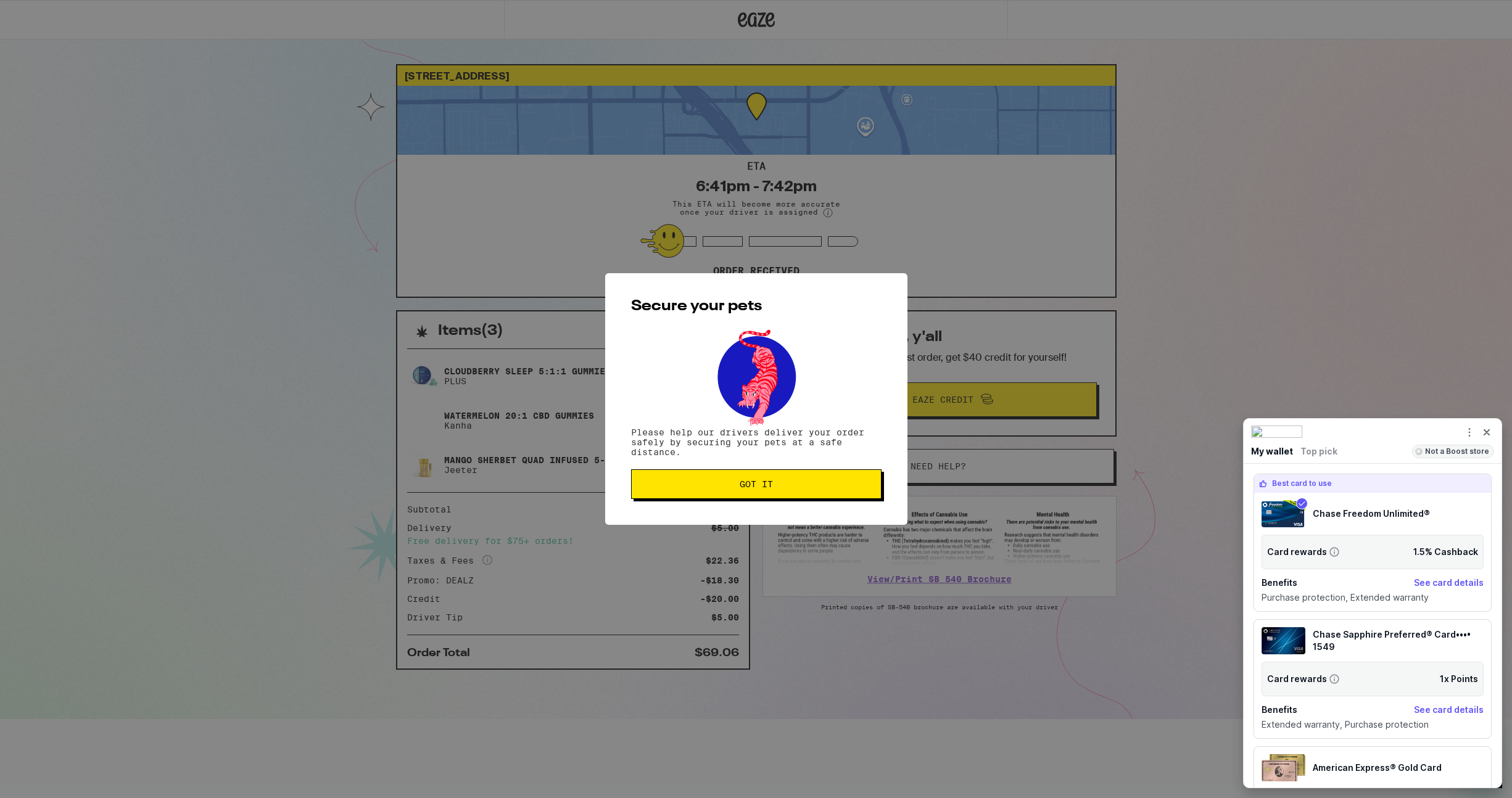
click at [671, 500] on div "Secure your pets Please help our drivers deliver your order safely by securing …" at bounding box center [756, 399] width 302 height 252
click at [659, 491] on button "Got it" at bounding box center [756, 484] width 251 height 30
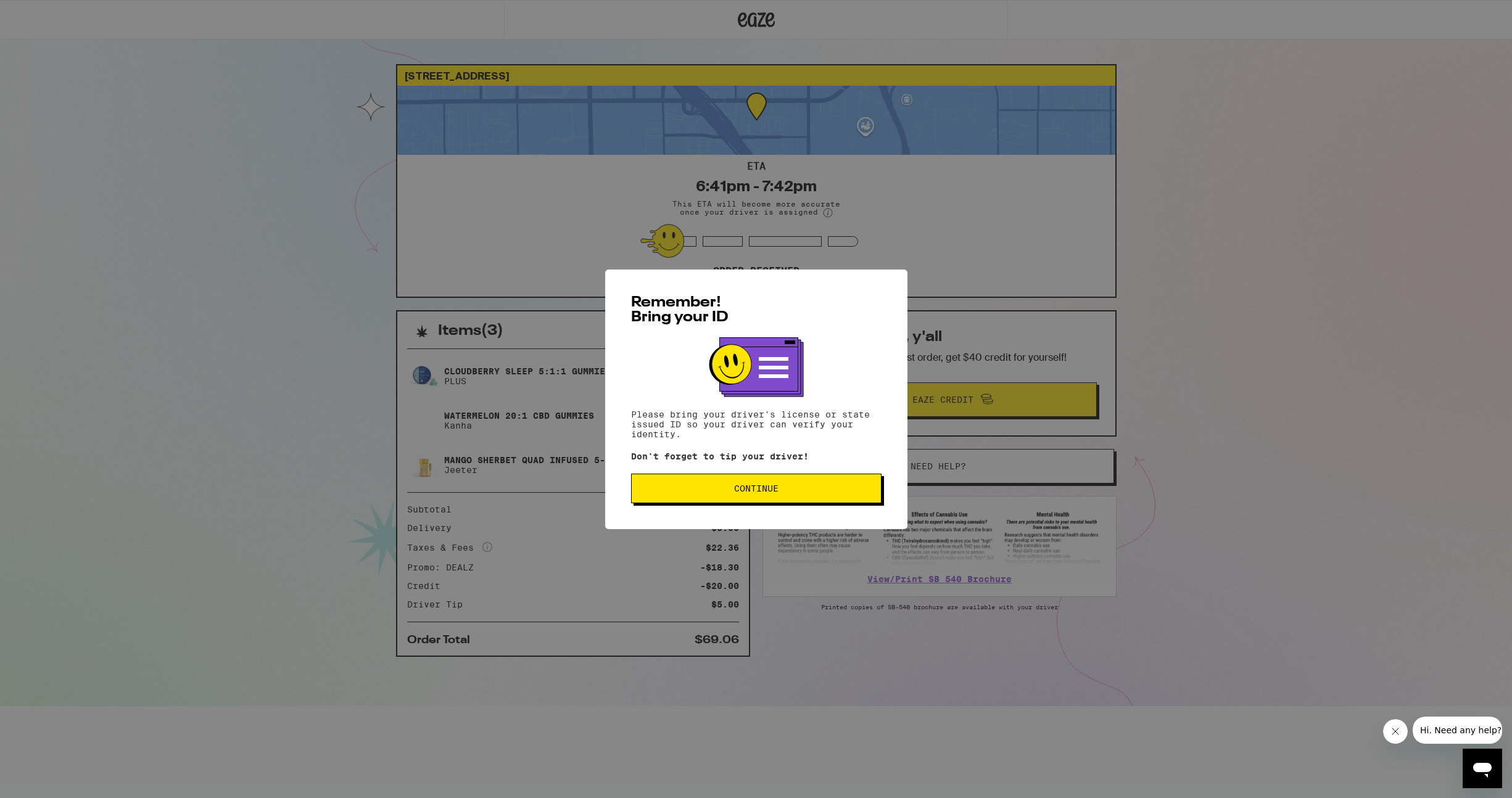
click at [753, 492] on span "Continue" at bounding box center [756, 489] width 45 height 9
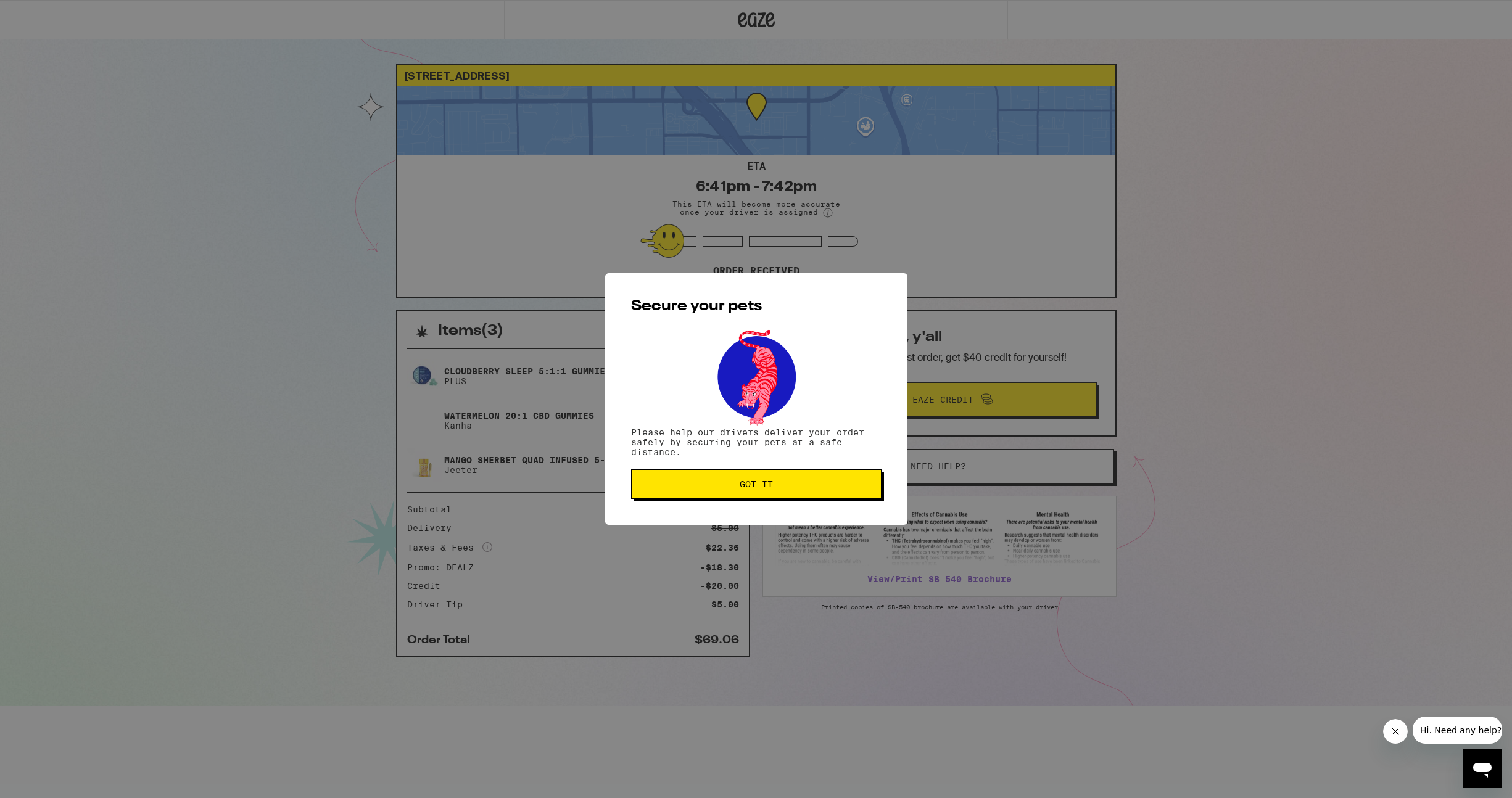
click at [698, 478] on button "Got it" at bounding box center [756, 484] width 251 height 30
